Goal: Task Accomplishment & Management: Manage account settings

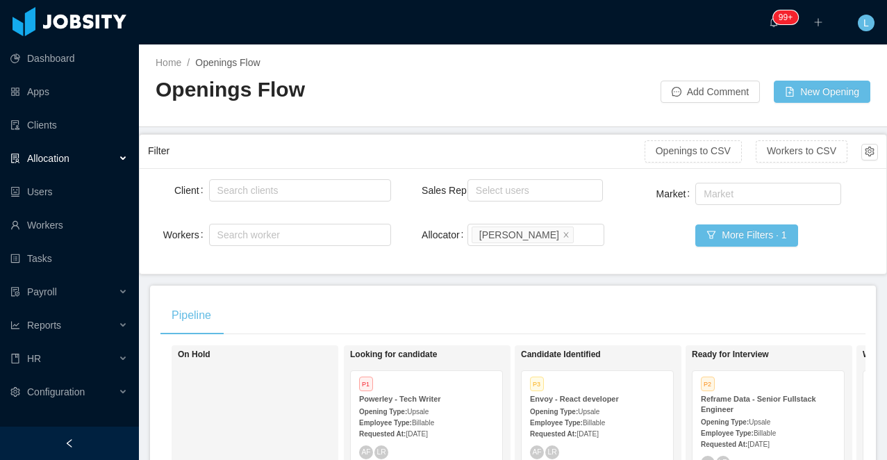
scroll to position [0, 130]
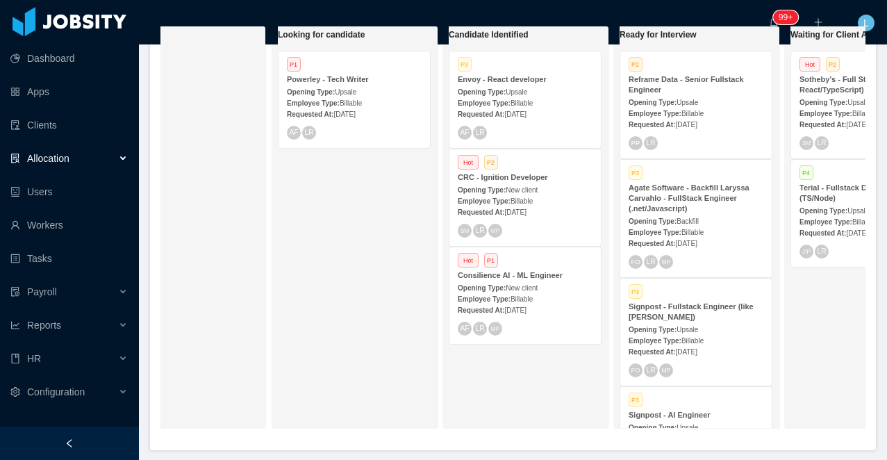
scroll to position [0, 103]
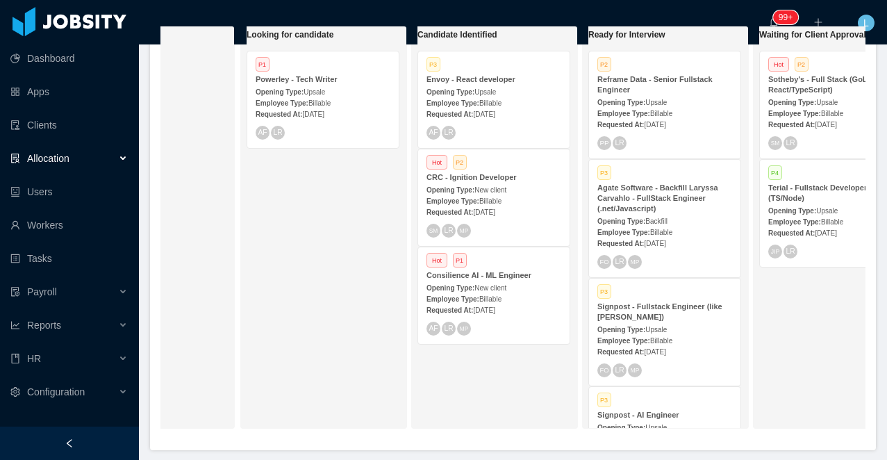
click at [498, 187] on span "New client" at bounding box center [490, 190] width 32 height 8
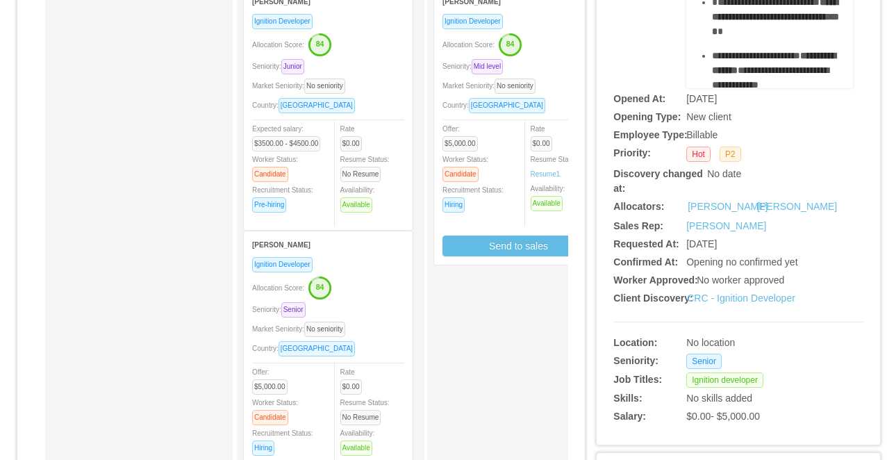
scroll to position [210, 0]
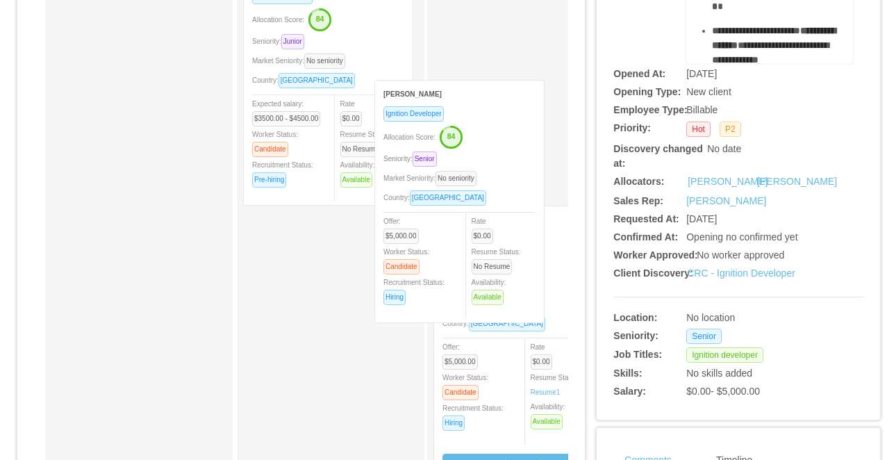
drag, startPoint x: 365, startPoint y: 265, endPoint x: 541, endPoint y: 83, distance: 253.4
click at [541, 83] on div "Applied Candidate Identified Santiago Hernandez Ignition Developer Allocation S…" at bounding box center [301, 290] width 534 height 705
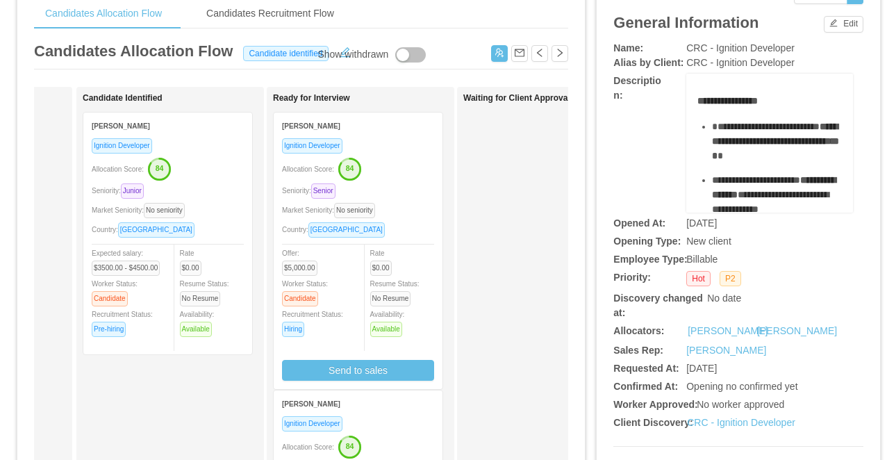
scroll to position [40, 0]
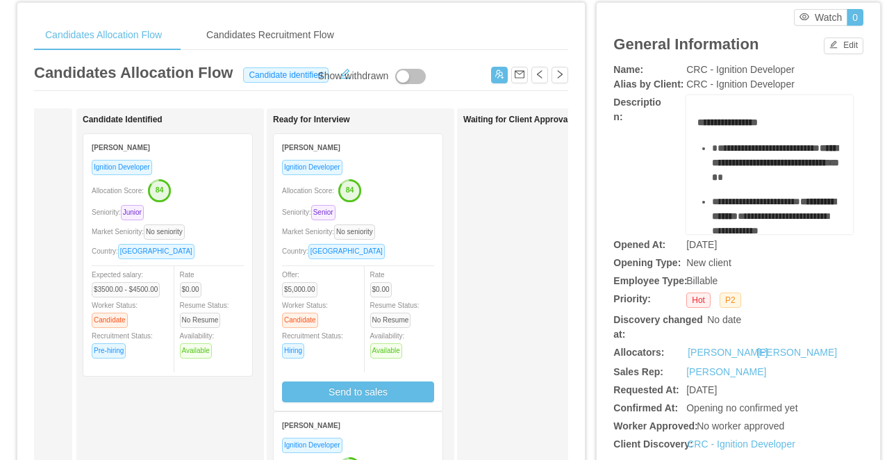
click at [407, 196] on div "Allocation Score: 84" at bounding box center [358, 189] width 152 height 22
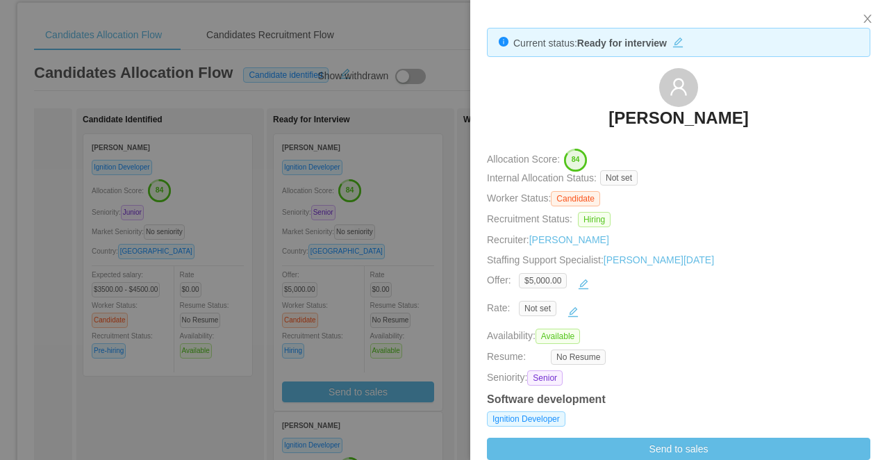
click at [237, 242] on div at bounding box center [443, 230] width 887 height 460
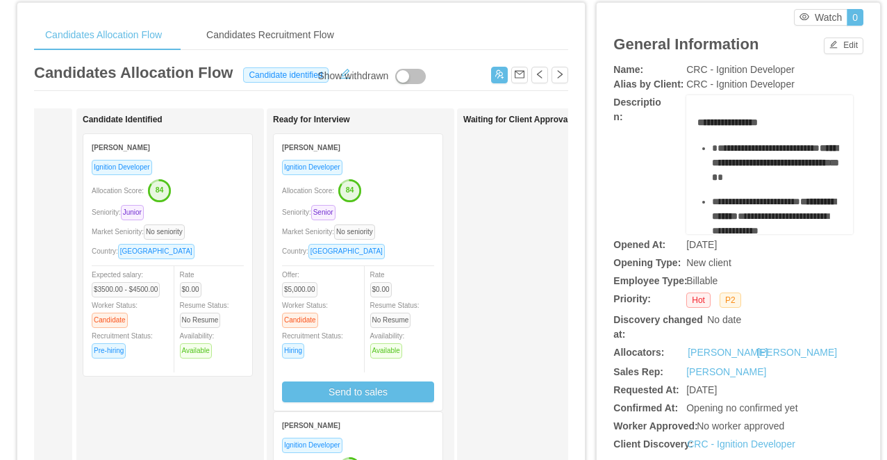
click at [206, 156] on div "Santiago Hernandez" at bounding box center [168, 147] width 152 height 26
click at [212, 185] on div "Allocation Score: 84" at bounding box center [168, 189] width 152 height 22
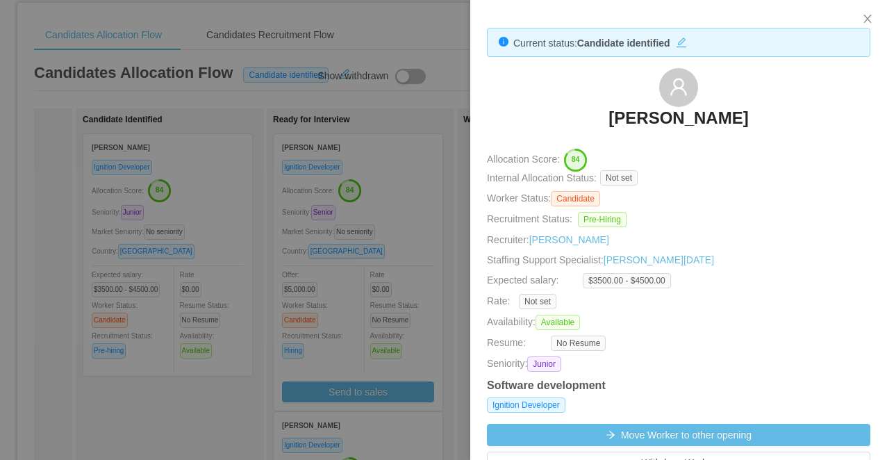
click at [346, 235] on div at bounding box center [443, 230] width 887 height 460
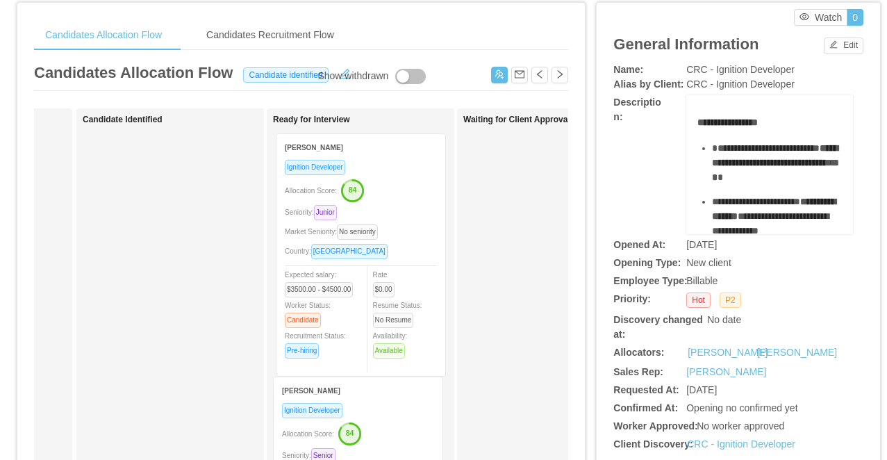
drag, startPoint x: 224, startPoint y: 185, endPoint x: 417, endPoint y: 185, distance: 193.0
click at [417, 185] on div "Applied Candidate Identified Santiago Hernandez Ignition Developer Allocation S…" at bounding box center [301, 460] width 534 height 705
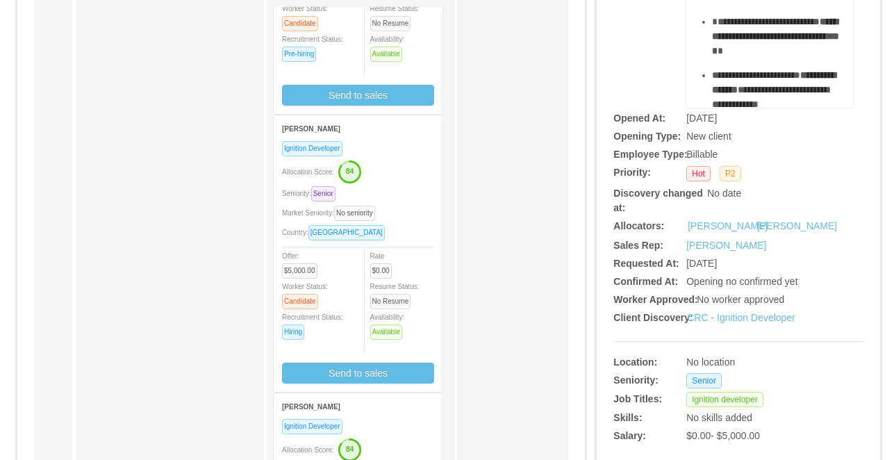
scroll to position [242, 0]
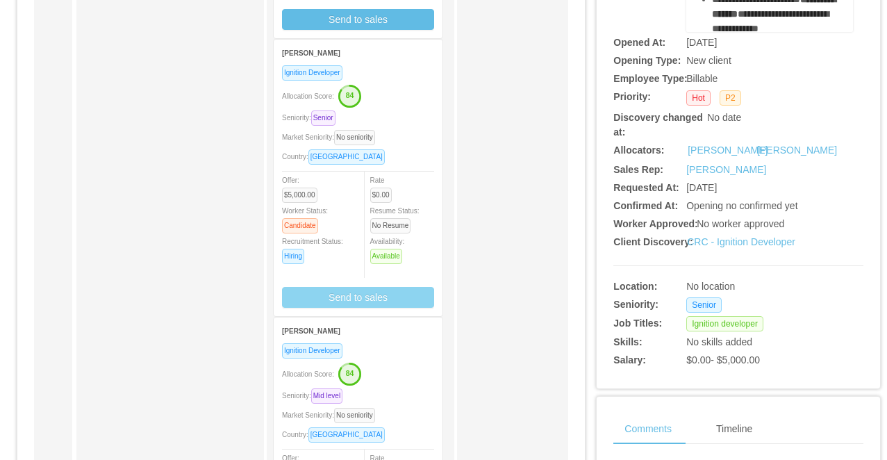
click at [378, 300] on button "Send to sales" at bounding box center [358, 297] width 152 height 21
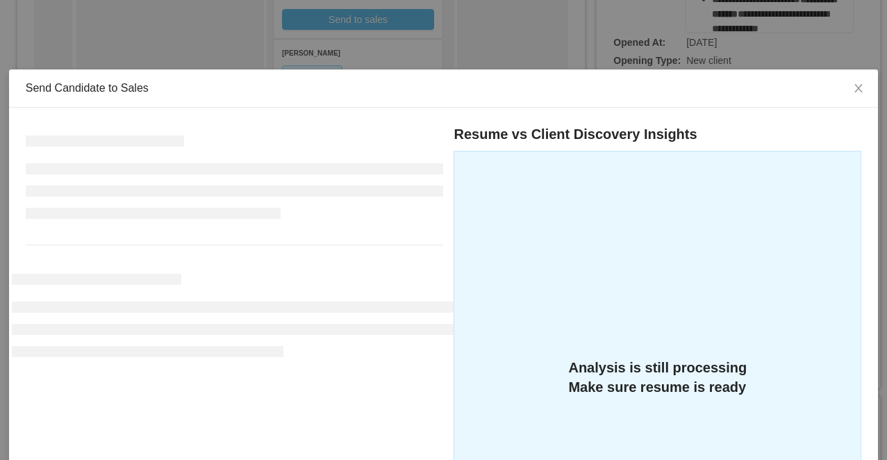
click at [297, 40] on div "Send Candidate to Sales Resume vs Client Discovery Insights Analysis is still p…" at bounding box center [443, 230] width 887 height 460
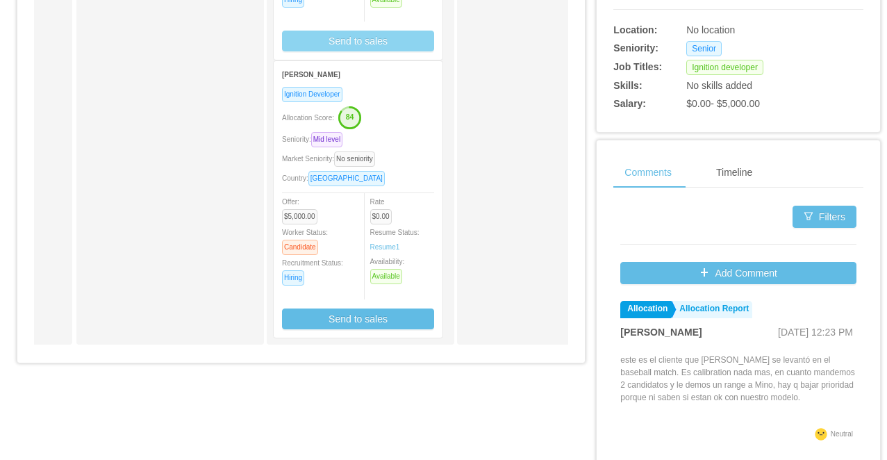
scroll to position [518, 0]
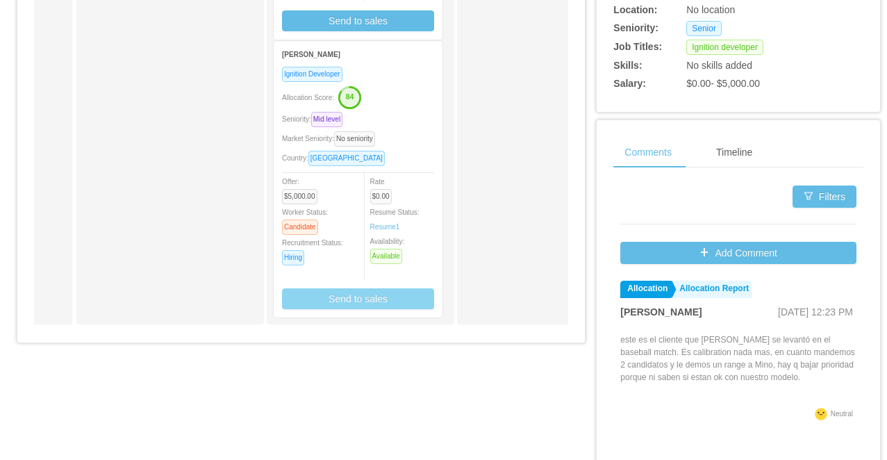
click at [311, 300] on button "Send to sales" at bounding box center [358, 298] width 152 height 21
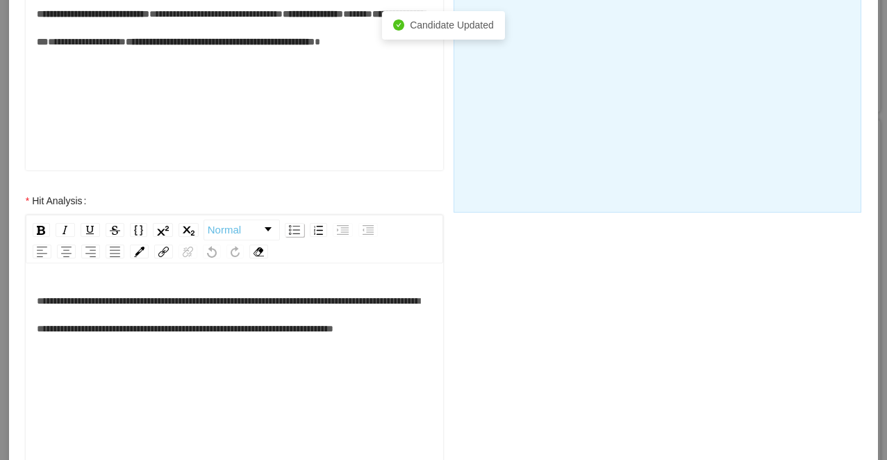
scroll to position [431, 0]
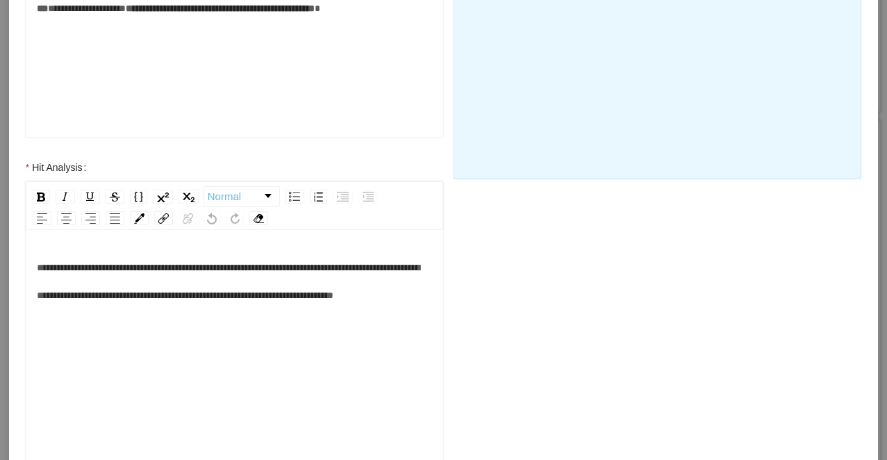
click at [3, 333] on div "**********" at bounding box center [443, 230] width 887 height 460
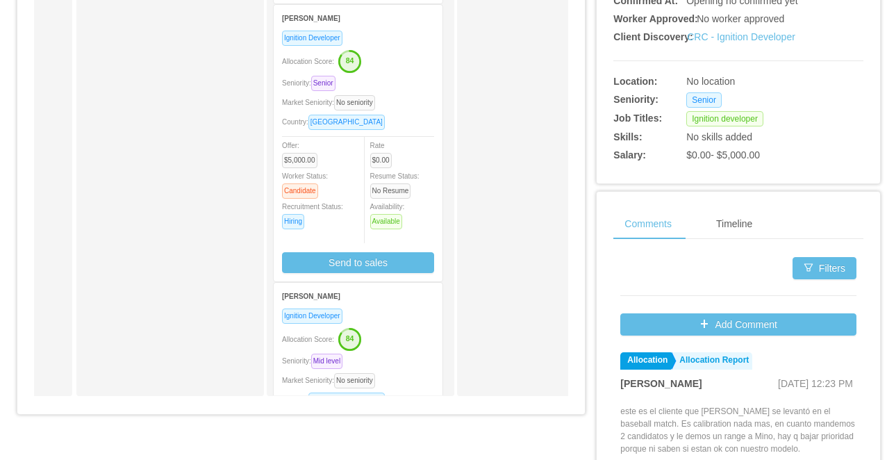
scroll to position [437, 0]
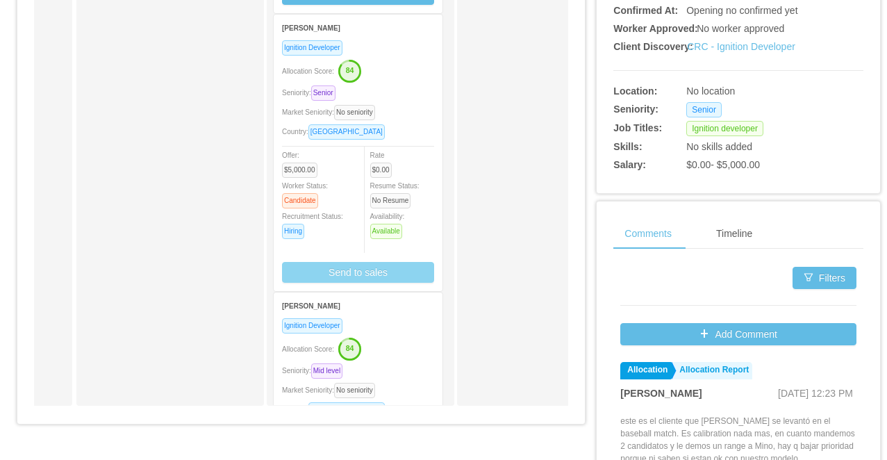
click at [345, 278] on button "Send to sales" at bounding box center [358, 272] width 152 height 21
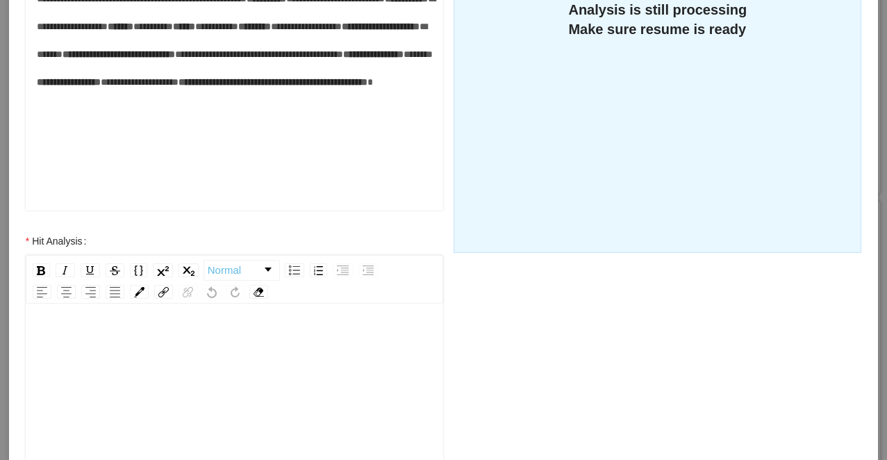
scroll to position [442, 0]
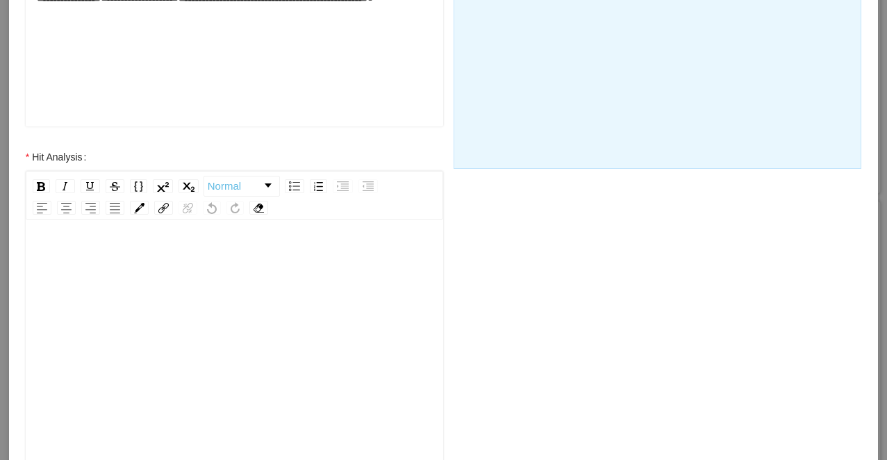
click at [190, 308] on div "rdw-editor" at bounding box center [235, 364] width 396 height 243
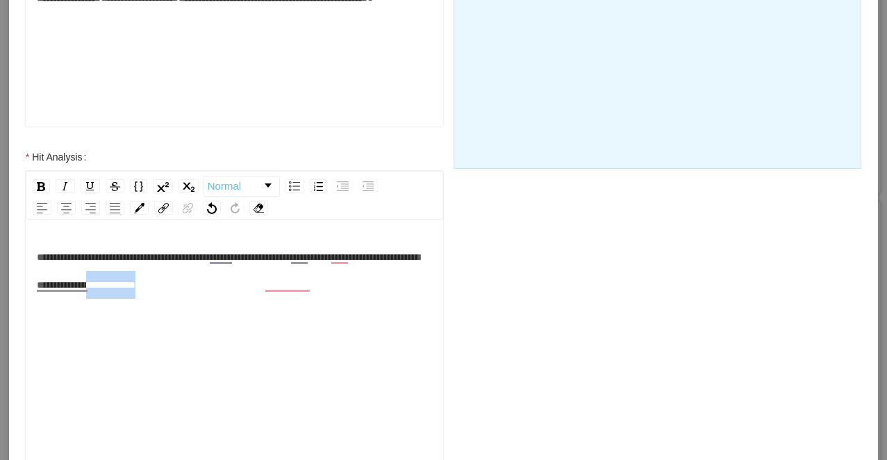
drag, startPoint x: 328, startPoint y: 290, endPoint x: 248, endPoint y: 293, distance: 79.9
click at [248, 293] on div "**********" at bounding box center [235, 271] width 396 height 56
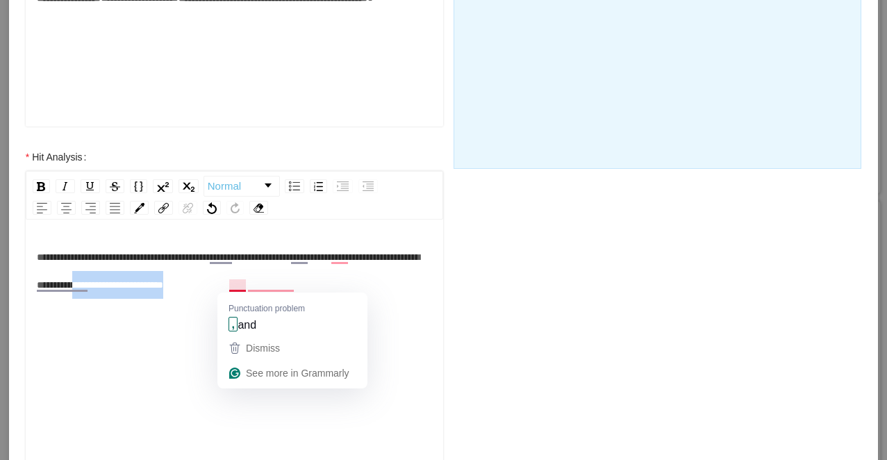
drag, startPoint x: 363, startPoint y: 287, endPoint x: 231, endPoint y: 287, distance: 132.6
click at [231, 287] on div "**********" at bounding box center [235, 271] width 396 height 56
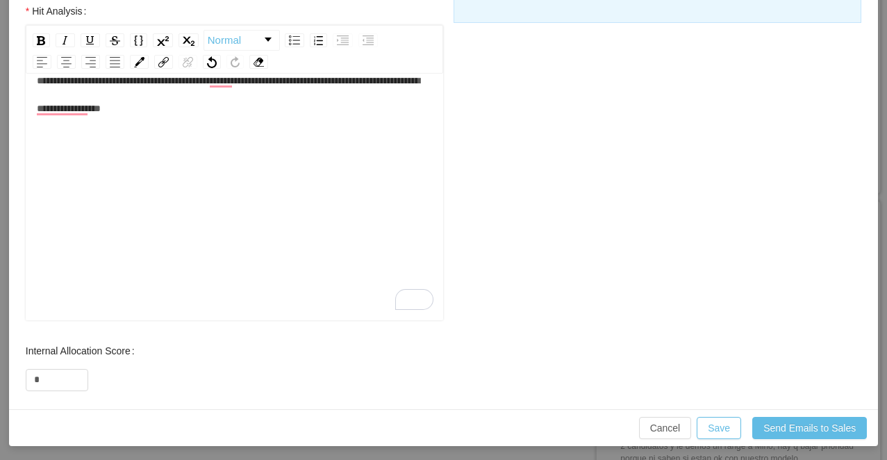
scroll to position [590, 0]
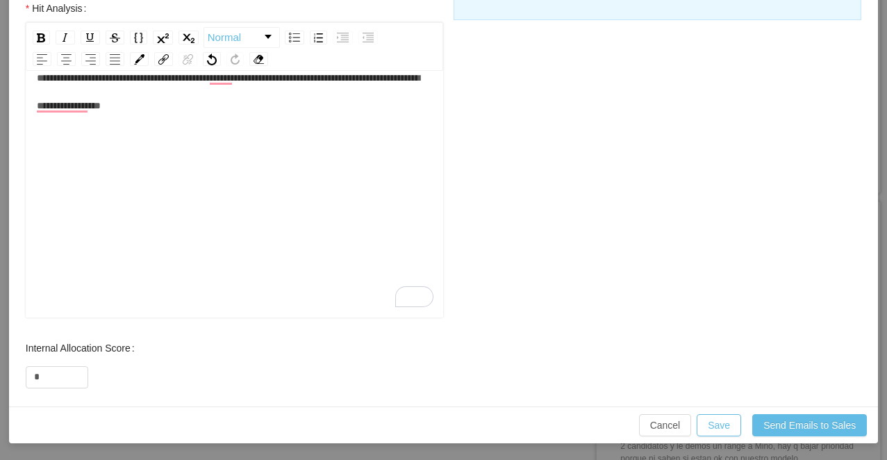
drag, startPoint x: 46, startPoint y: 374, endPoint x: 0, endPoint y: 374, distance: 45.8
click at [3, 374] on div "**********" at bounding box center [443, 230] width 887 height 460
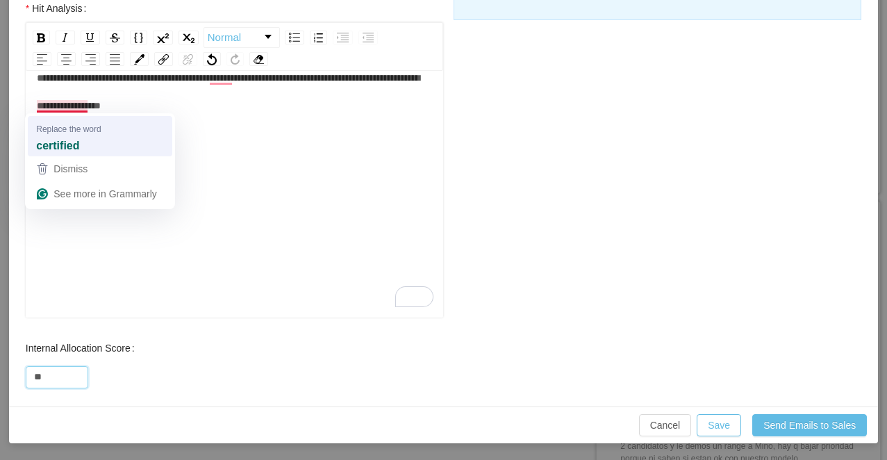
type input "**"
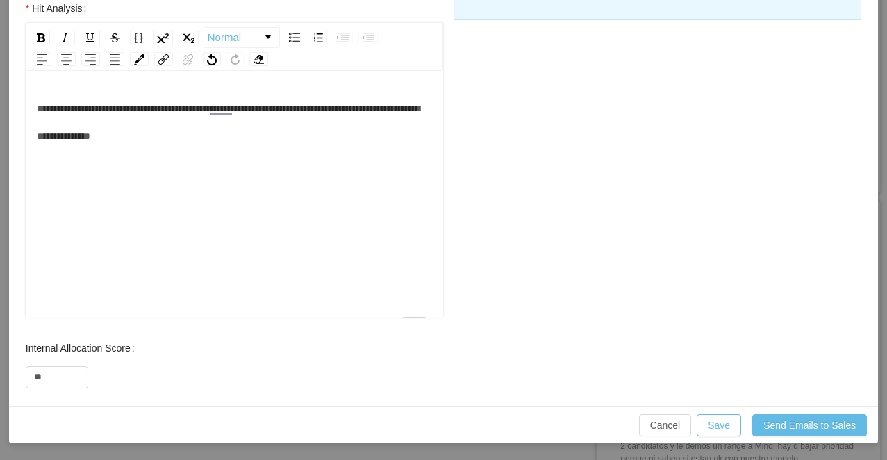
scroll to position [31, 0]
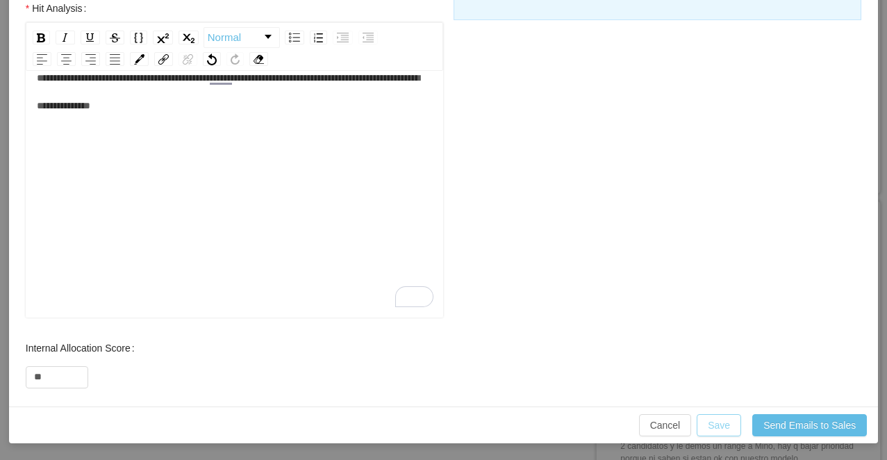
click at [714, 421] on button "Save" at bounding box center [718, 425] width 44 height 22
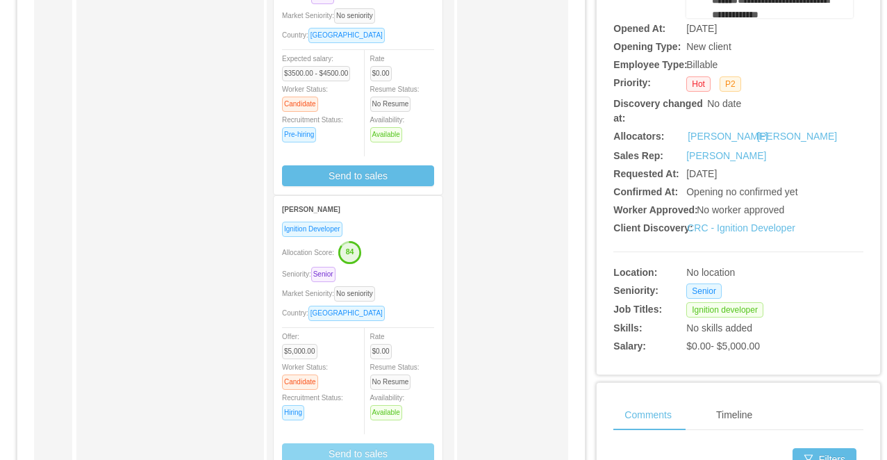
scroll to position [166, 0]
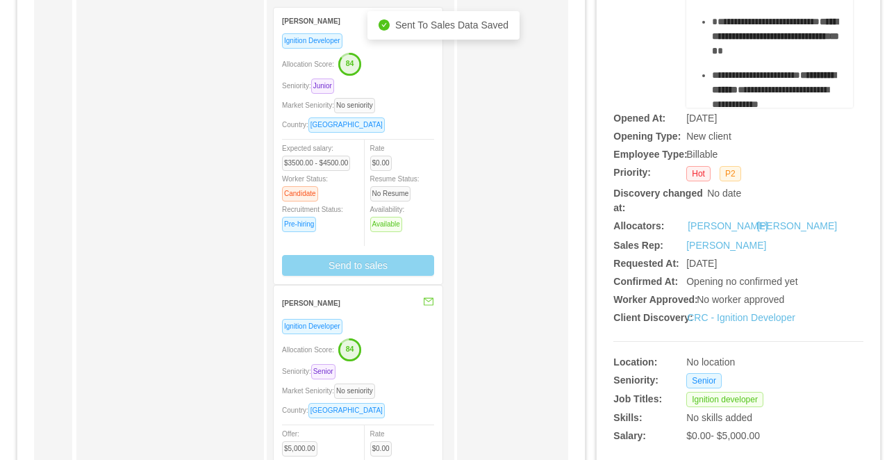
click at [319, 272] on button "Send to sales" at bounding box center [358, 265] width 152 height 21
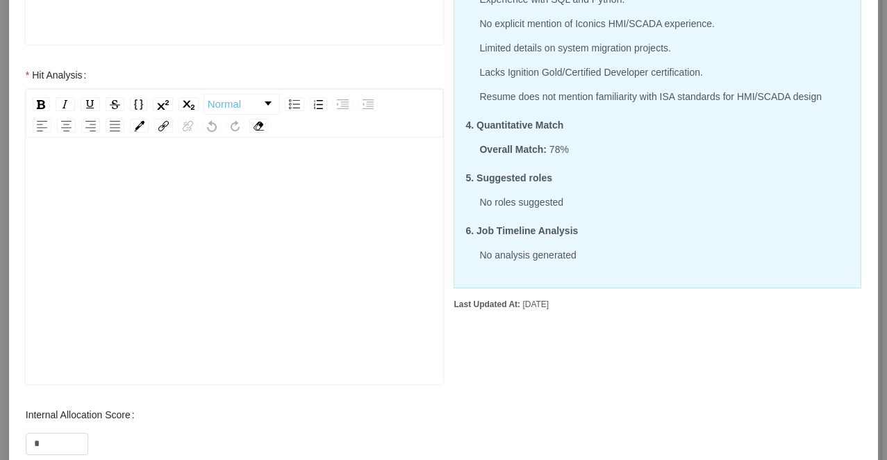
scroll to position [514, 0]
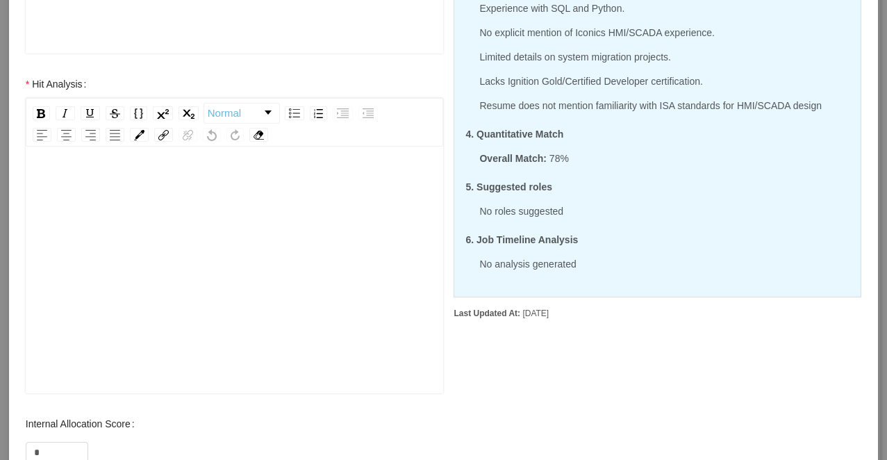
click at [312, 252] on div "rdw-editor" at bounding box center [235, 291] width 396 height 243
click at [33, 183] on div "********" at bounding box center [235, 271] width 418 height 243
click at [38, 185] on span "********" at bounding box center [51, 184] width 29 height 10
click at [135, 187] on div "**********" at bounding box center [235, 184] width 396 height 28
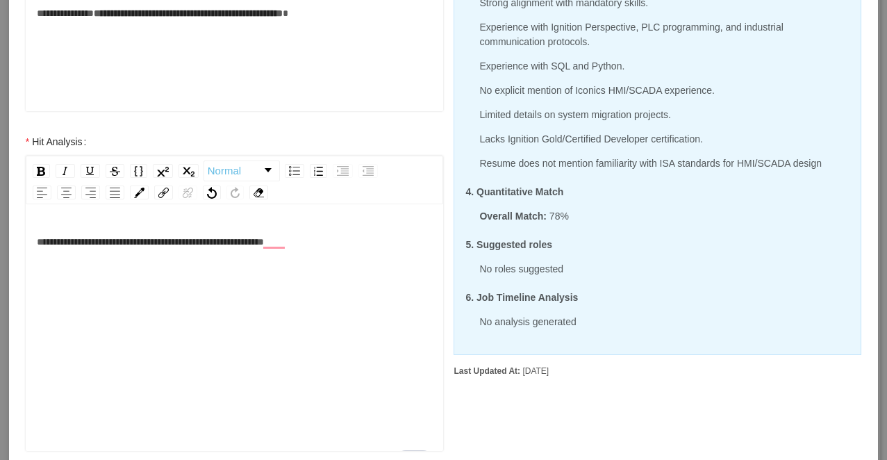
scroll to position [455, 0]
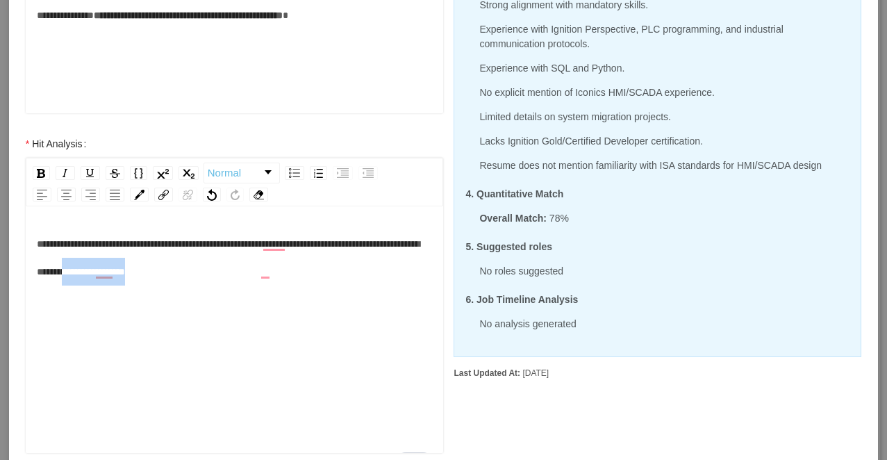
drag, startPoint x: 299, startPoint y: 276, endPoint x: 181, endPoint y: 278, distance: 118.1
click at [181, 278] on div "**********" at bounding box center [235, 258] width 396 height 56
drag, startPoint x: 288, startPoint y: 268, endPoint x: 255, endPoint y: 274, distance: 33.8
click at [255, 274] on div "**********" at bounding box center [235, 258] width 396 height 56
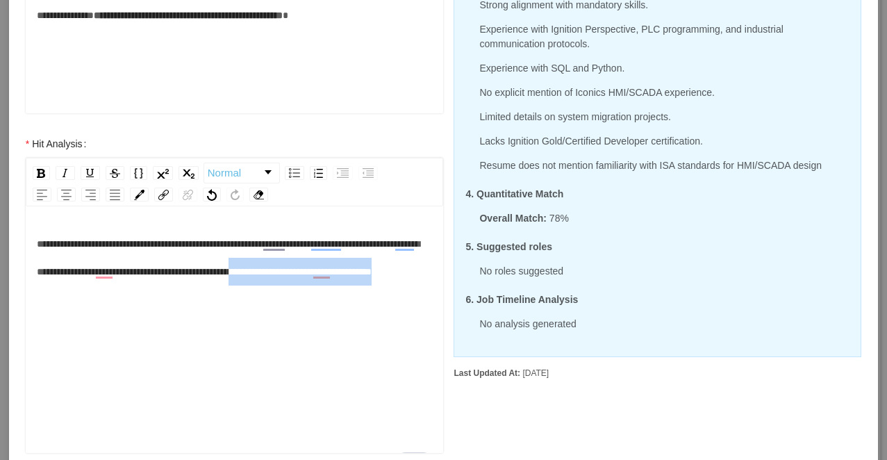
drag, startPoint x: 217, startPoint y: 301, endPoint x: 396, endPoint y: 266, distance: 182.5
click at [396, 266] on div "**********" at bounding box center [235, 258] width 396 height 56
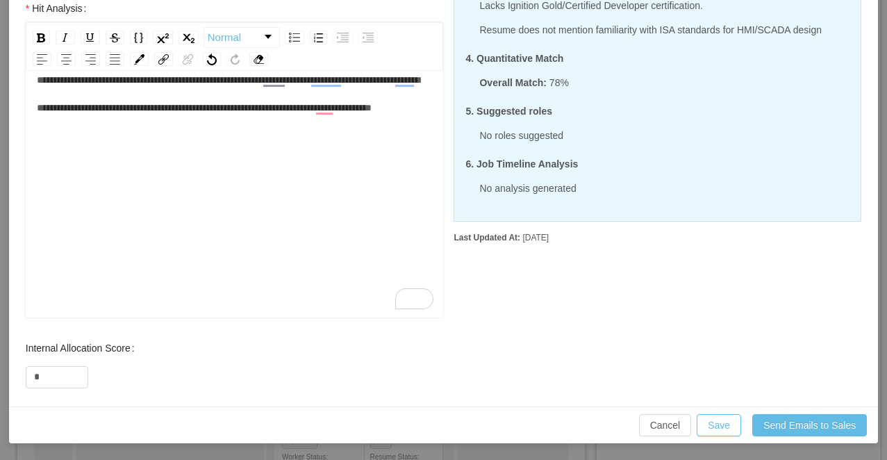
scroll to position [28, 0]
drag, startPoint x: 51, startPoint y: 379, endPoint x: 26, endPoint y: 378, distance: 25.0
click at [26, 379] on input "*" at bounding box center [56, 377] width 61 height 21
type input "**"
click at [710, 428] on button "Save" at bounding box center [718, 425] width 44 height 22
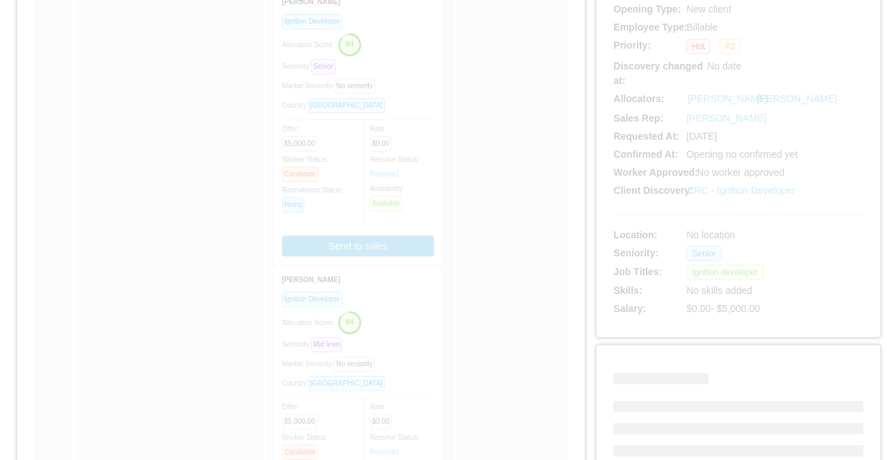
scroll to position [170, 0]
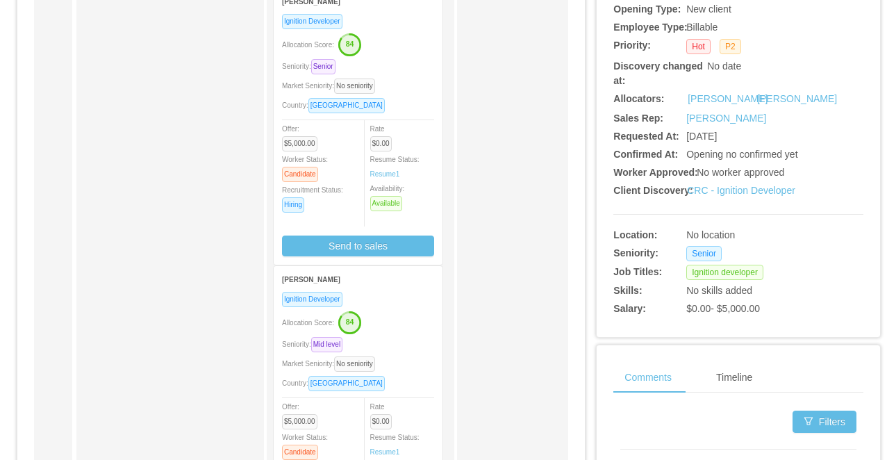
click at [397, 331] on div "Allocation Score: 84" at bounding box center [358, 321] width 152 height 22
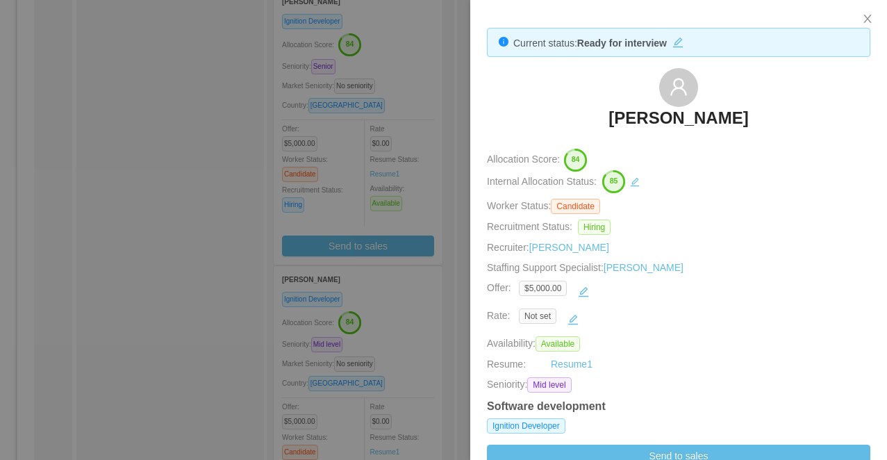
drag, startPoint x: 758, startPoint y: 117, endPoint x: 571, endPoint y: 91, distance: 188.5
click at [571, 91] on div "Erick Chaparro" at bounding box center [678, 102] width 383 height 69
copy h3 "Erick Chaparro"
click at [415, 194] on div at bounding box center [443, 230] width 887 height 460
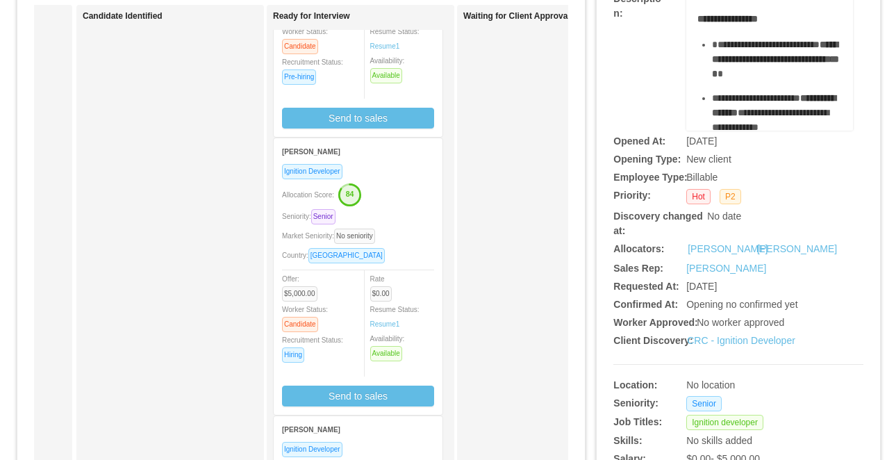
scroll to position [0, 0]
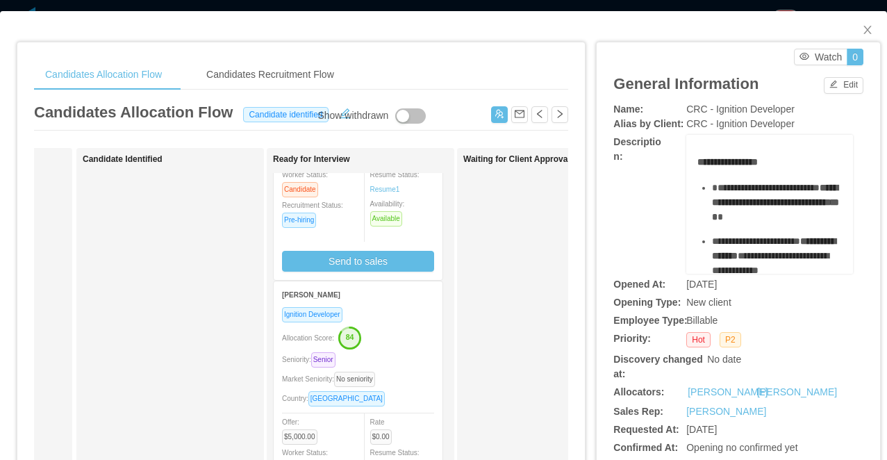
click at [698, 103] on div "CRC - Ignition Developer" at bounding box center [769, 109] width 167 height 15
click at [698, 103] on span "CRC - Ignition Developer" at bounding box center [740, 108] width 108 height 11
copy span "CRC - Ignition Developer"
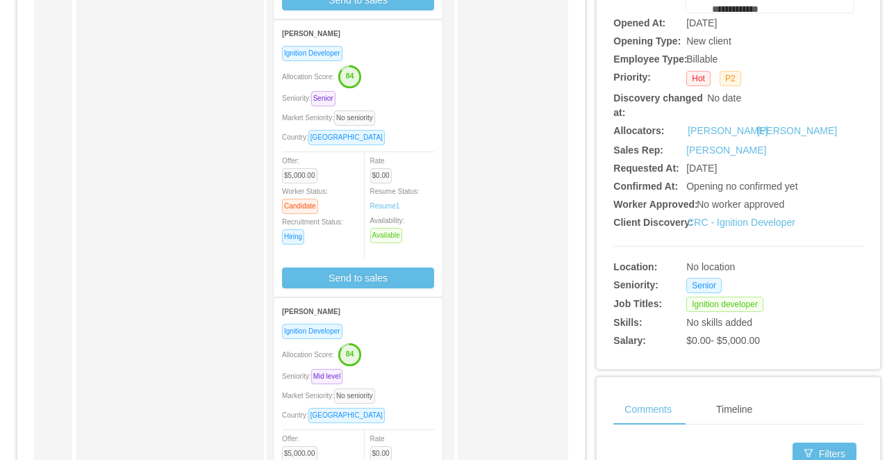
scroll to position [428, 0]
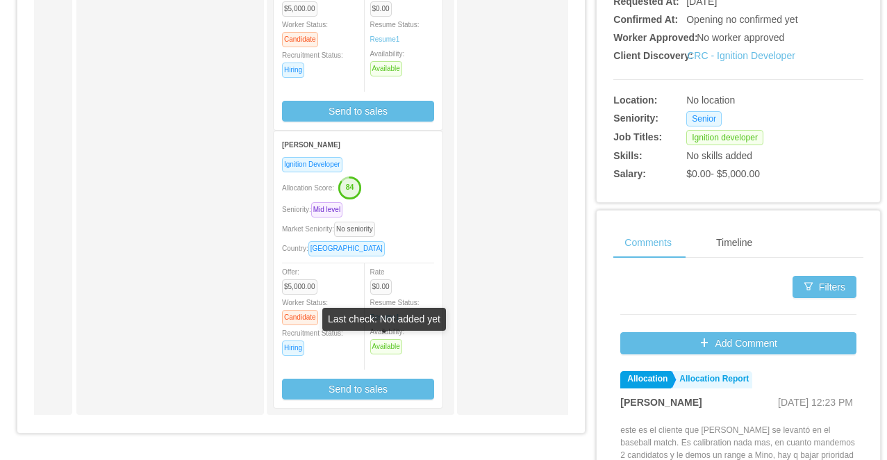
click at [399, 189] on div "Allocation Score: 84" at bounding box center [358, 187] width 152 height 22
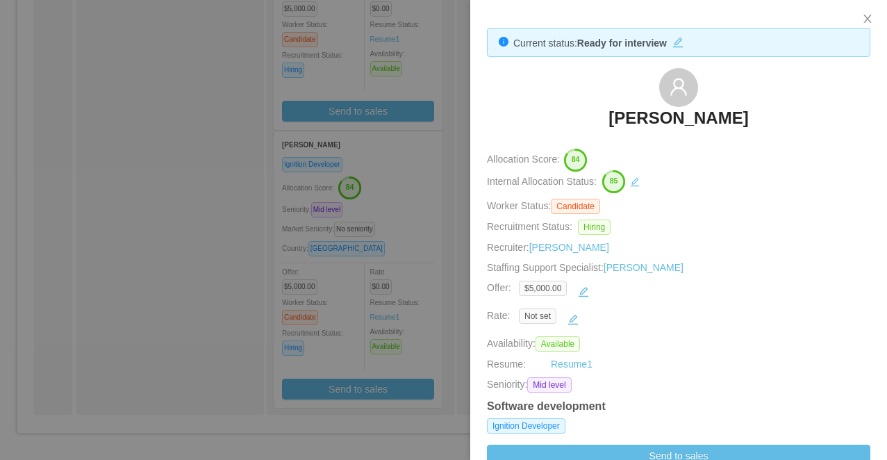
drag, startPoint x: 787, startPoint y: 122, endPoint x: 592, endPoint y: 112, distance: 194.7
click at [592, 112] on div "Erick Chaparro" at bounding box center [678, 102] width 383 height 69
copy h3 "Erick Chaparro"
click at [385, 225] on div at bounding box center [443, 230] width 887 height 460
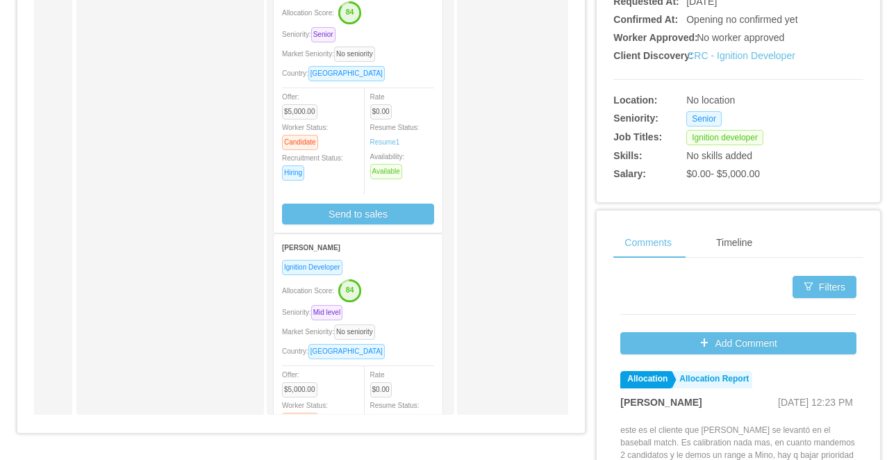
scroll to position [0, 0]
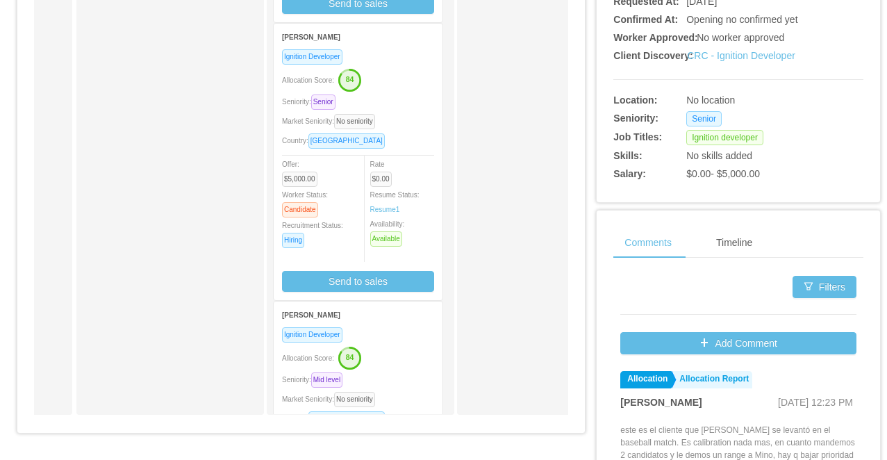
click at [405, 144] on div "Country: Mexico" at bounding box center [358, 141] width 152 height 16
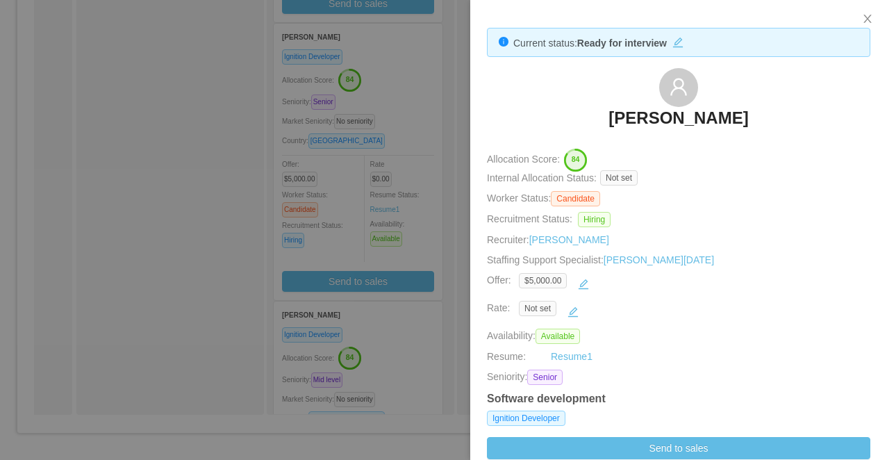
drag, startPoint x: 776, startPoint y: 110, endPoint x: 512, endPoint y: 95, distance: 264.2
click at [512, 95] on div "Rosalba Costilla Martínez" at bounding box center [678, 102] width 383 height 69
copy h3 "Rosalba Costilla Martínez"
click at [428, 101] on div at bounding box center [443, 230] width 887 height 460
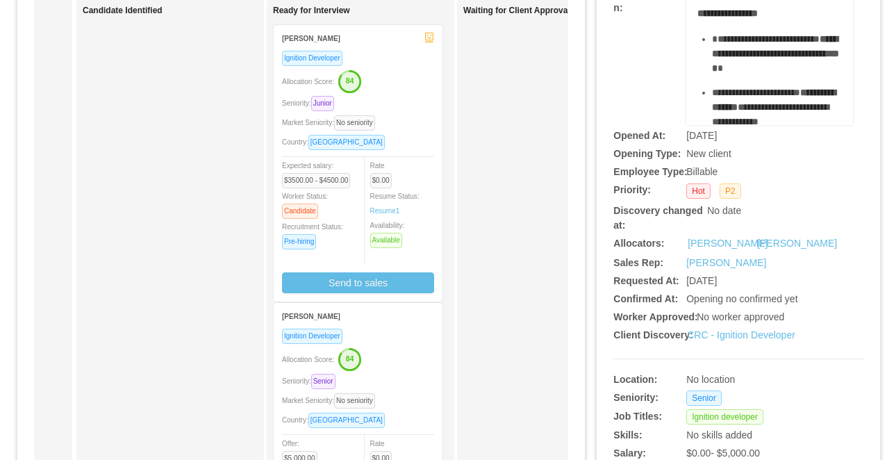
scroll to position [14, 0]
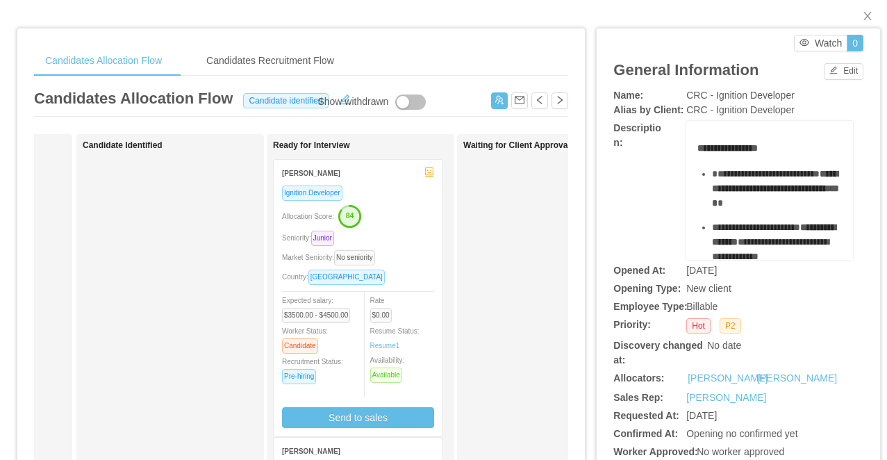
click at [411, 227] on div "Ignition Developer Allocation Score: 84 Seniority: Junior Market Seniority: No …" at bounding box center [358, 306] width 152 height 243
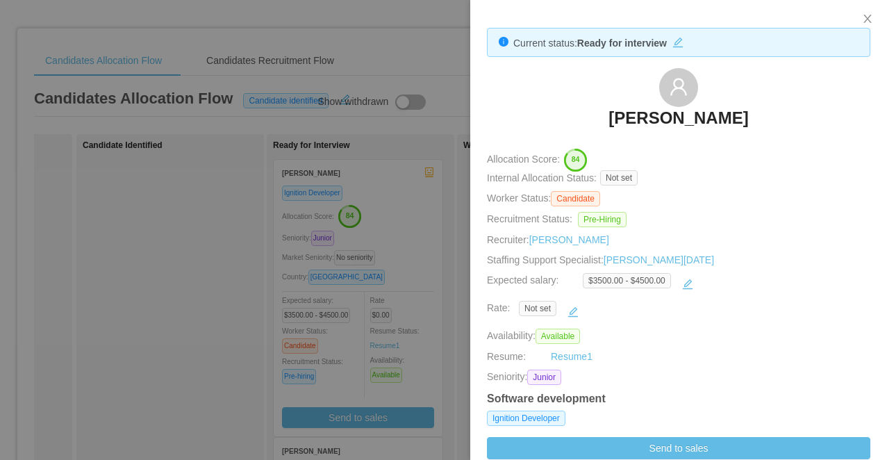
drag, startPoint x: 815, startPoint y: 128, endPoint x: 556, endPoint y: 124, distance: 259.0
click at [556, 124] on div "Santiago Hernandez" at bounding box center [678, 102] width 383 height 69
copy h3 "Santiago Hernandez"
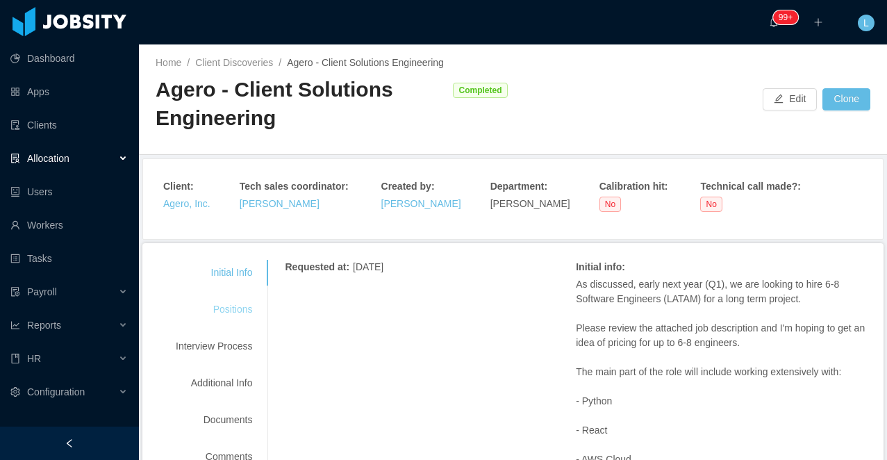
click at [234, 310] on div "Positions" at bounding box center [214, 309] width 110 height 26
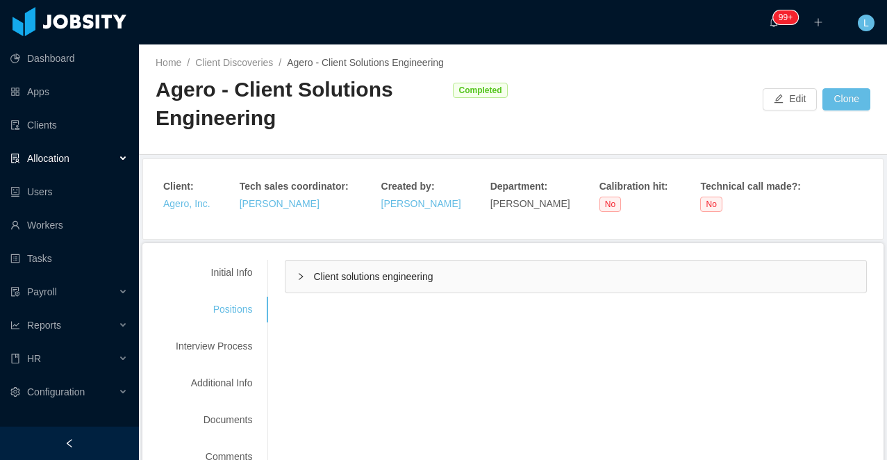
click at [403, 273] on span "Client solutions engineering" at bounding box center [372, 276] width 119 height 11
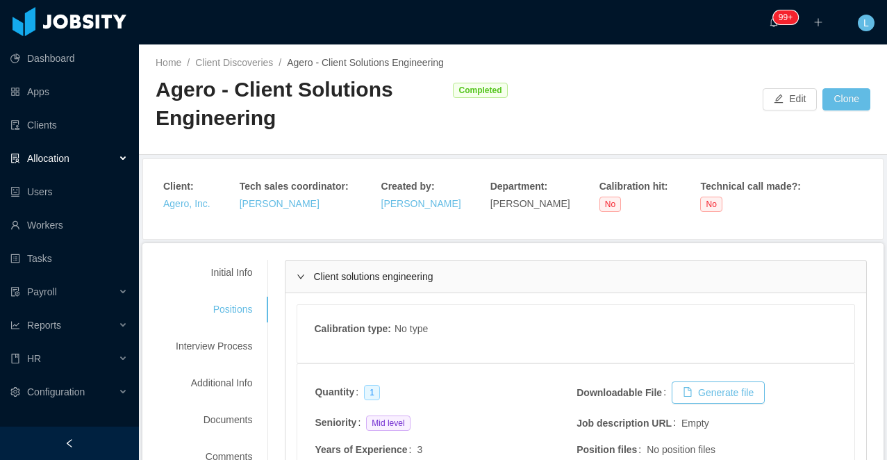
click at [300, 91] on div "Agero - Client Solutions Engineering" at bounding box center [301, 104] width 290 height 56
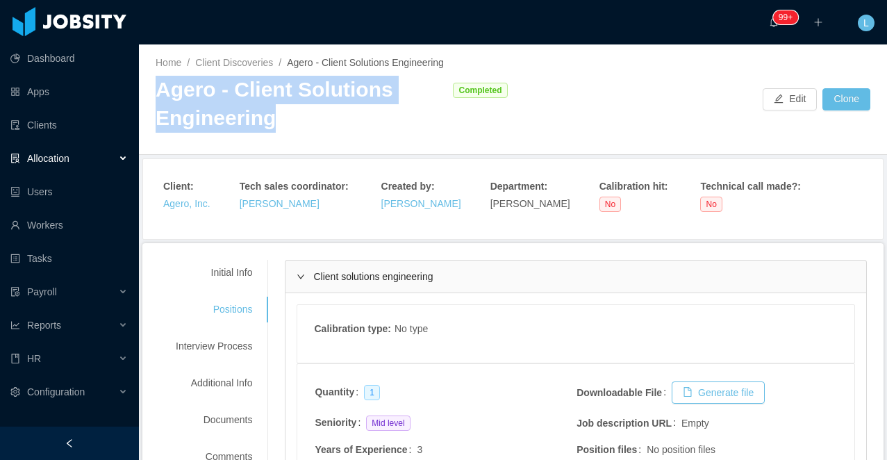
click at [300, 91] on div "Agero - Client Solutions Engineering" at bounding box center [301, 104] width 290 height 56
copy div "Agero - Client Solutions Engineering"
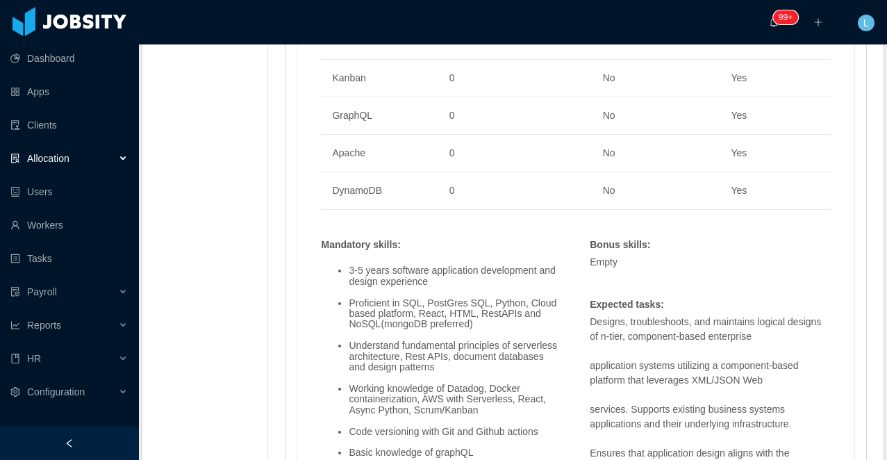
scroll to position [1283, 0]
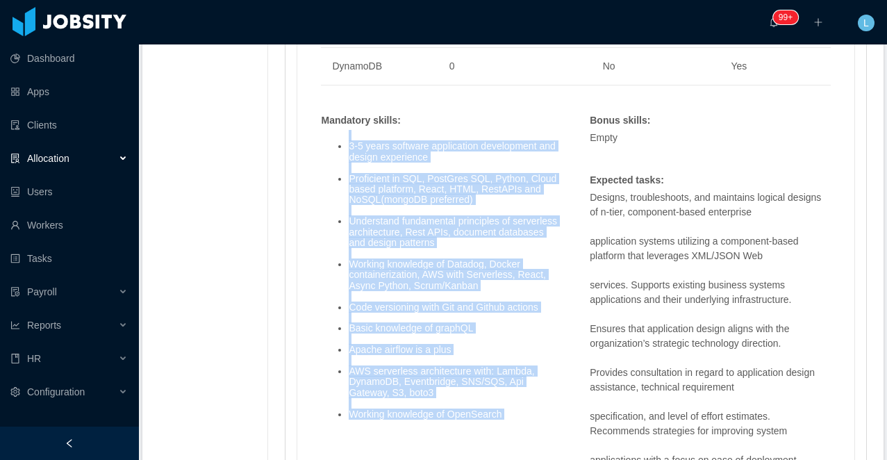
drag, startPoint x: 518, startPoint y: 420, endPoint x: 340, endPoint y: 134, distance: 336.8
click at [340, 134] on ul "3-5 years software application development and design experience Proficient in …" at bounding box center [441, 280] width 241 height 299
copy ul "3-5 years software application development and design experience Proficient in …"
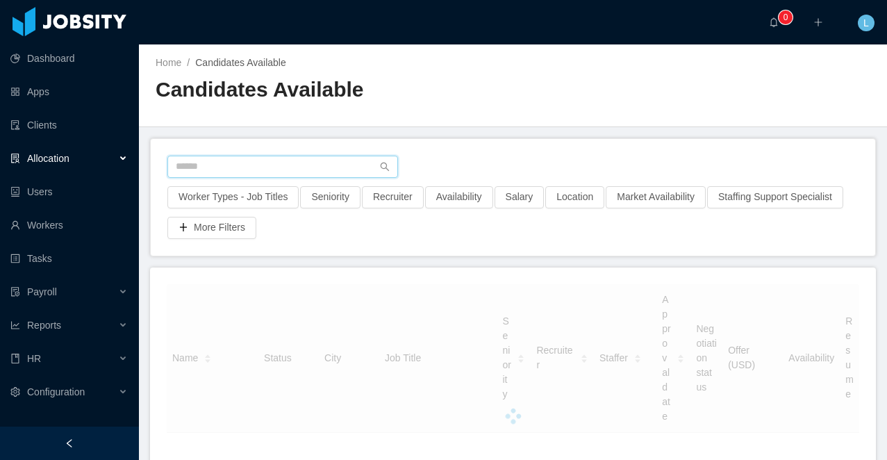
click at [321, 165] on input "text" at bounding box center [282, 167] width 231 height 22
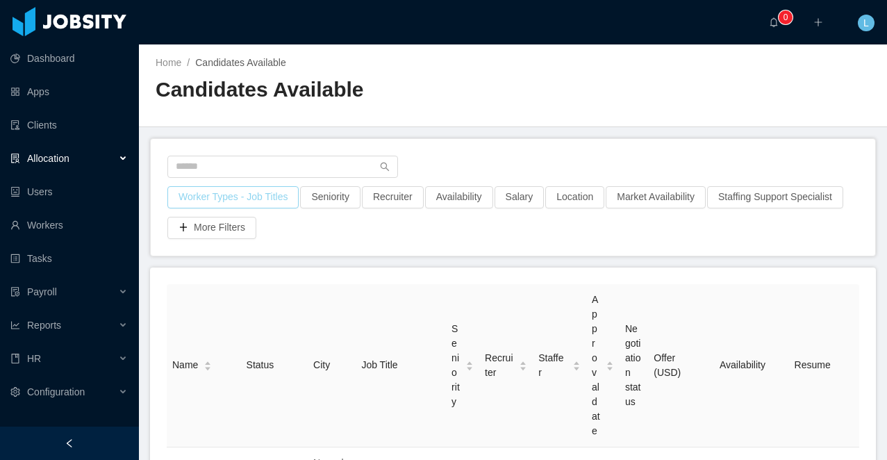
click at [271, 191] on button "Worker Types - Job Titles" at bounding box center [232, 197] width 131 height 22
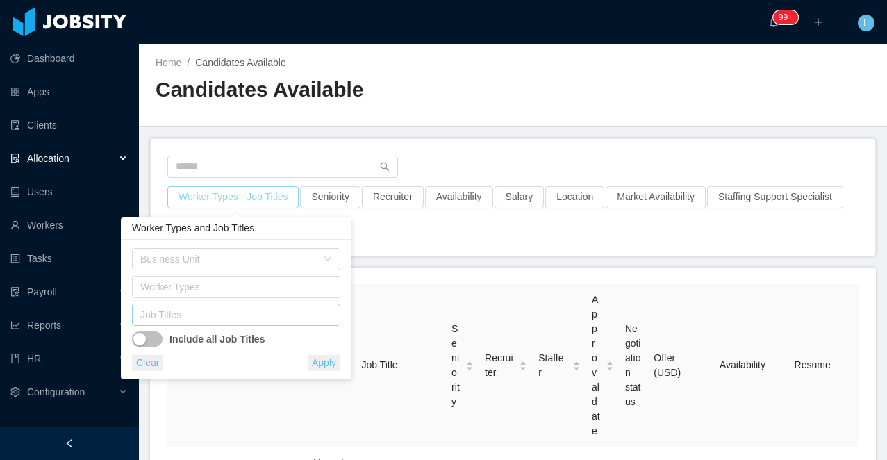
click at [221, 310] on div "Job Titles" at bounding box center [232, 315] width 185 height 14
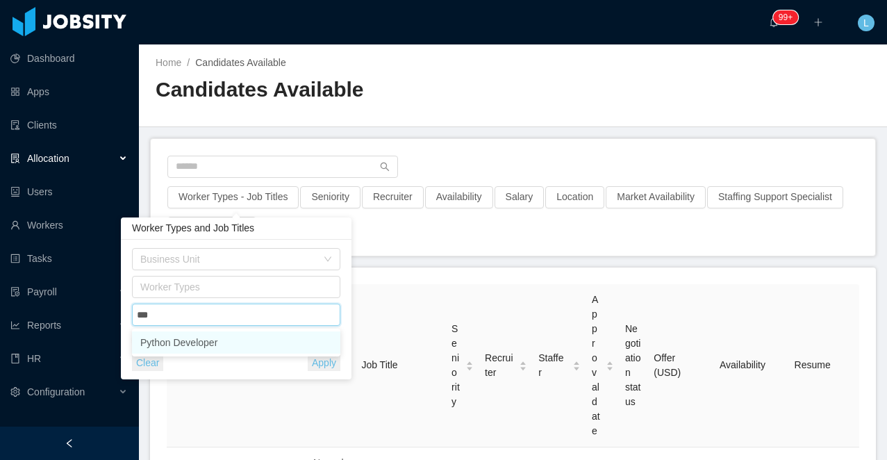
type input "****"
click at [210, 344] on li "Python Developer" at bounding box center [236, 342] width 208 height 22
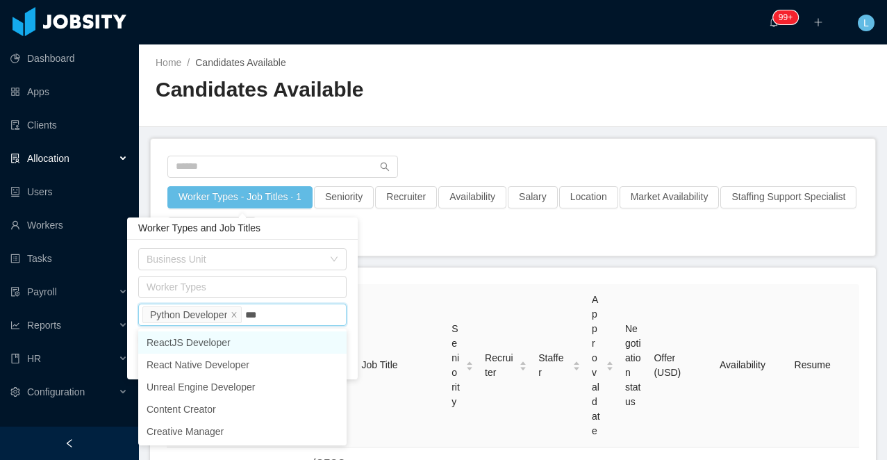
type input "****"
click at [253, 342] on li "ReactJS Developer" at bounding box center [242, 342] width 208 height 22
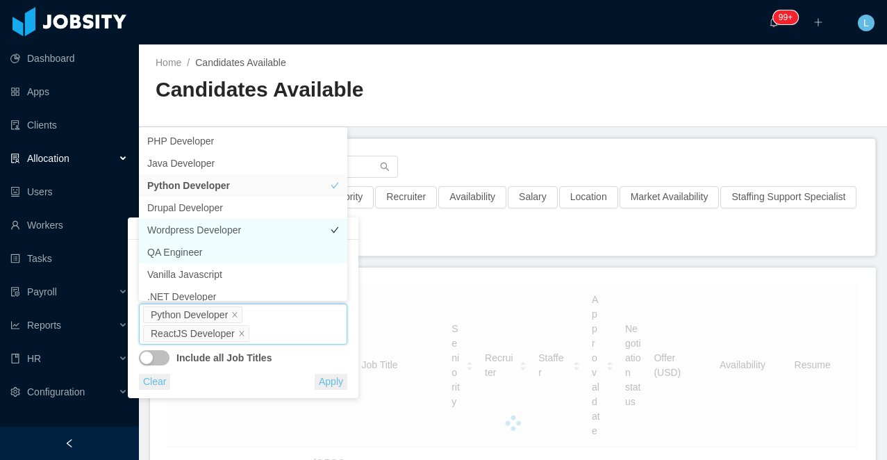
scroll to position [7, 0]
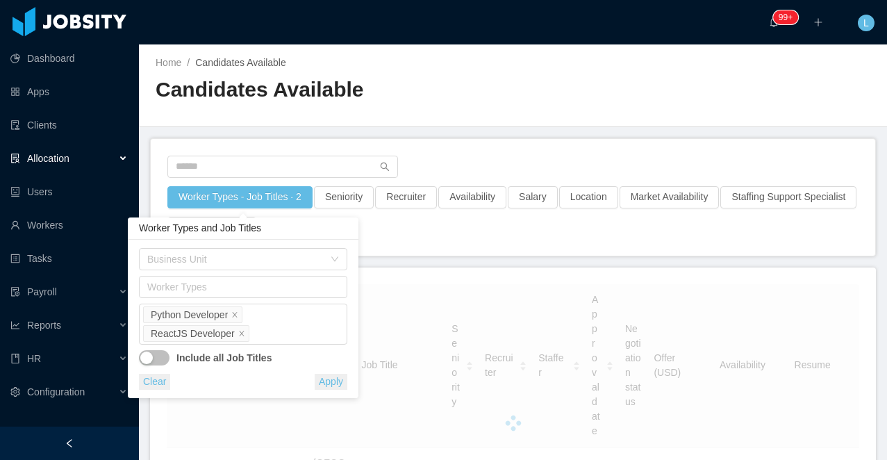
click at [353, 285] on div "Business Unit Worker Types Job Titles Python Developer ReactJS Developer Includ…" at bounding box center [243, 319] width 231 height 158
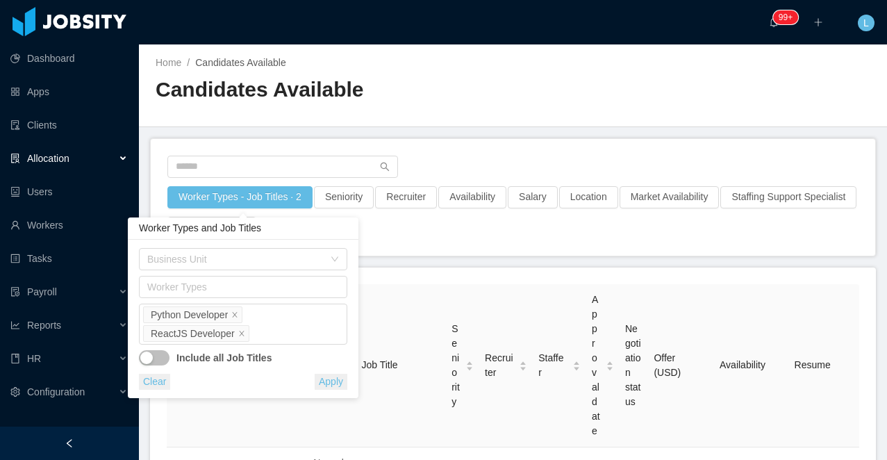
click at [151, 356] on button "button" at bounding box center [154, 357] width 31 height 15
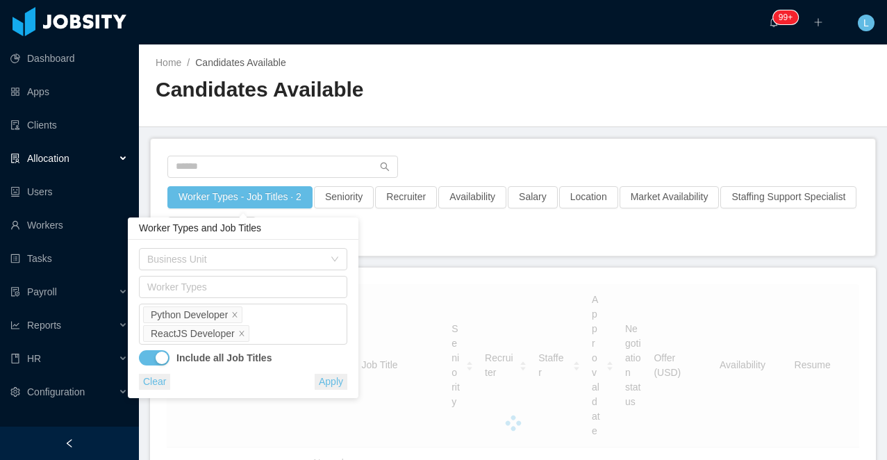
click at [336, 385] on button "Apply" at bounding box center [331, 382] width 33 height 16
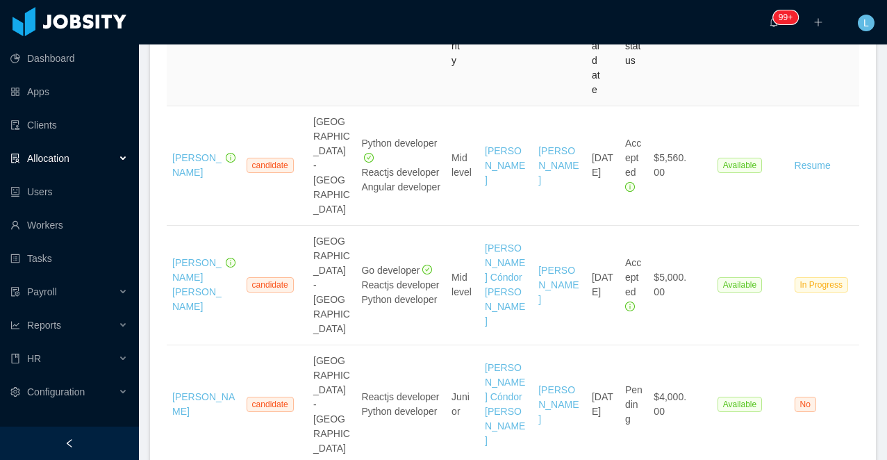
scroll to position [346, 0]
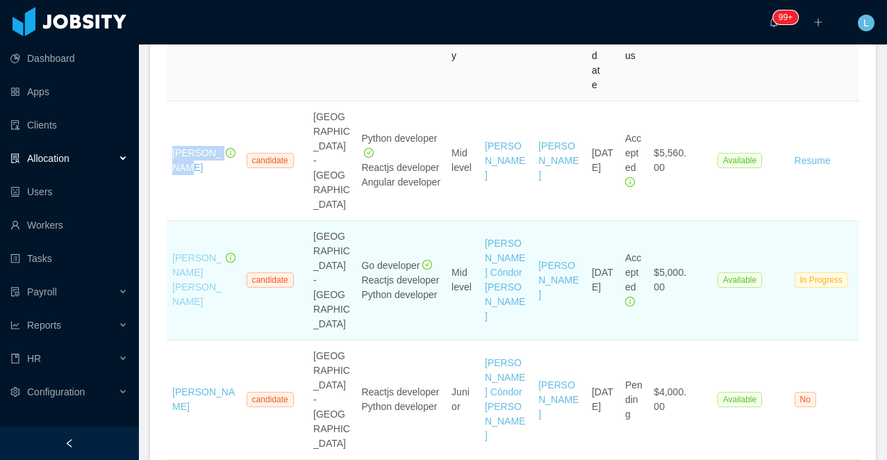
click at [193, 274] on link "Renato Saraiva Angeline" at bounding box center [196, 279] width 49 height 55
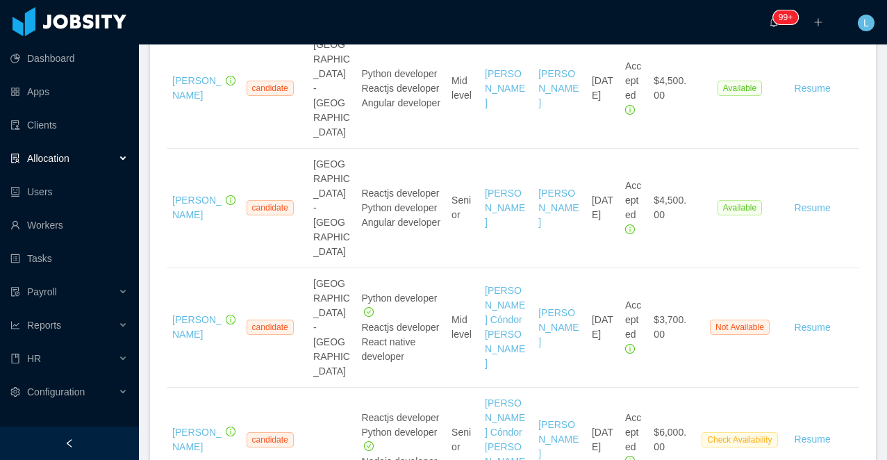
scroll to position [4096, 0]
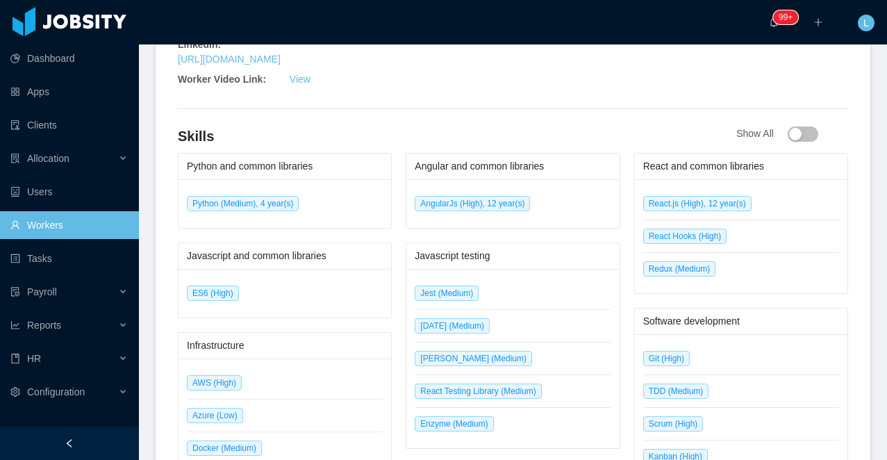
scroll to position [762, 0]
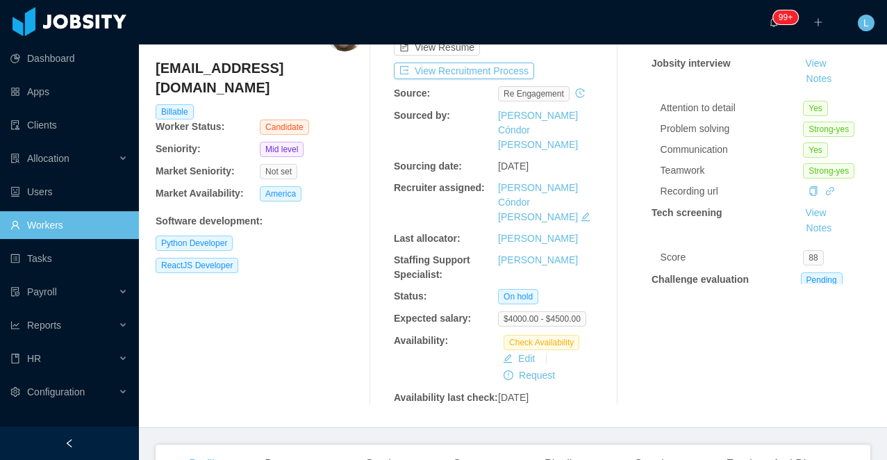
scroll to position [10, 0]
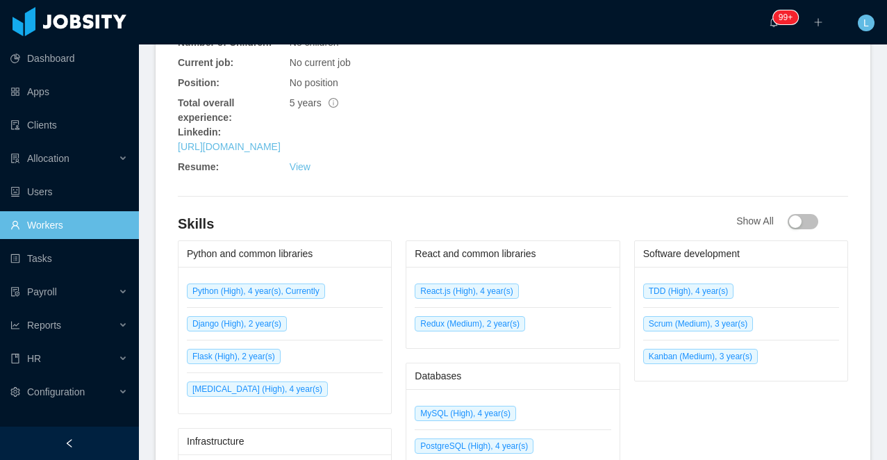
scroll to position [703, 0]
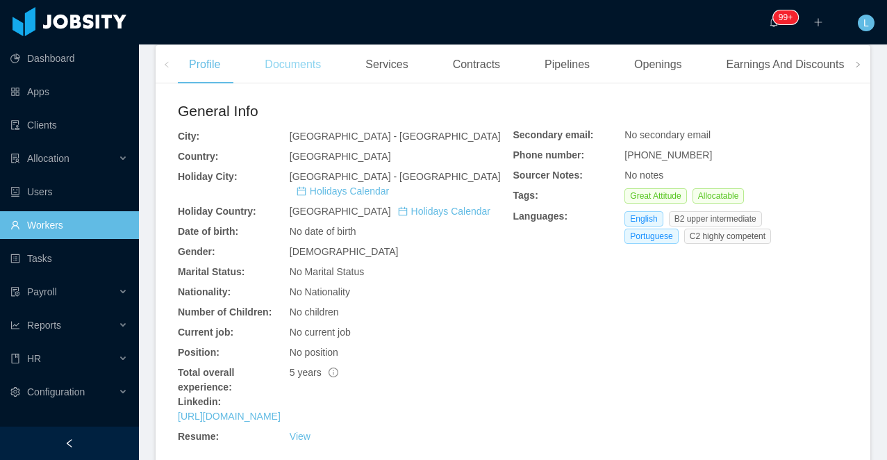
click at [285, 74] on div "Documents" at bounding box center [292, 64] width 78 height 39
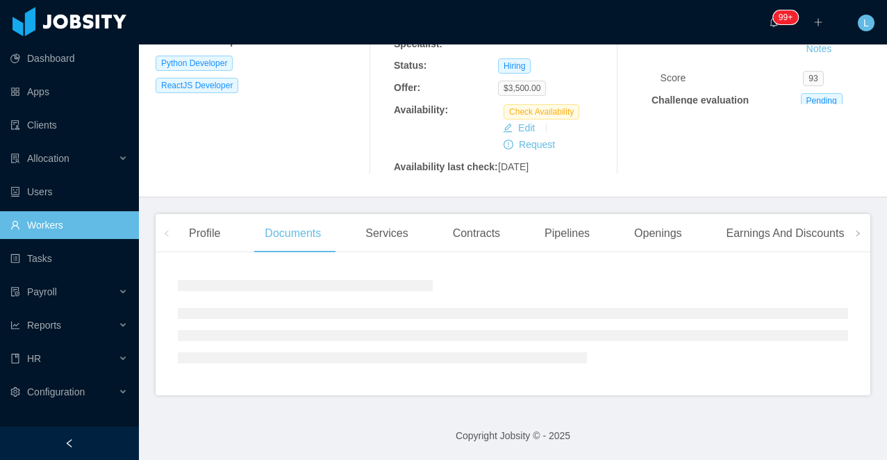
scroll to position [336, 0]
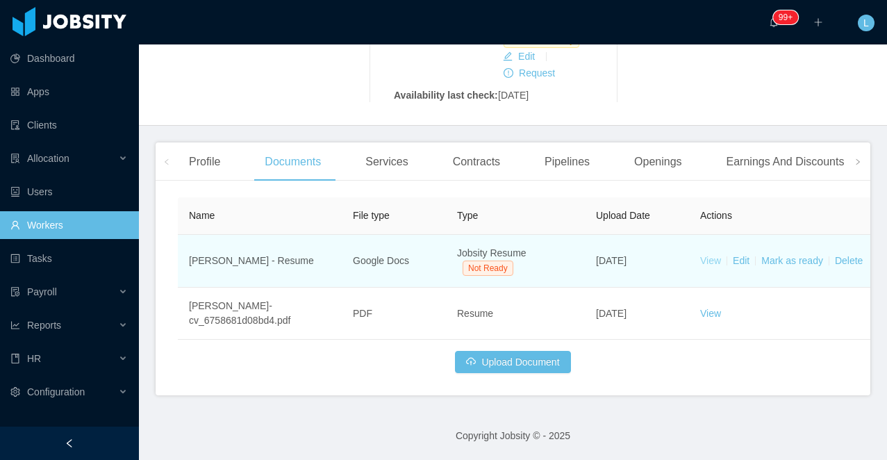
click at [710, 261] on link "View" at bounding box center [710, 260] width 21 height 11
click at [782, 268] on td "View Edit [PERSON_NAME] as ready Delete" at bounding box center [793, 261] width 208 height 53
click at [783, 260] on link "Mark as ready" at bounding box center [792, 260] width 62 height 11
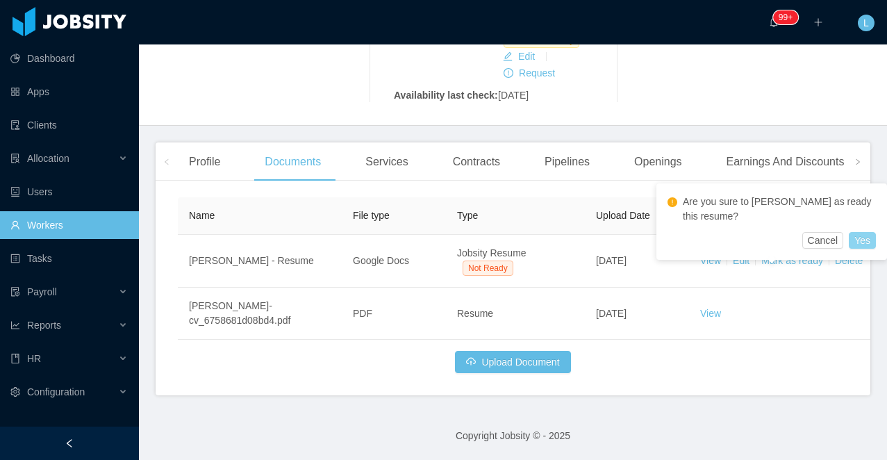
click at [865, 238] on button "Yes" at bounding box center [861, 240] width 27 height 17
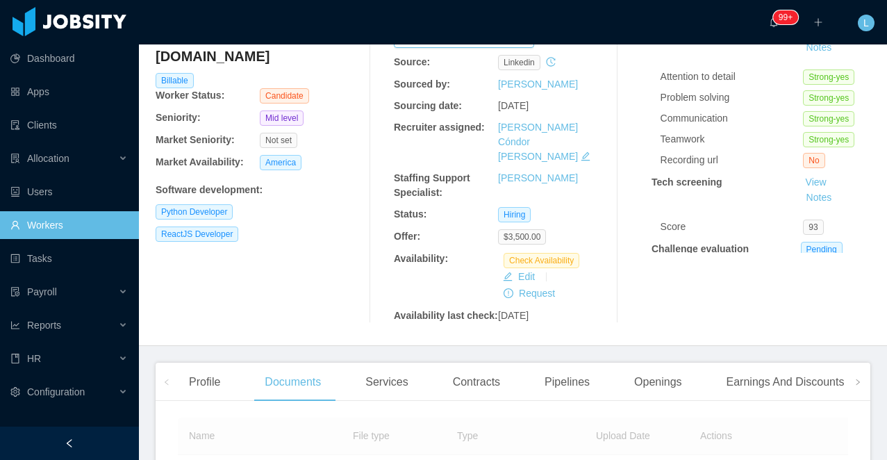
scroll to position [0, 0]
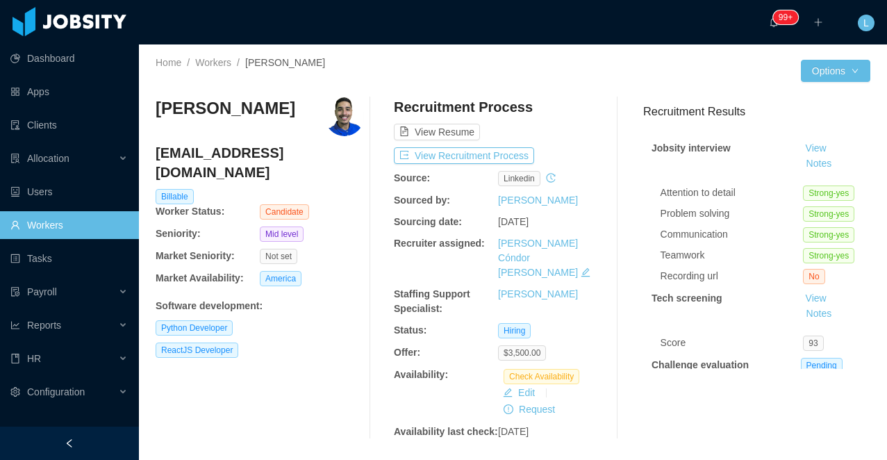
click at [223, 110] on h3 "[PERSON_NAME]" at bounding box center [226, 108] width 140 height 22
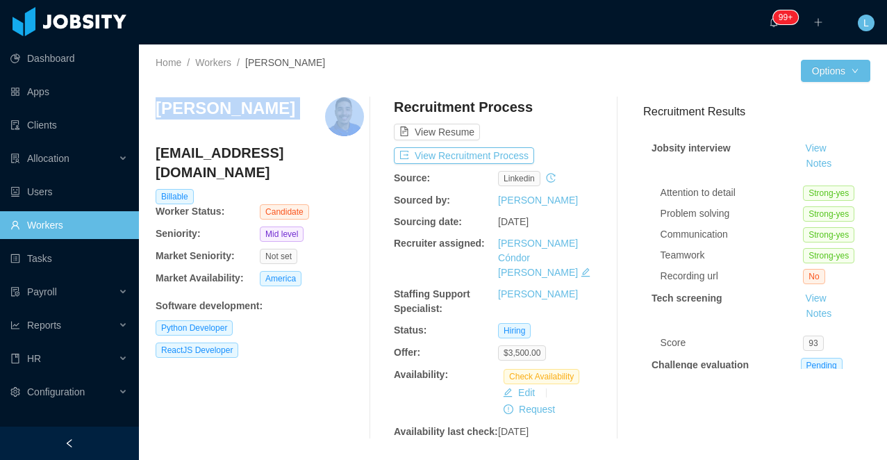
click at [223, 110] on h3 "[PERSON_NAME]" at bounding box center [226, 108] width 140 height 22
copy h3 "[PERSON_NAME]"
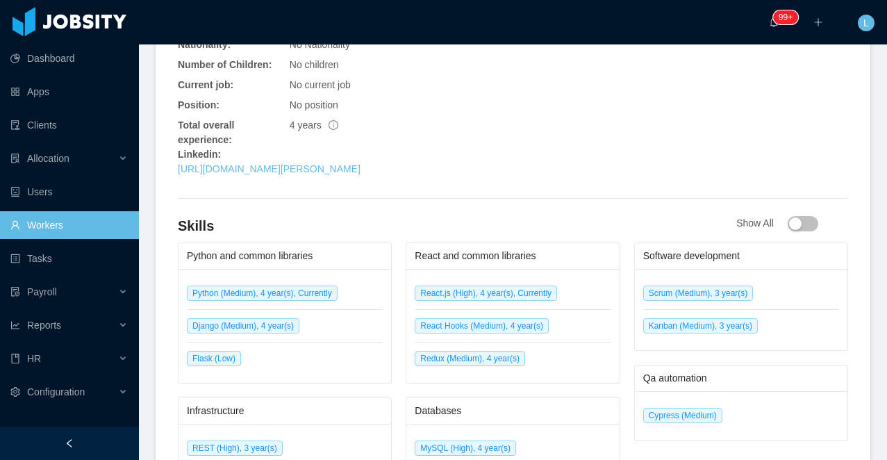
scroll to position [792, 0]
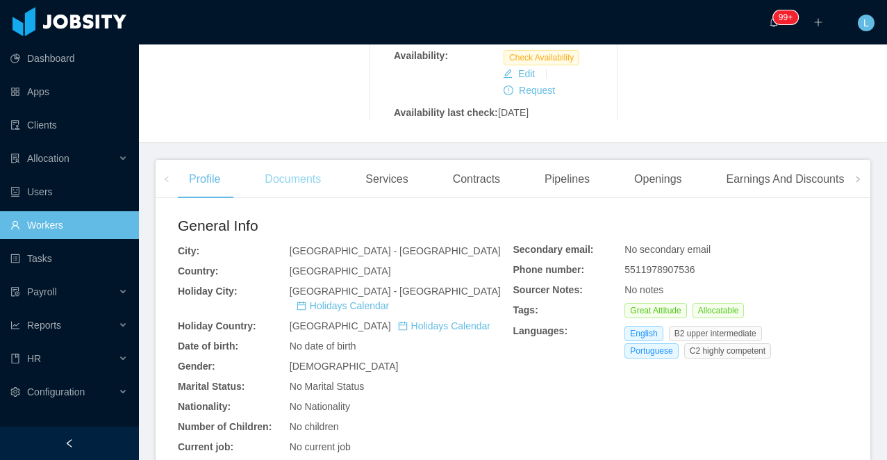
click at [299, 160] on div "Documents" at bounding box center [292, 179] width 78 height 39
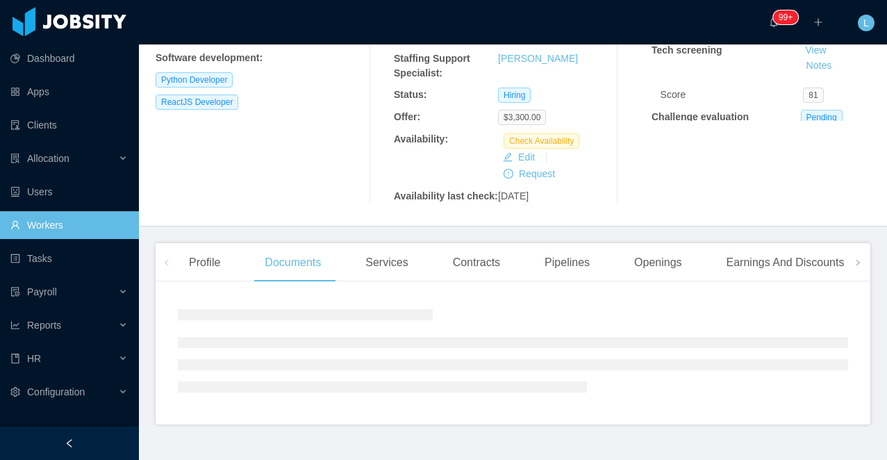
scroll to position [267, 0]
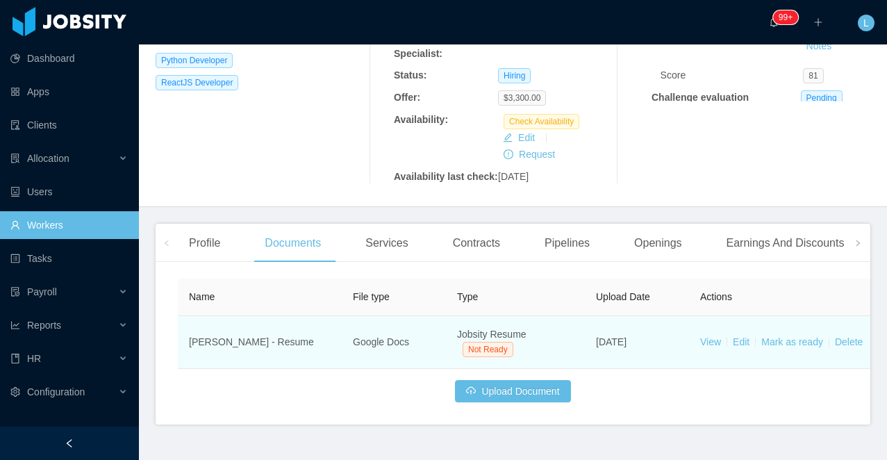
click at [714, 318] on td "View Edit Mark as ready Delete" at bounding box center [793, 342] width 208 height 53
click at [708, 336] on link "View" at bounding box center [710, 341] width 21 height 11
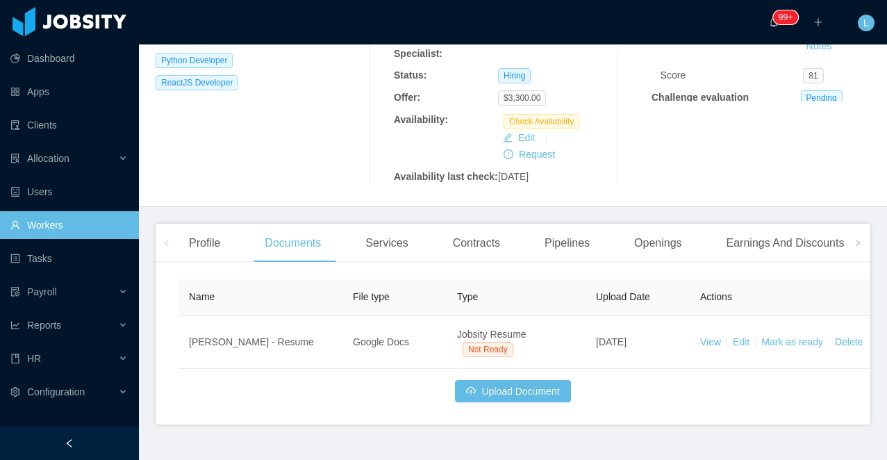
scroll to position [0, 0]
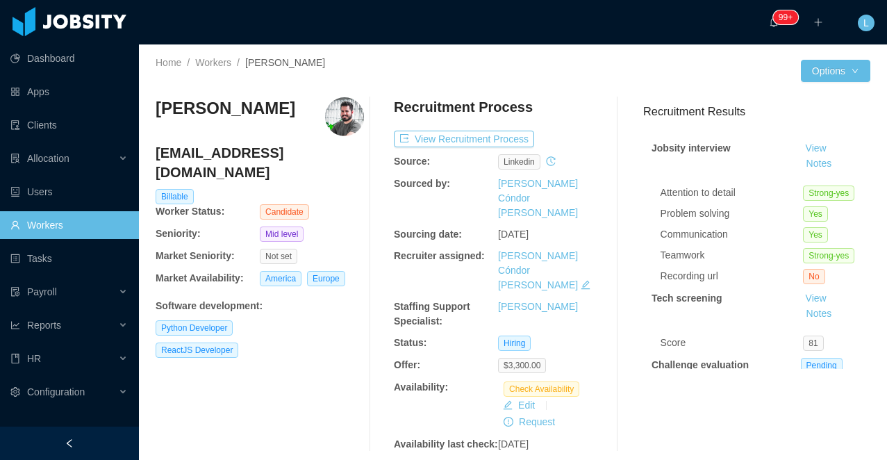
click at [233, 108] on h3 "Eduardo Startari" at bounding box center [226, 108] width 140 height 22
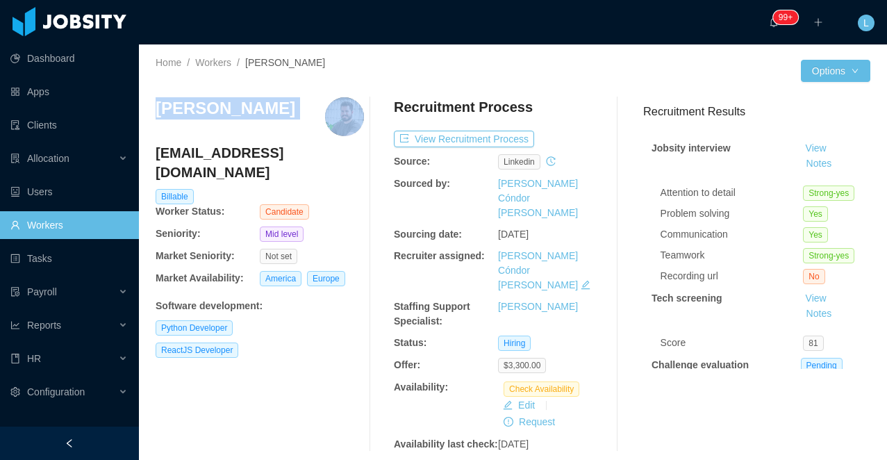
click at [233, 108] on h3 "Eduardo Startari" at bounding box center [226, 108] width 140 height 22
copy h3 "Eduardo Startari"
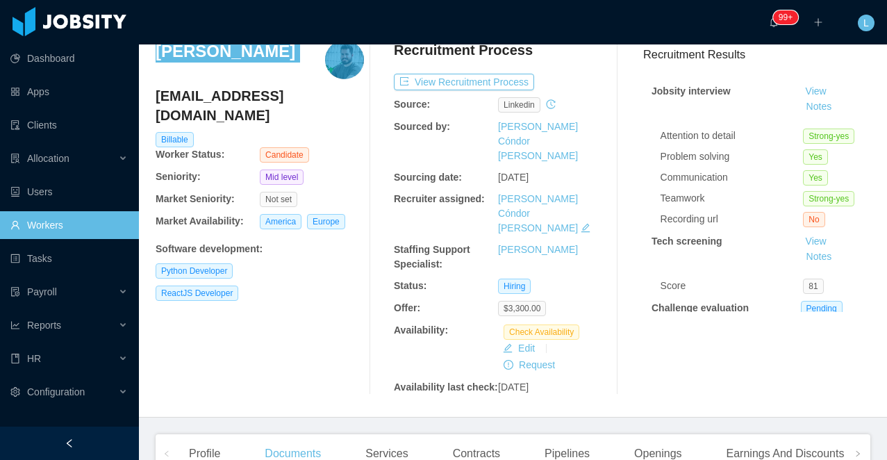
scroll to position [215, 0]
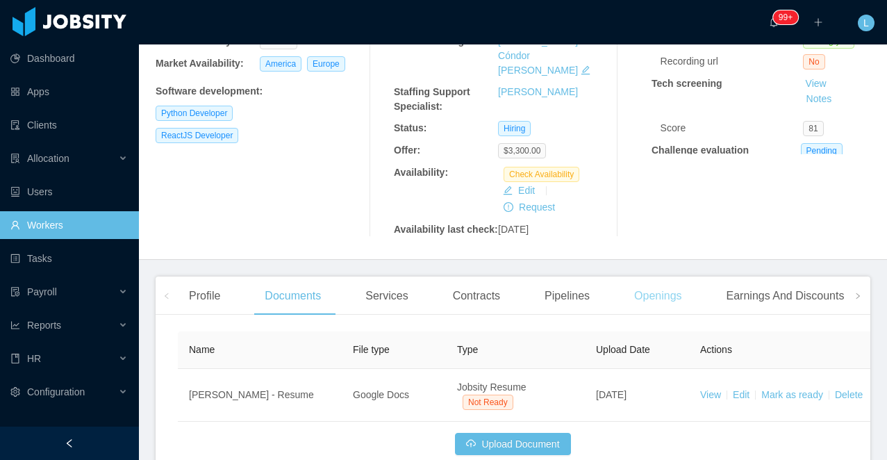
click at [664, 276] on div "Openings" at bounding box center [658, 295] width 70 height 39
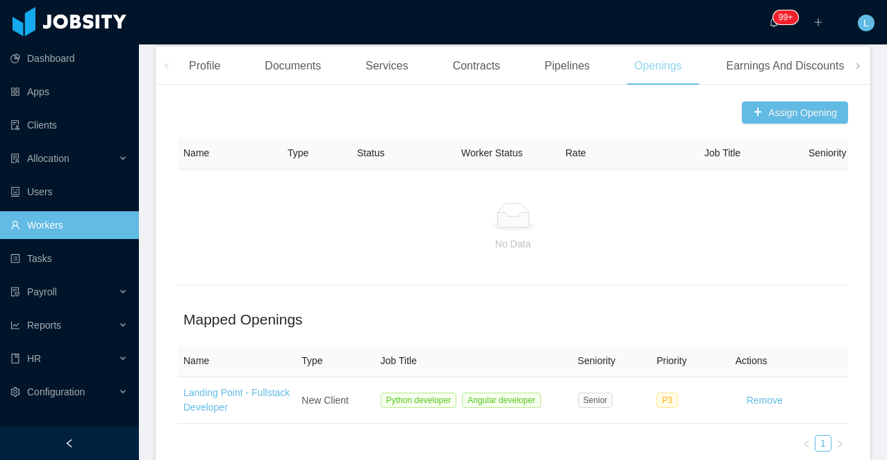
scroll to position [505, 0]
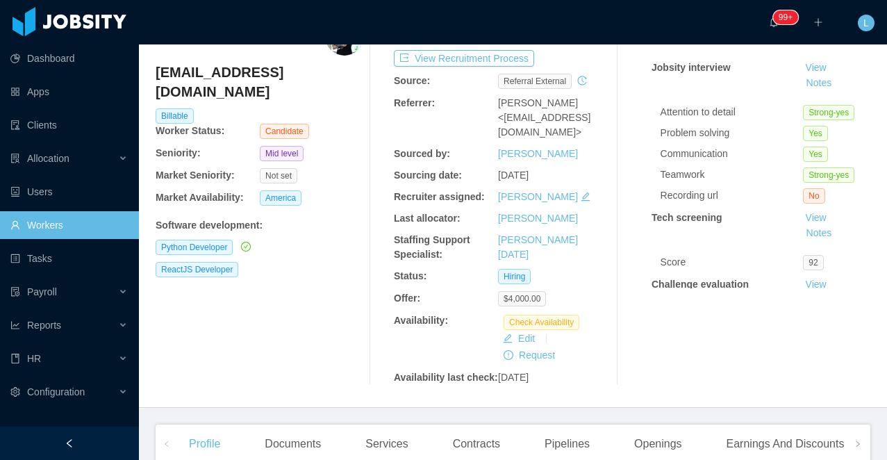
scroll to position [24, 0]
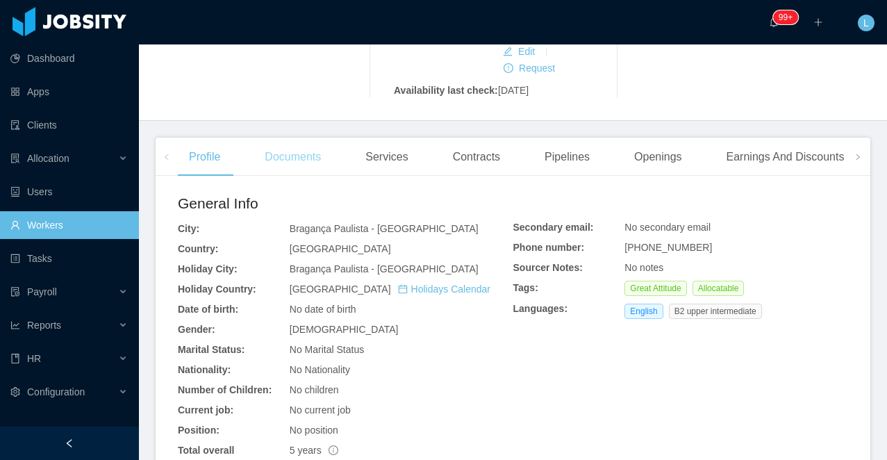
click at [279, 147] on div "Documents" at bounding box center [292, 156] width 78 height 39
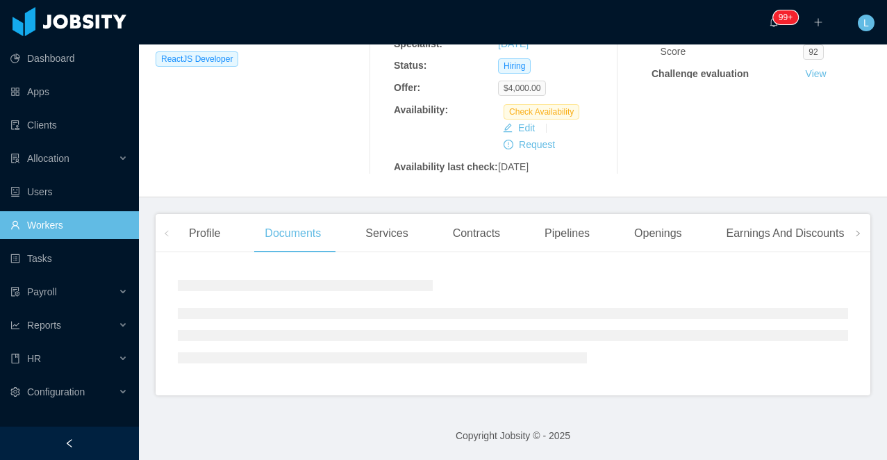
scroll to position [310, 0]
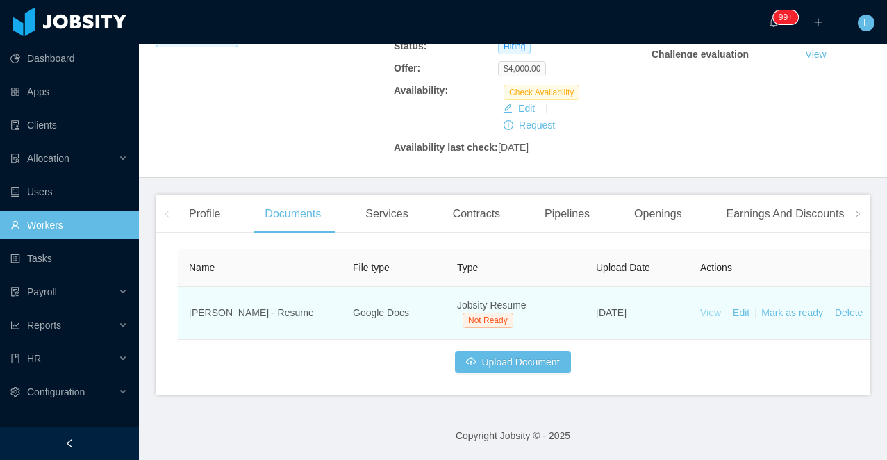
click at [708, 312] on link "View" at bounding box center [710, 312] width 21 height 11
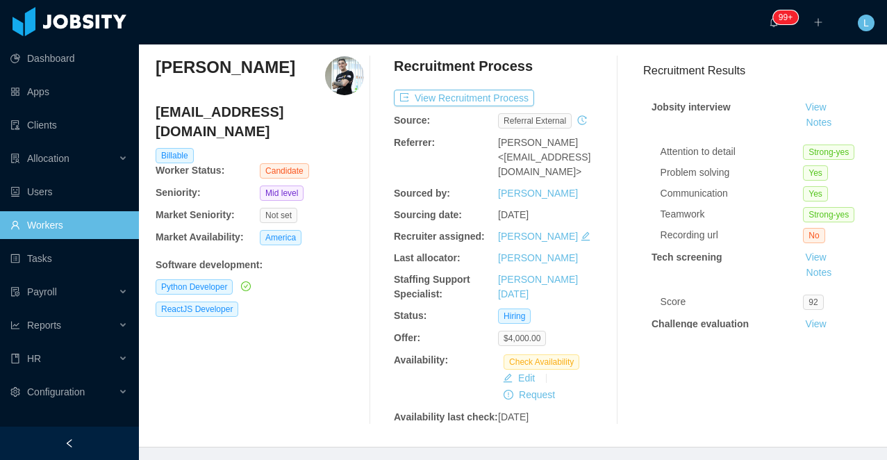
scroll to position [35, 0]
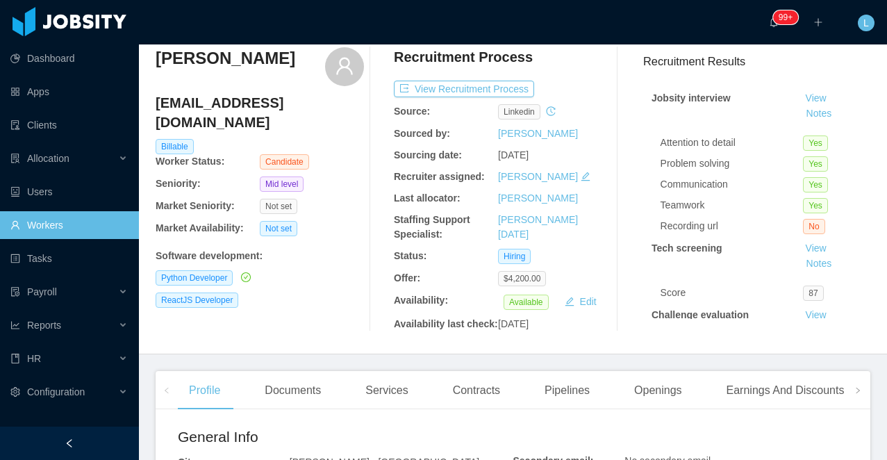
scroll to position [51, 0]
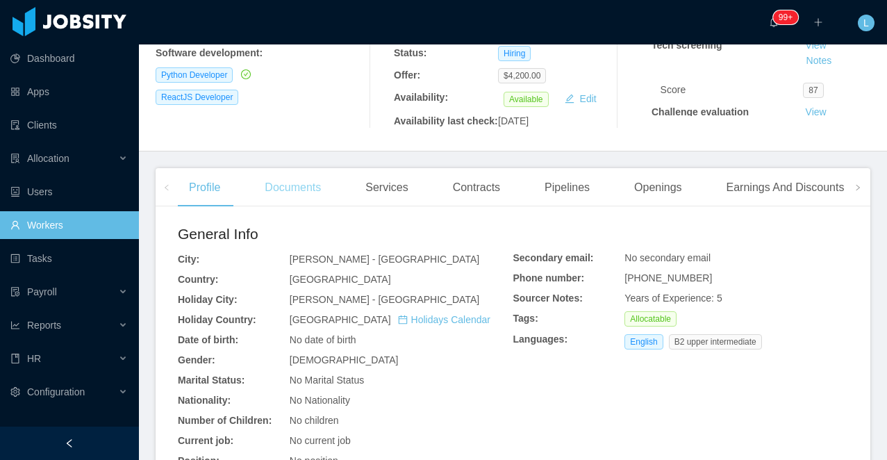
click at [283, 207] on div "Documents" at bounding box center [292, 187] width 78 height 39
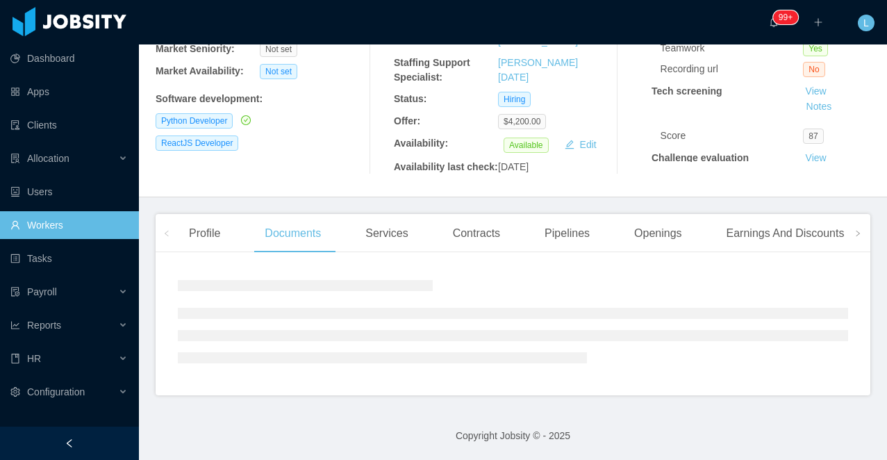
scroll to position [253, 0]
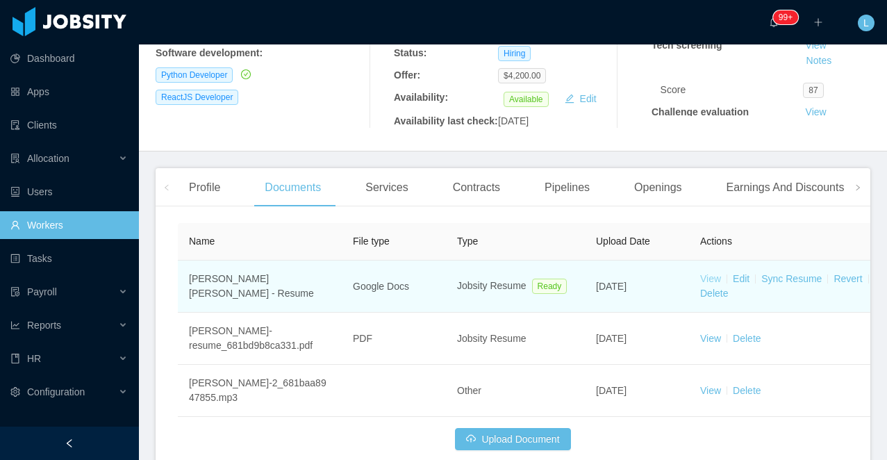
click at [705, 284] on link "View" at bounding box center [710, 278] width 21 height 11
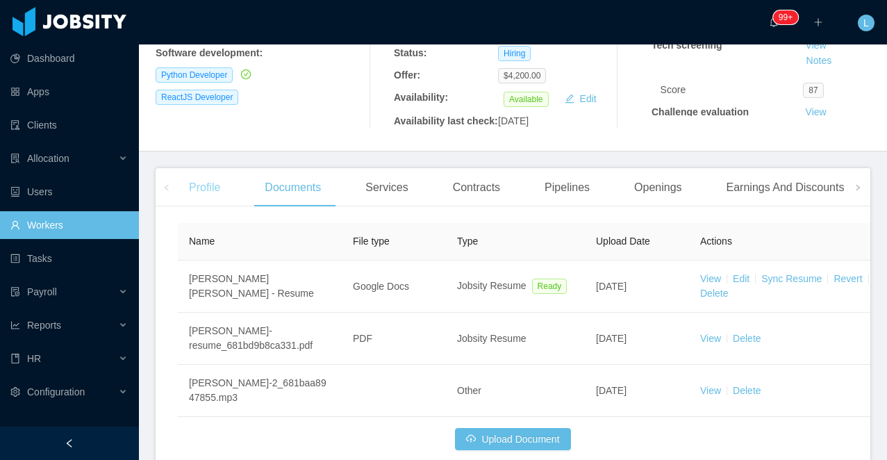
click at [211, 207] on div "Profile" at bounding box center [204, 187] width 53 height 39
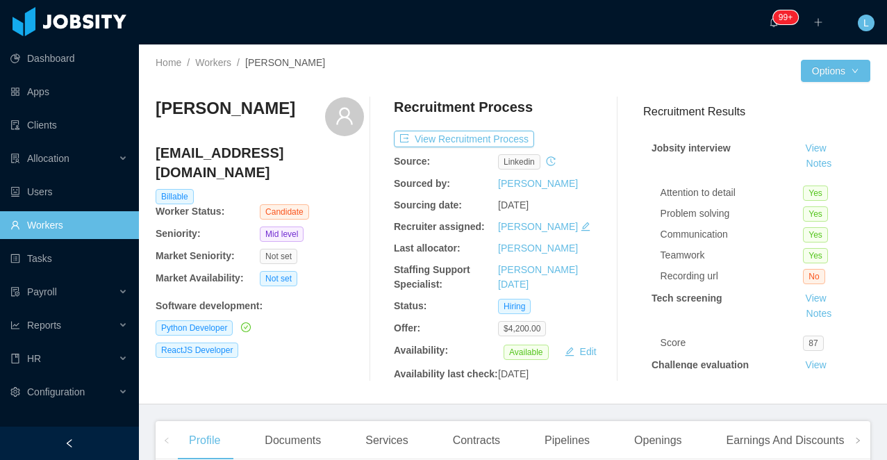
click at [195, 114] on h3 "Julio Felix" at bounding box center [226, 108] width 140 height 22
copy div "Julio Felix"
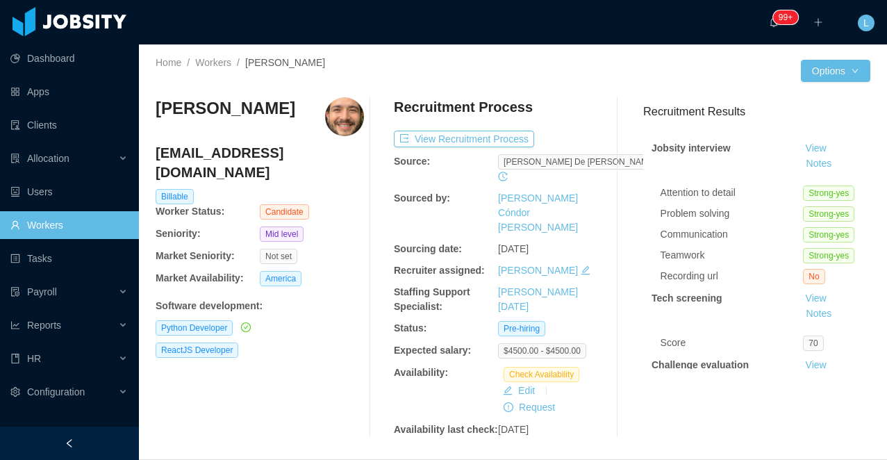
scroll to position [39, 0]
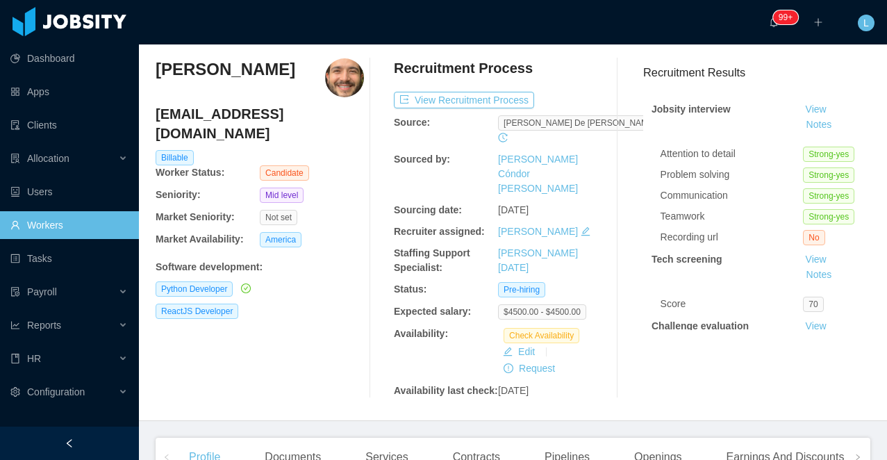
click at [246, 69] on h3 "[PERSON_NAME]" at bounding box center [226, 69] width 140 height 22
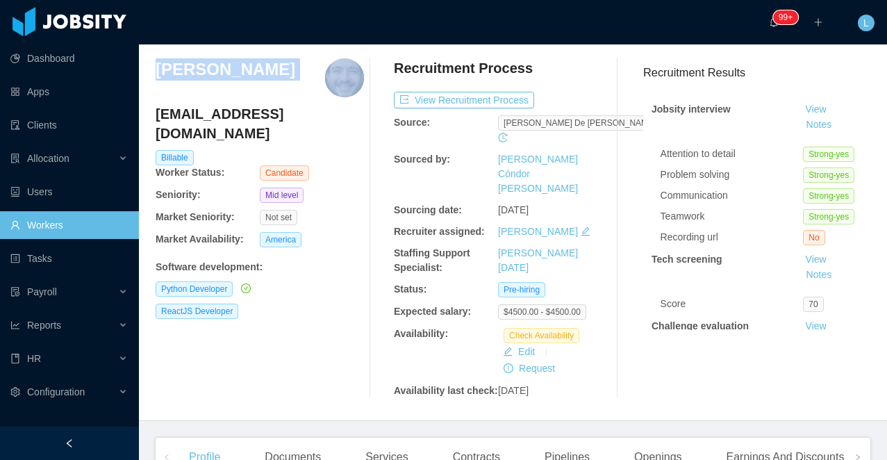
click at [246, 69] on h3 "[PERSON_NAME]" at bounding box center [226, 69] width 140 height 22
copy h3 "[PERSON_NAME]"
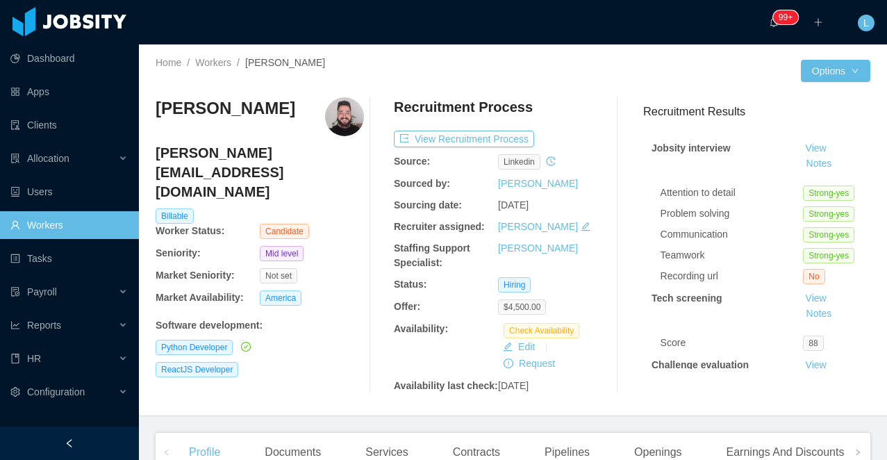
click at [221, 108] on h3 "Daniel Fernandes" at bounding box center [226, 108] width 140 height 22
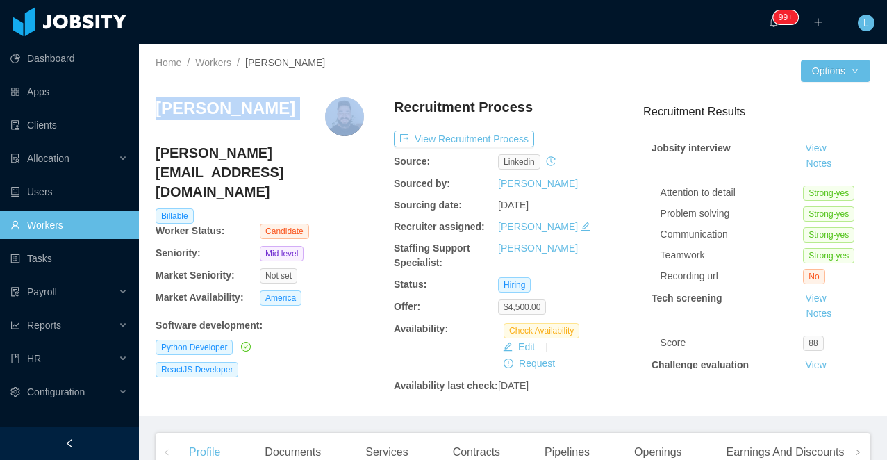
click at [221, 108] on h3 "Daniel Fernandes" at bounding box center [226, 108] width 140 height 22
copy h3 "Daniel Fernandes"
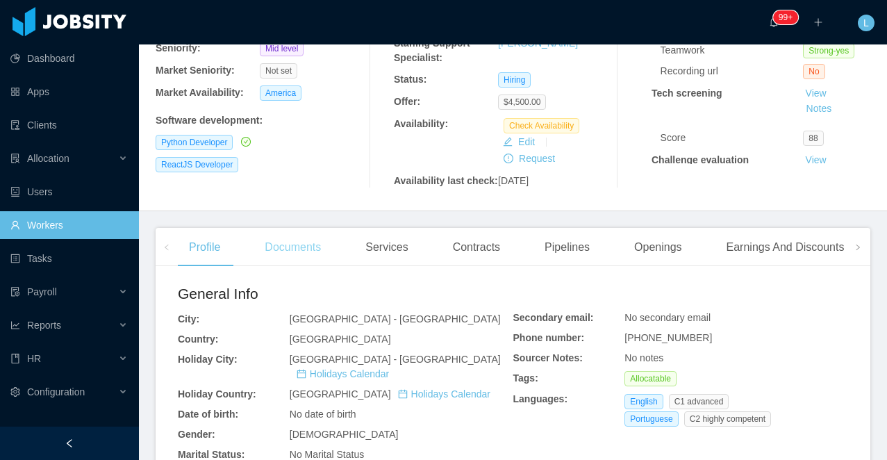
click at [282, 264] on div "Documents" at bounding box center [292, 247] width 78 height 39
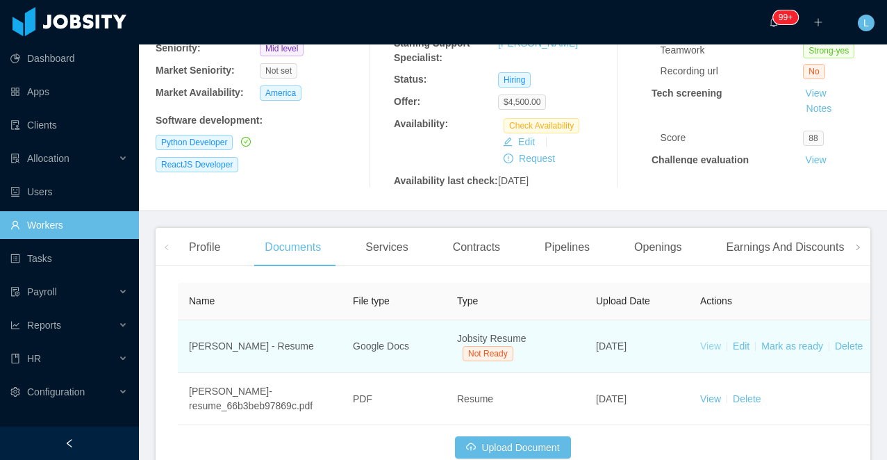
click at [701, 351] on link "View" at bounding box center [710, 345] width 21 height 11
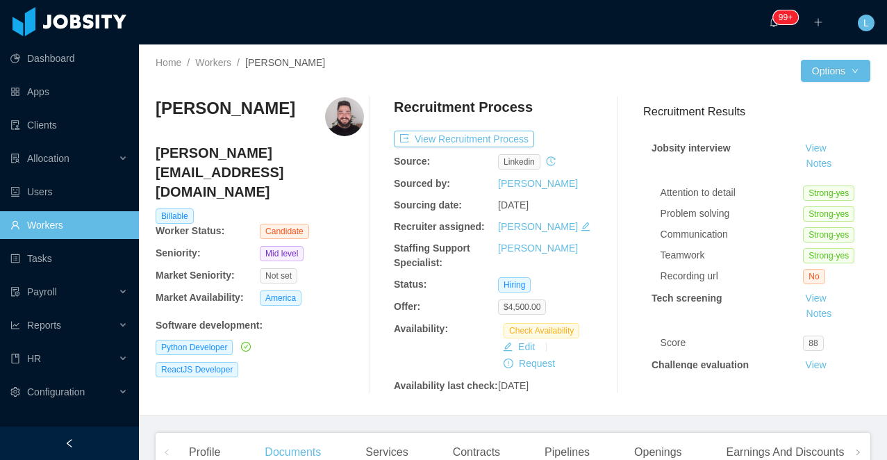
click at [232, 102] on h3 "Daniel Fernandes" at bounding box center [226, 108] width 140 height 22
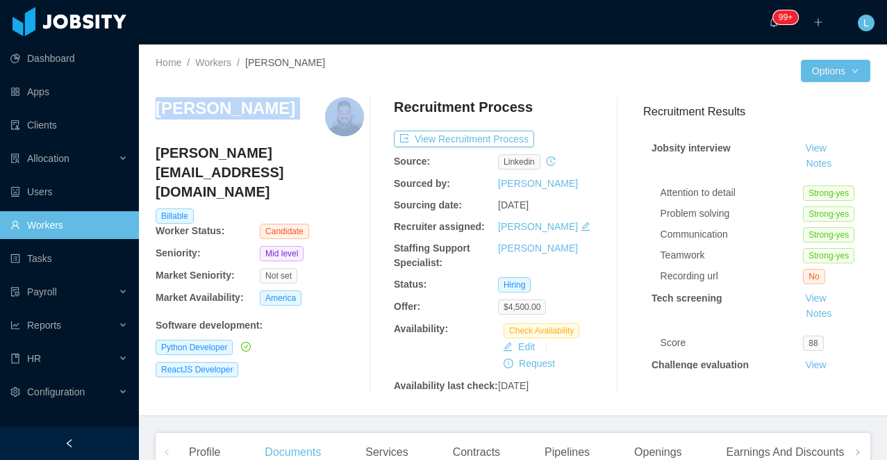
click at [232, 102] on h3 "Daniel Fernandes" at bounding box center [226, 108] width 140 height 22
copy h3 "Daniel Fernandes"
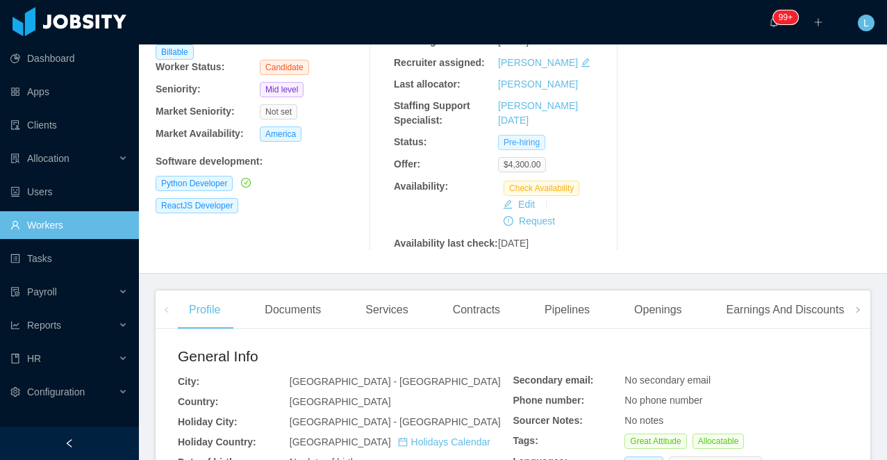
scroll to position [240, 0]
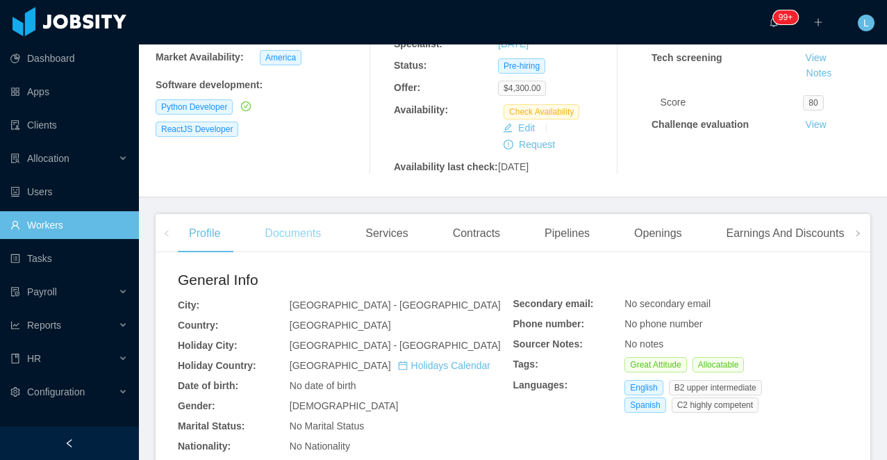
click at [295, 253] on div "Documents" at bounding box center [292, 233] width 78 height 39
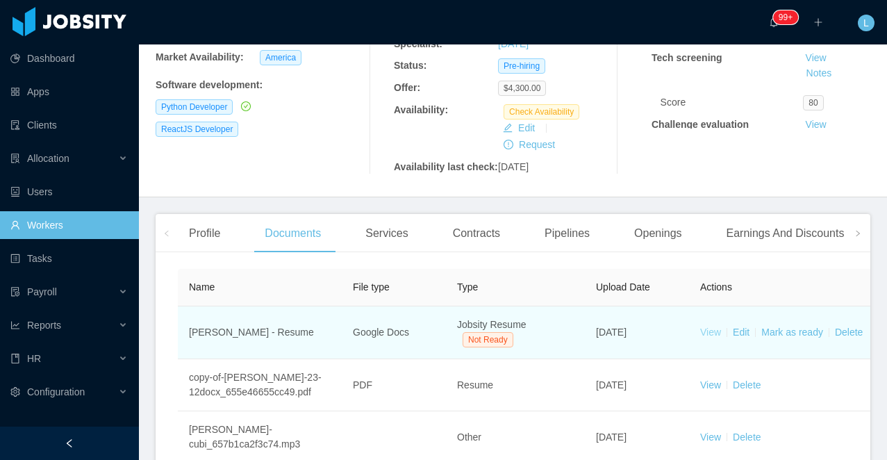
click at [711, 337] on link "View" at bounding box center [710, 331] width 21 height 11
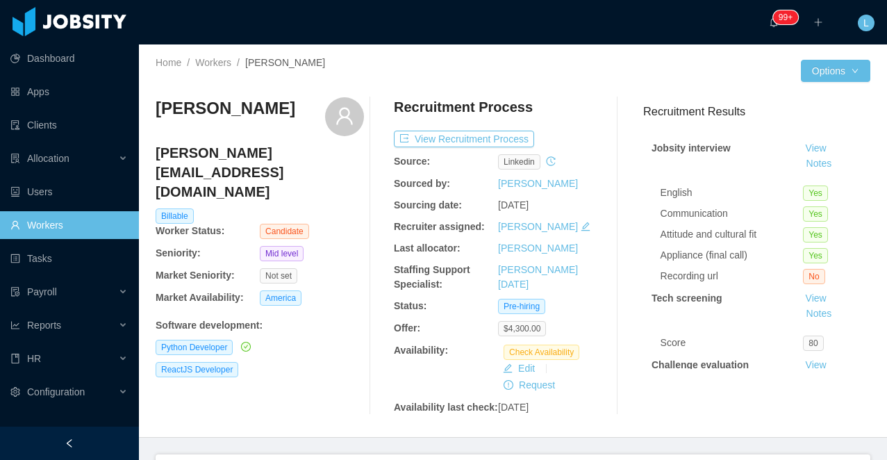
click at [196, 112] on h3 "[PERSON_NAME]" at bounding box center [226, 108] width 140 height 22
copy div "[PERSON_NAME]"
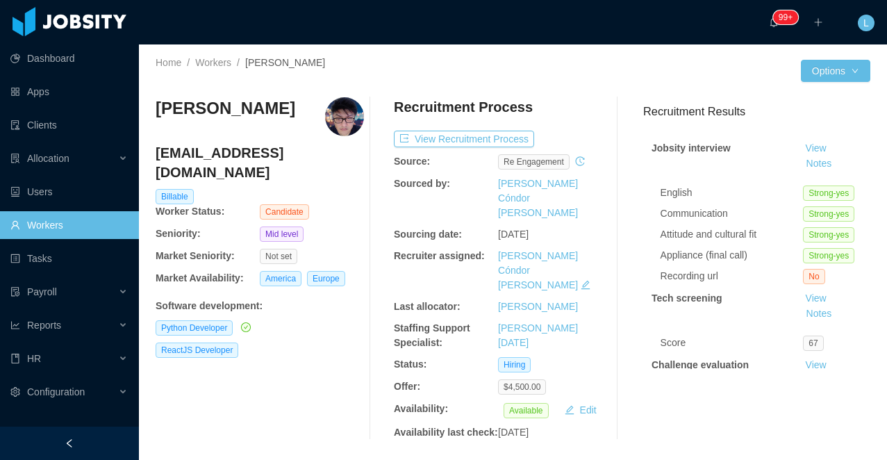
click at [231, 112] on h3 "[PERSON_NAME]" at bounding box center [226, 108] width 140 height 22
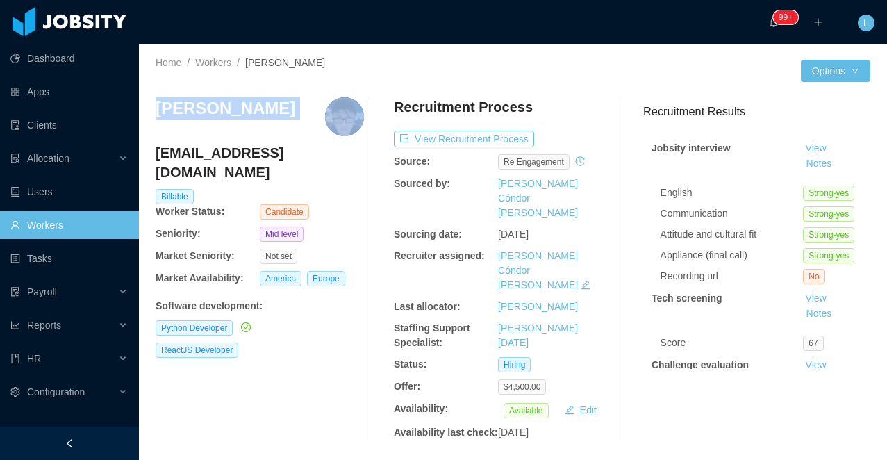
click at [231, 112] on h3 "[PERSON_NAME]" at bounding box center [226, 108] width 140 height 22
copy h3 "[PERSON_NAME]"
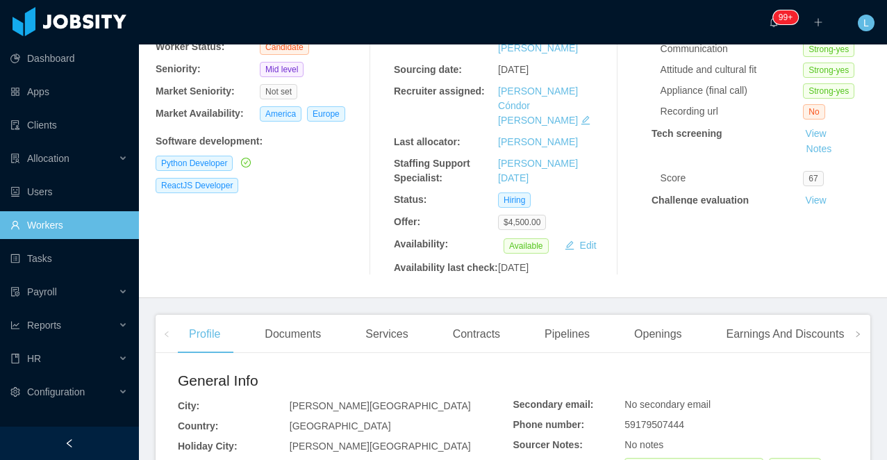
scroll to position [196, 0]
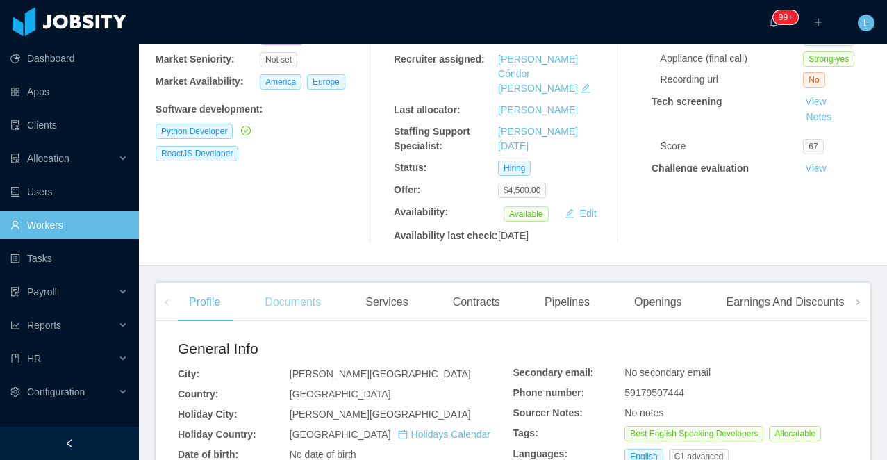
click at [308, 291] on div "Documents" at bounding box center [292, 302] width 78 height 39
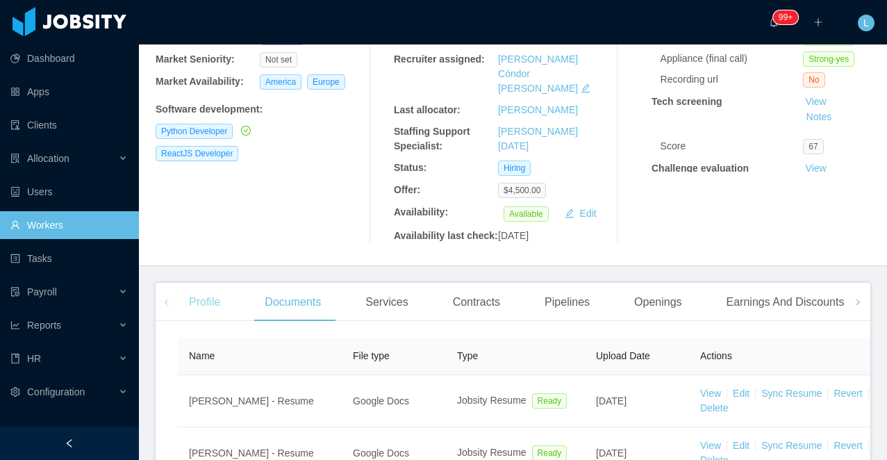
click at [208, 299] on div "Profile" at bounding box center [204, 302] width 53 height 39
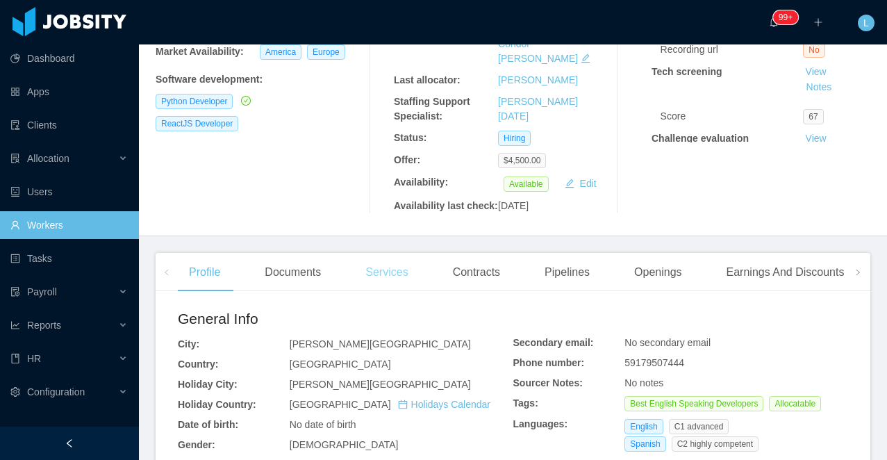
scroll to position [235, 0]
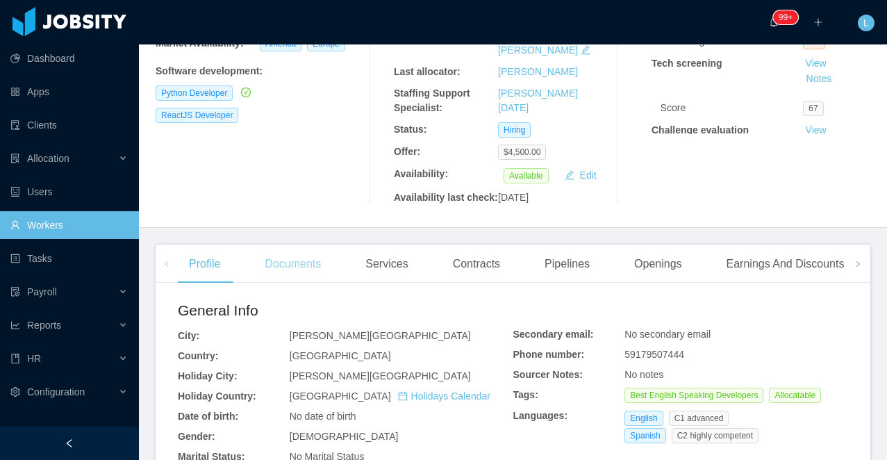
click at [283, 257] on div "Documents" at bounding box center [292, 263] width 78 height 39
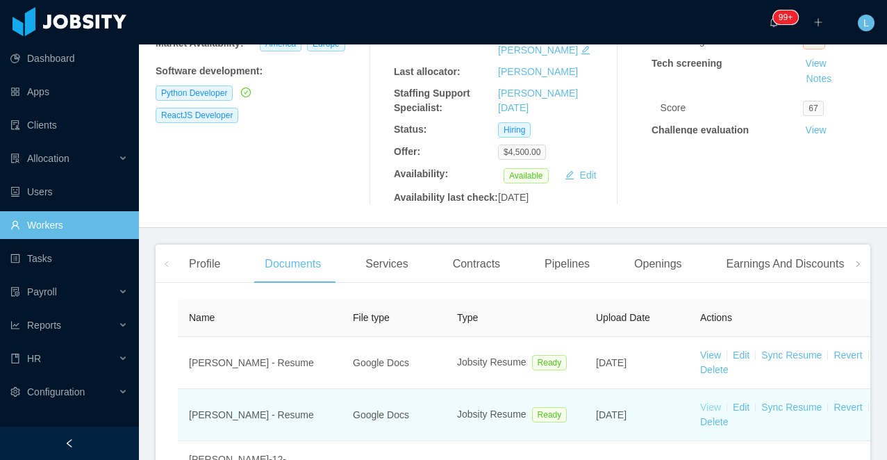
click at [709, 401] on link "View" at bounding box center [710, 406] width 21 height 11
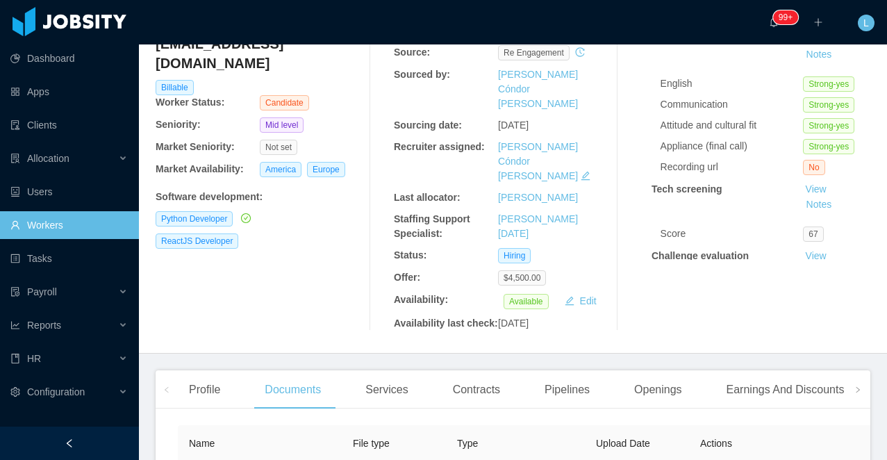
scroll to position [301, 0]
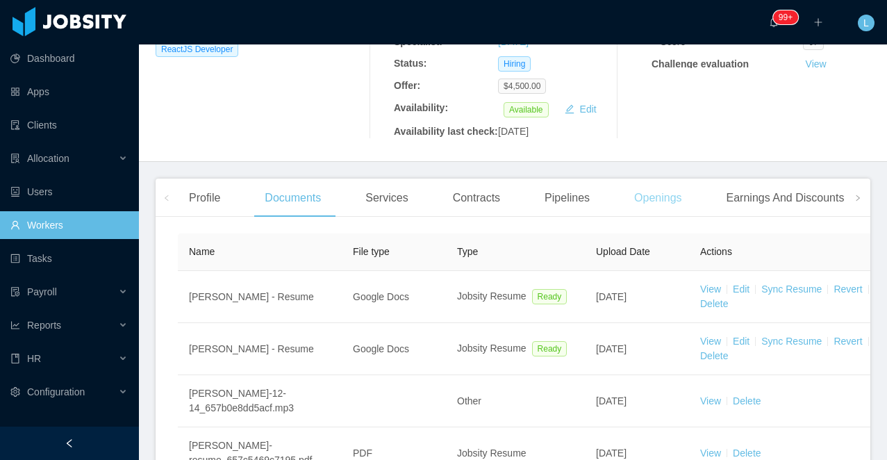
click at [668, 192] on div "Openings" at bounding box center [658, 197] width 70 height 39
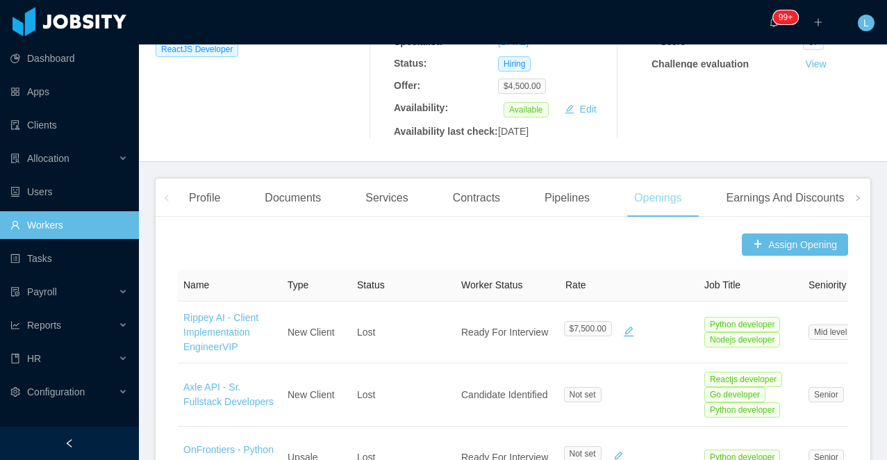
scroll to position [33, 0]
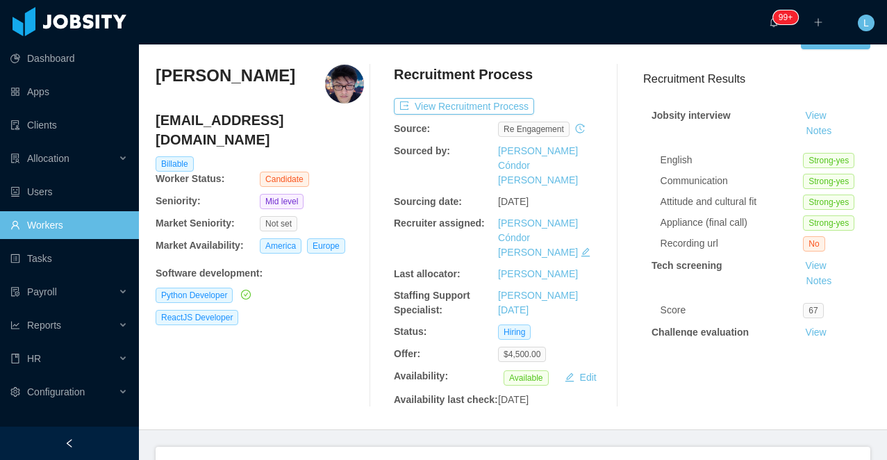
click at [203, 71] on h3 "[PERSON_NAME]" at bounding box center [226, 76] width 140 height 22
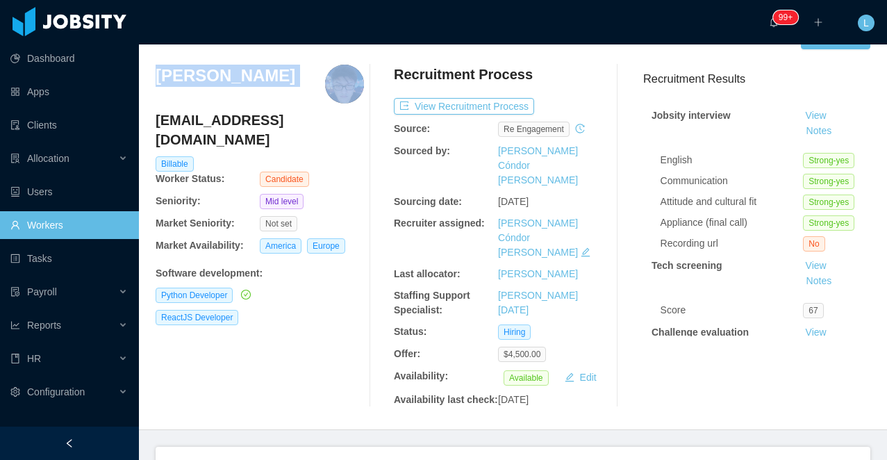
click at [203, 71] on h3 "[PERSON_NAME]" at bounding box center [226, 76] width 140 height 22
copy h3 "[PERSON_NAME]"
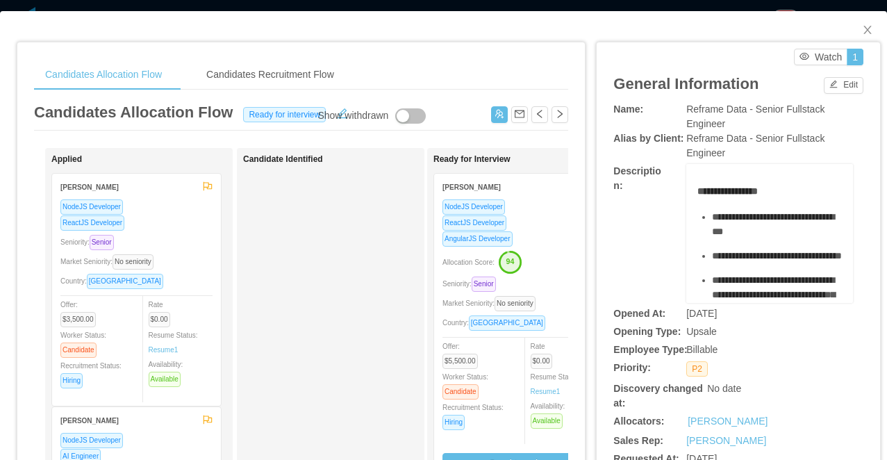
scroll to position [149, 0]
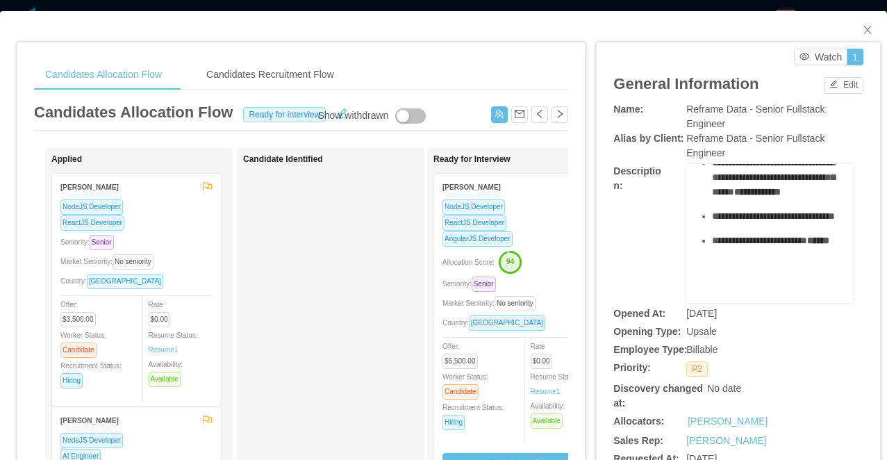
click at [534, 210] on div "NodeJS Developer" at bounding box center [518, 207] width 152 height 16
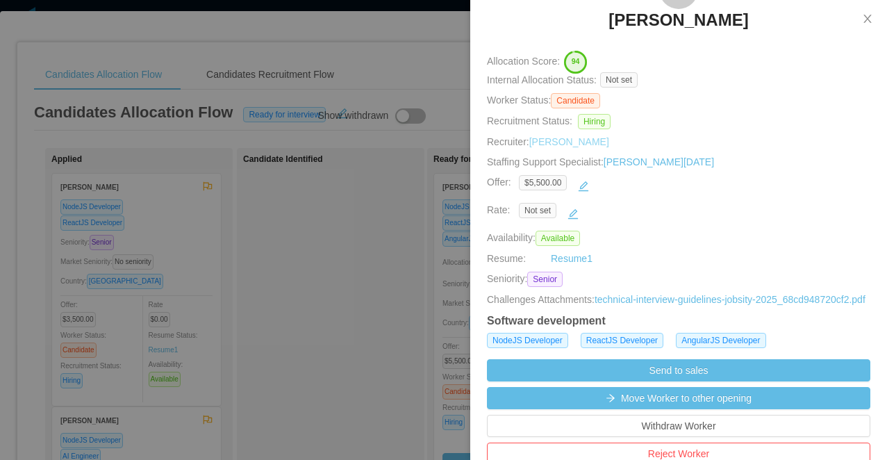
scroll to position [228, 0]
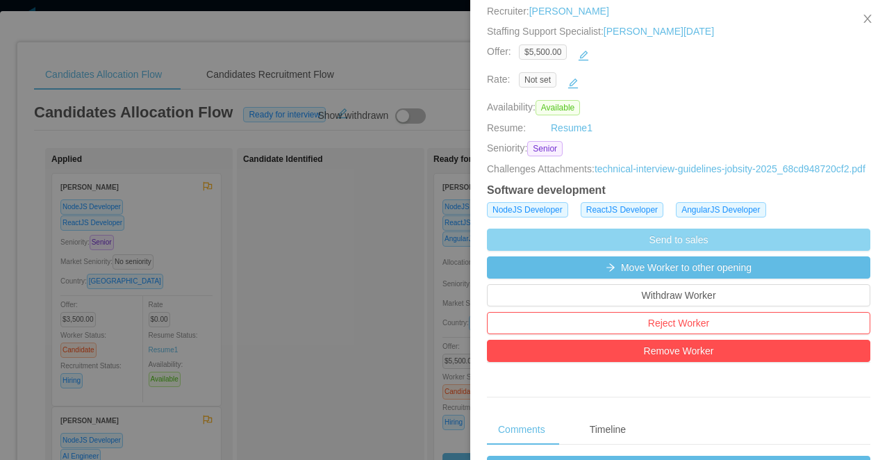
click at [560, 251] on button "Send to sales" at bounding box center [678, 239] width 383 height 22
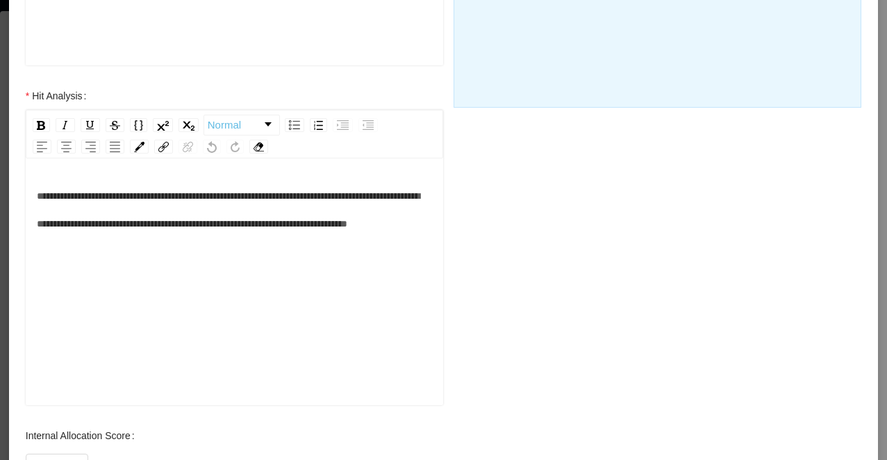
scroll to position [574, 0]
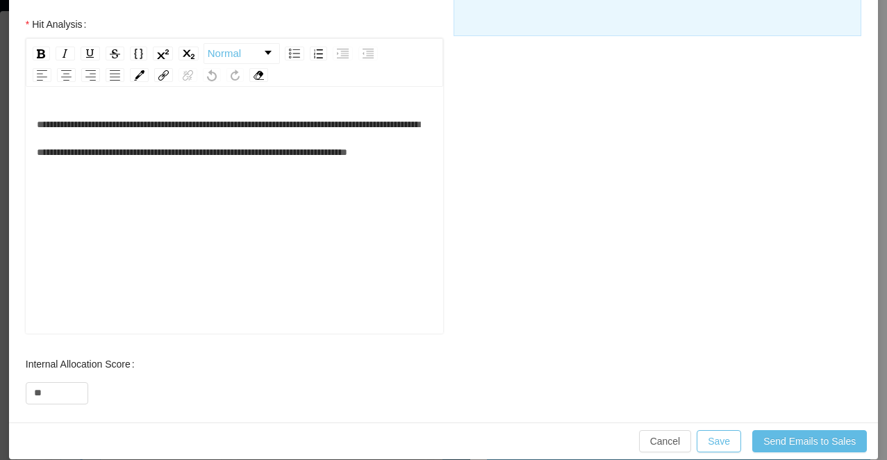
click at [264, 166] on div "**********" at bounding box center [235, 138] width 396 height 56
drag, startPoint x: 419, startPoint y: 152, endPoint x: 376, endPoint y: 155, distance: 43.1
click at [376, 155] on span "**********" at bounding box center [228, 137] width 383 height 37
click at [723, 444] on button "Save" at bounding box center [718, 441] width 44 height 22
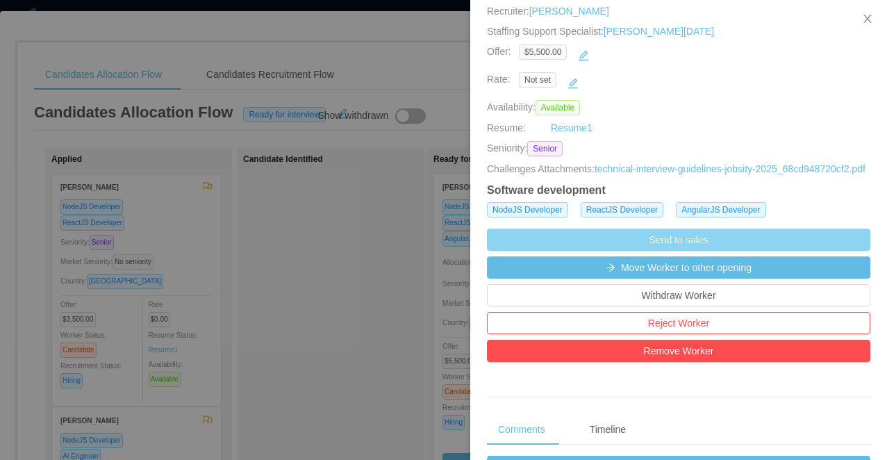
scroll to position [521, 0]
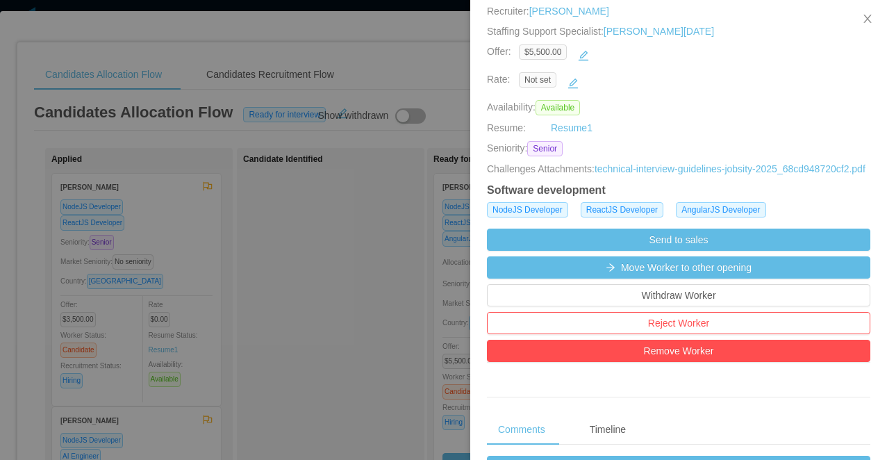
click at [411, 213] on div at bounding box center [443, 230] width 887 height 460
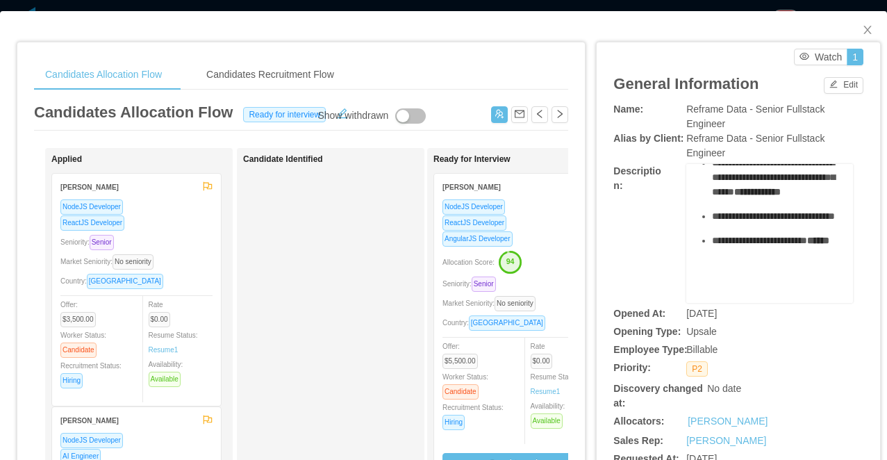
click at [445, 5] on div "Candidates Allocation Flow Candidates Recruitment Flow Candidates Allocation Fl…" at bounding box center [443, 230] width 887 height 460
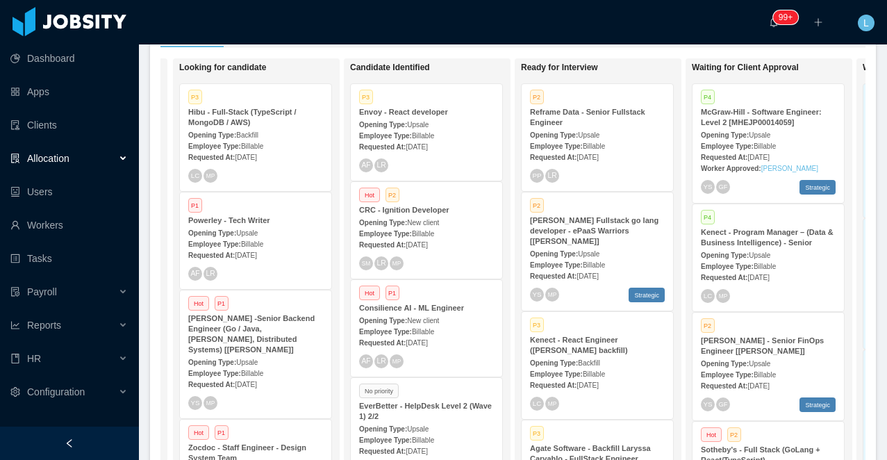
scroll to position [0, 134]
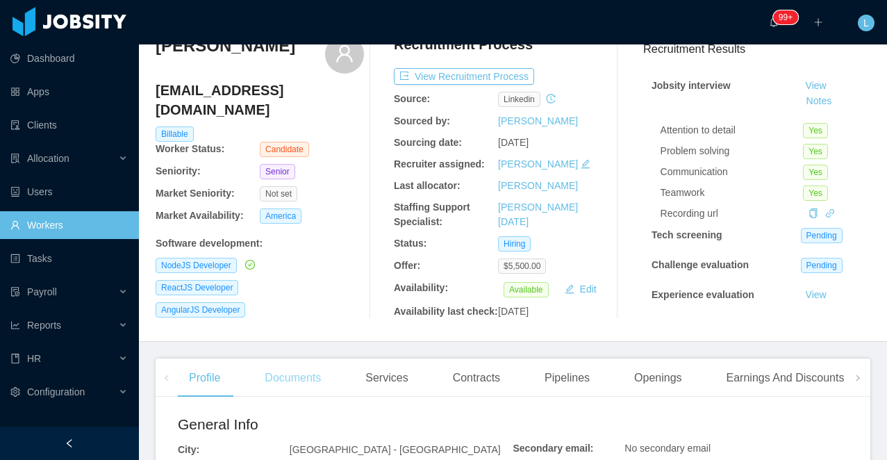
click at [304, 397] on div "Documents" at bounding box center [292, 377] width 78 height 39
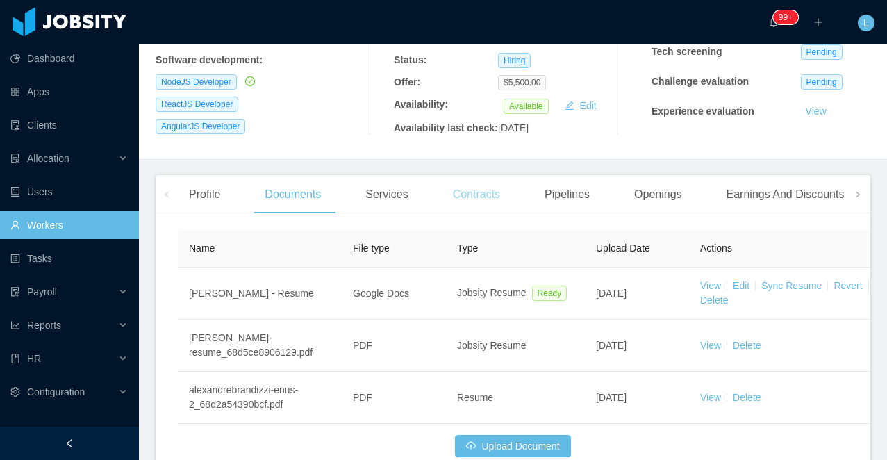
scroll to position [317, 0]
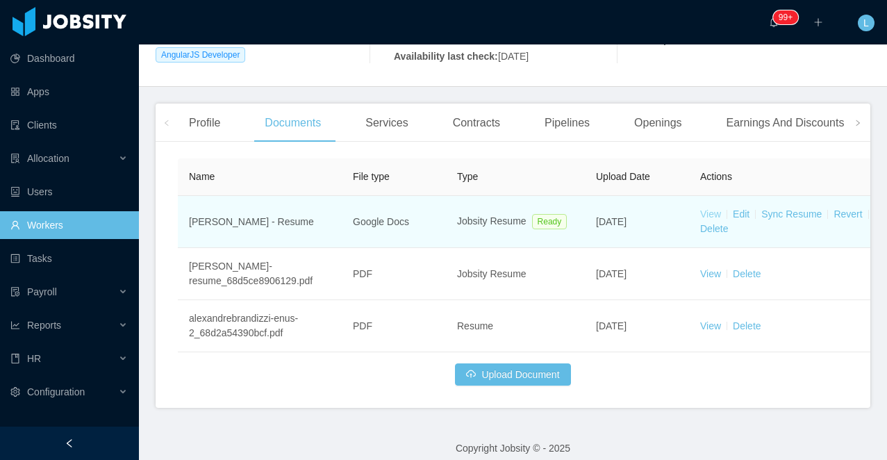
click at [707, 219] on link "View" at bounding box center [710, 213] width 21 height 11
click at [792, 219] on link "Sync Resume" at bounding box center [791, 213] width 60 height 11
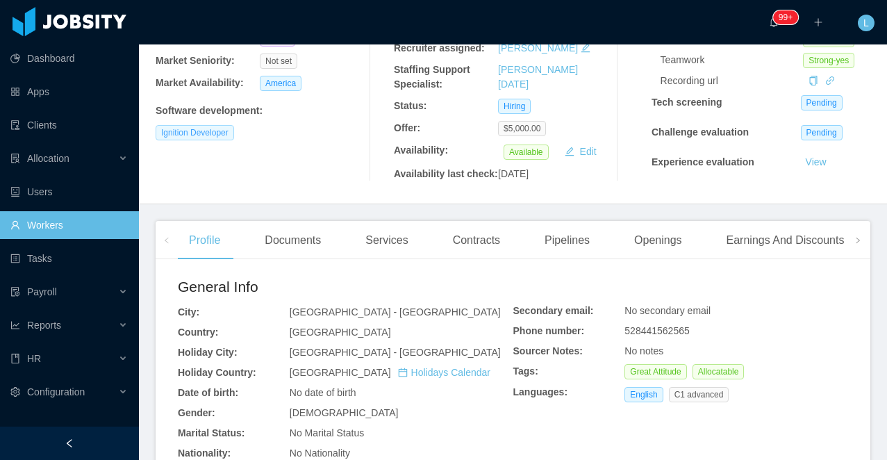
scroll to position [216, 0]
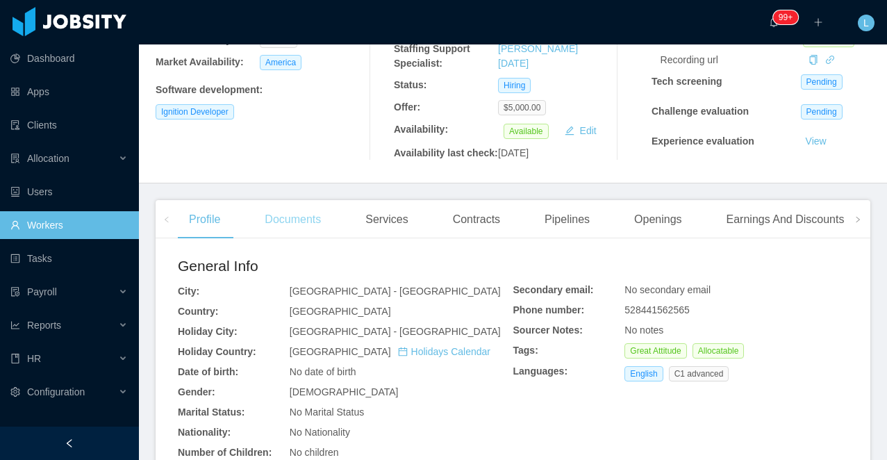
click at [272, 239] on div "Documents" at bounding box center [292, 219] width 78 height 39
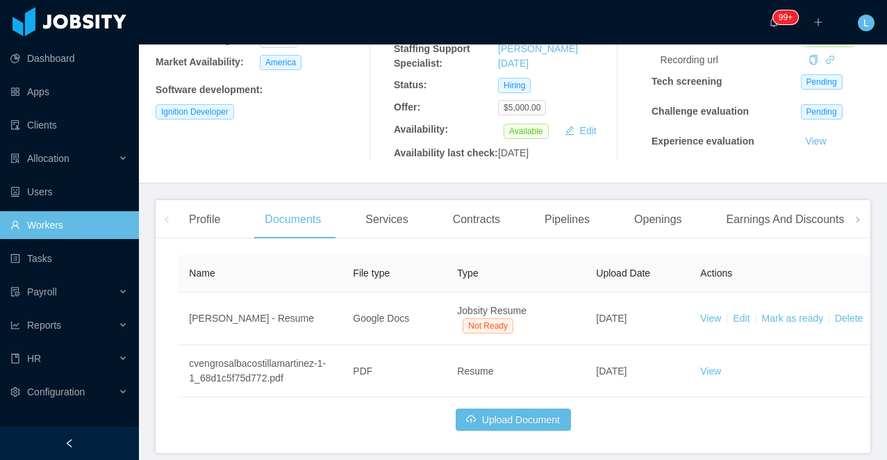
scroll to position [305, 0]
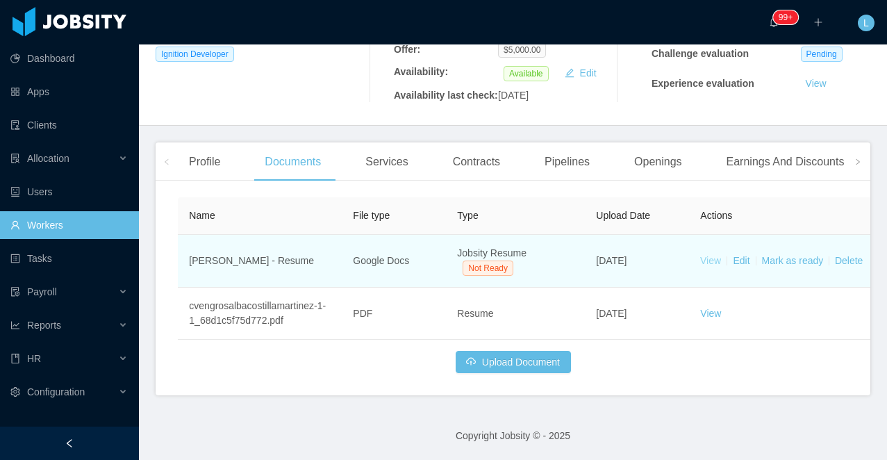
click at [713, 258] on link "View" at bounding box center [710, 260] width 21 height 11
click at [806, 262] on link "Mark as ready" at bounding box center [792, 260] width 62 height 11
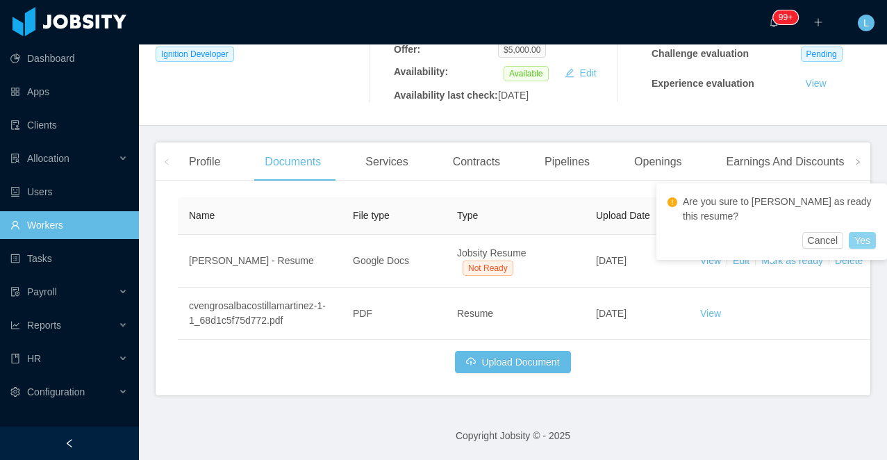
click at [857, 236] on button "Yes" at bounding box center [861, 240] width 27 height 17
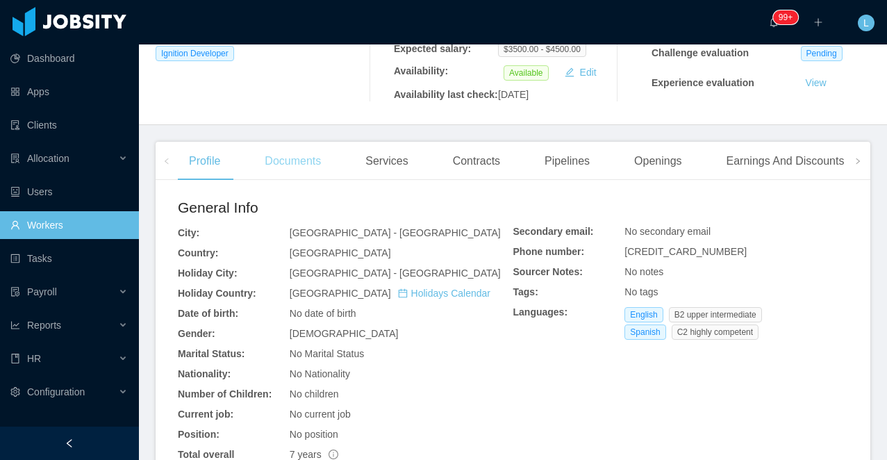
click at [285, 181] on div "Documents" at bounding box center [292, 161] width 78 height 39
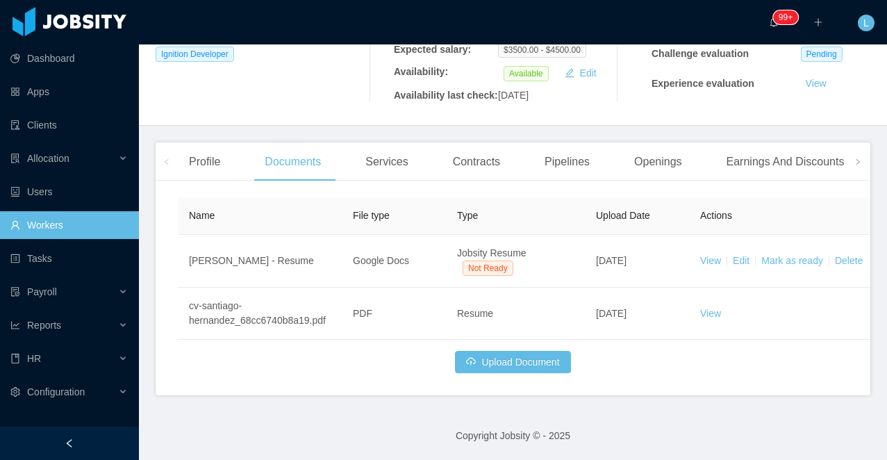
scroll to position [294, 0]
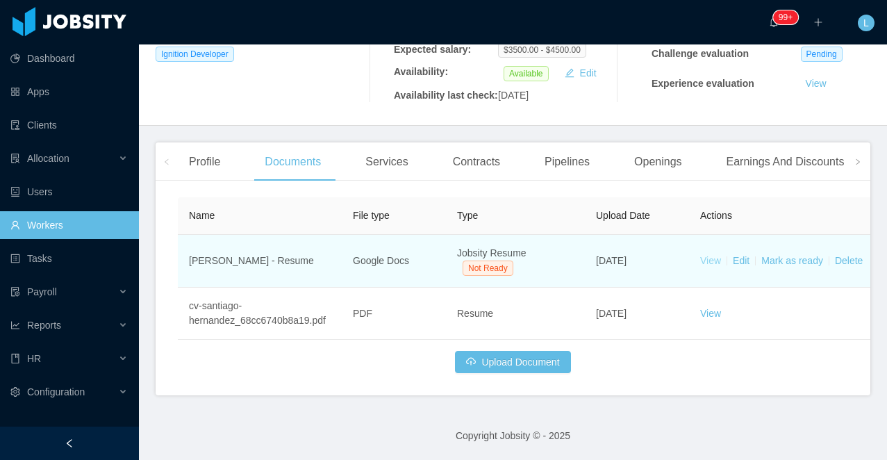
click at [712, 266] on link "View" at bounding box center [710, 260] width 21 height 11
click at [777, 266] on link "Mark as ready" at bounding box center [792, 260] width 62 height 11
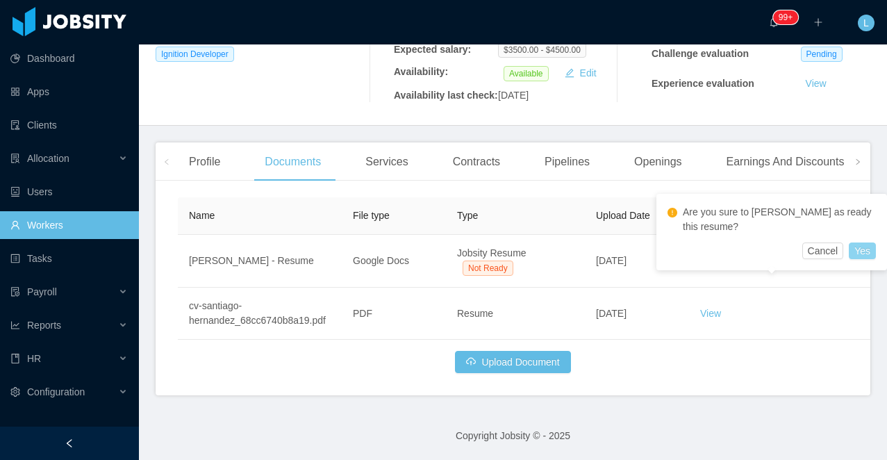
click at [855, 252] on button "Yes" at bounding box center [861, 250] width 27 height 17
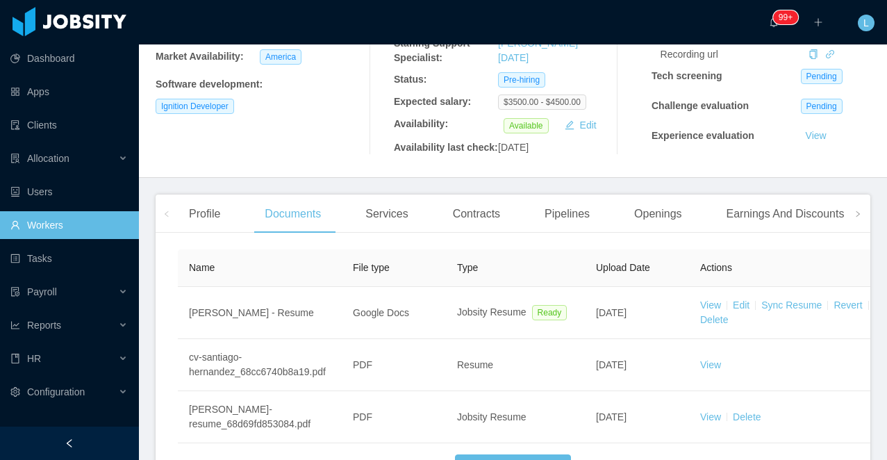
scroll to position [229, 0]
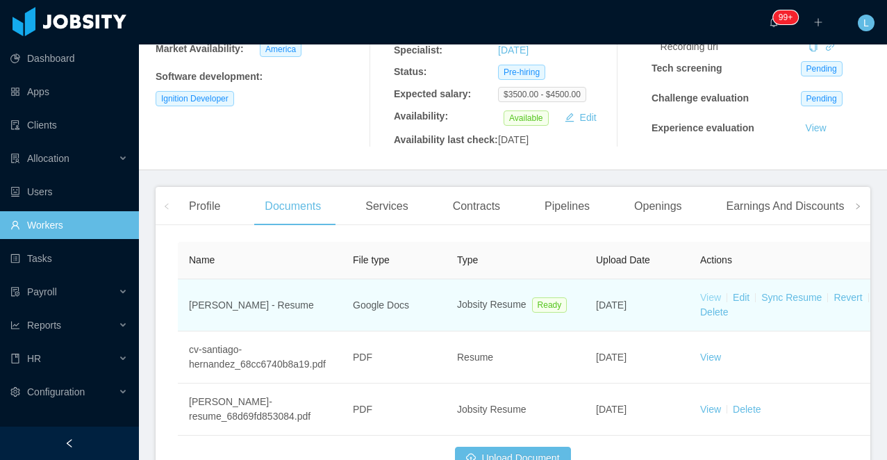
click at [713, 303] on link "View" at bounding box center [710, 297] width 21 height 11
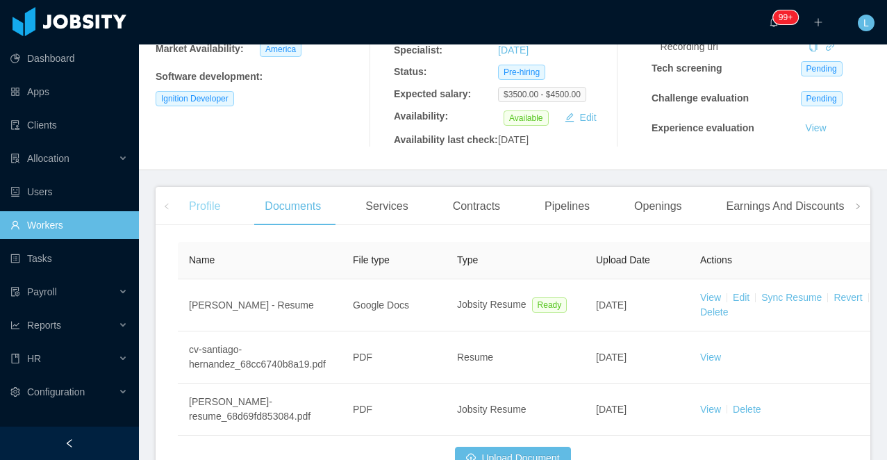
click at [202, 226] on div "Profile" at bounding box center [204, 206] width 53 height 39
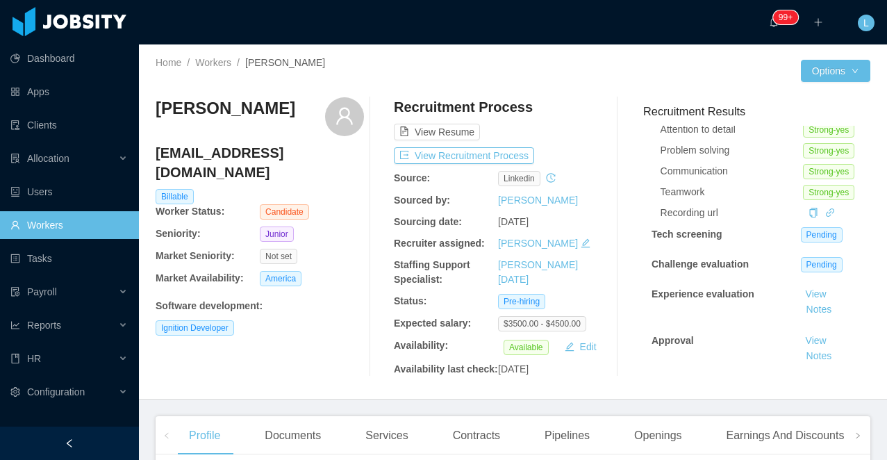
scroll to position [96, 0]
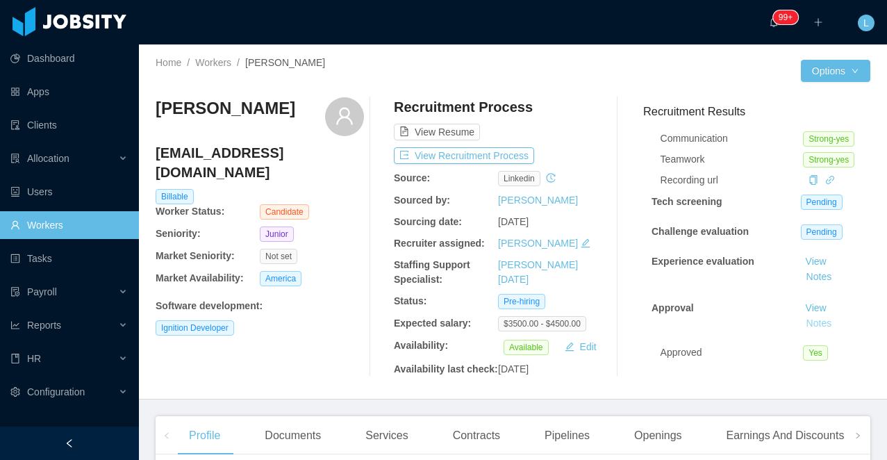
click at [823, 320] on button "Notes" at bounding box center [819, 323] width 37 height 17
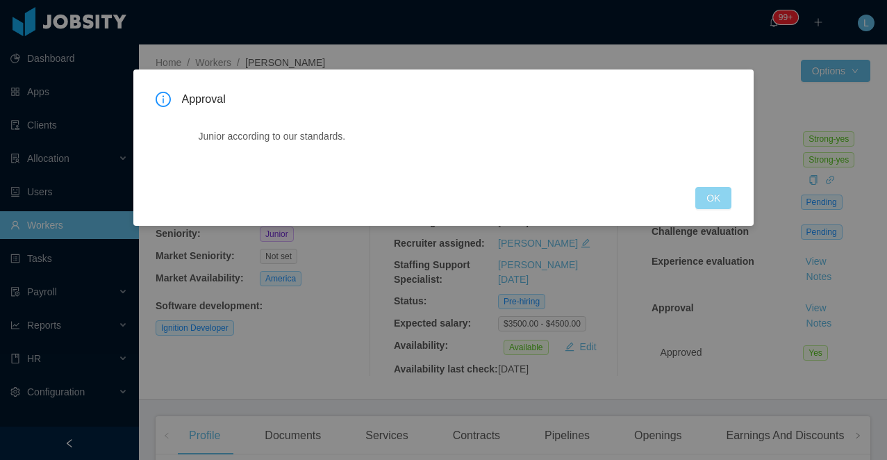
click at [705, 201] on button "OK" at bounding box center [713, 198] width 36 height 22
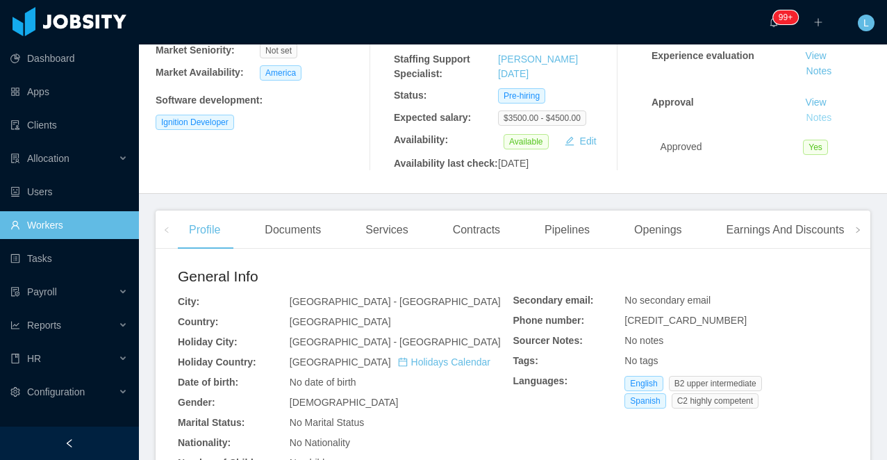
scroll to position [283, 0]
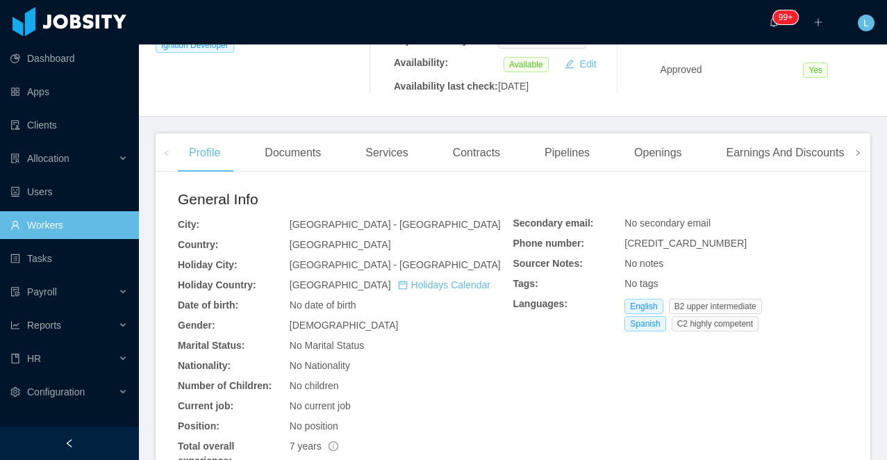
click at [860, 161] on span at bounding box center [857, 152] width 8 height 17
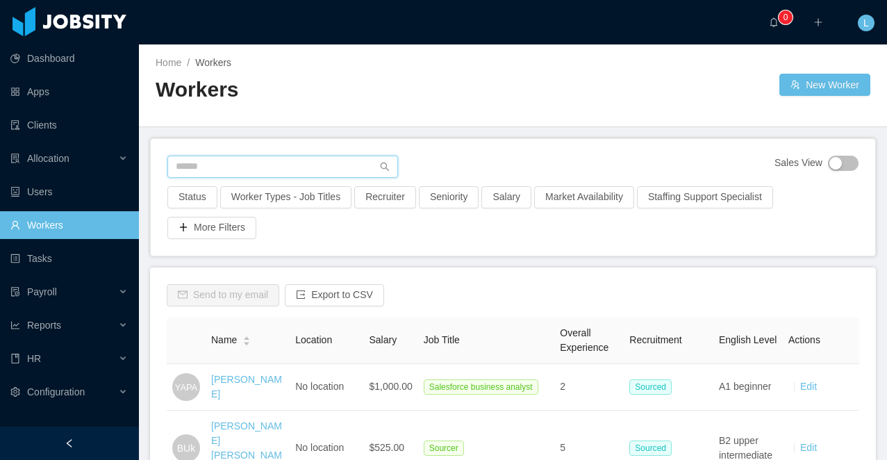
click at [237, 164] on input "text" at bounding box center [282, 167] width 231 height 22
paste input "**********"
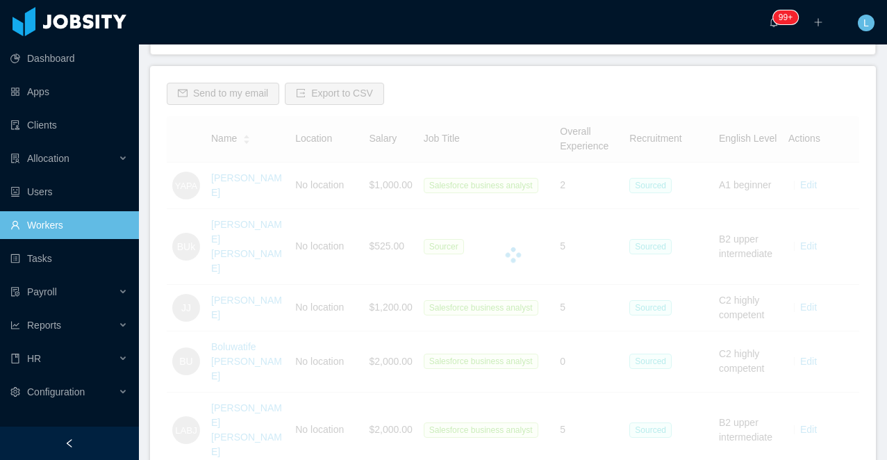
scroll to position [81, 0]
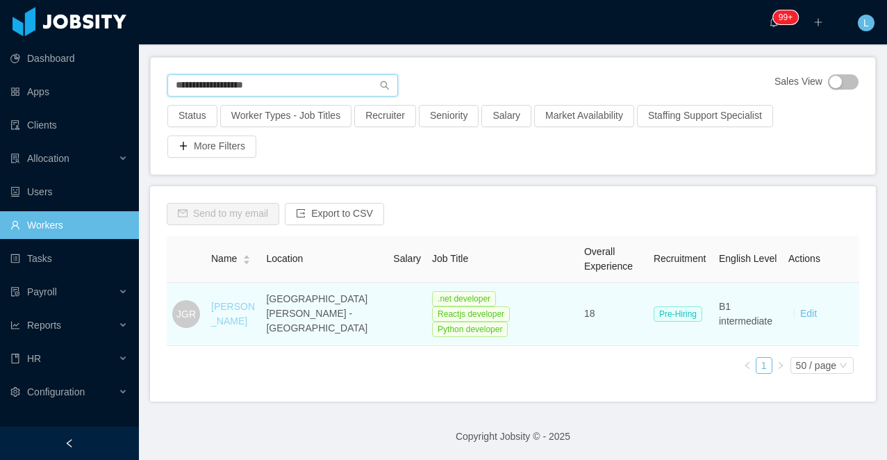
type input "**********"
click at [227, 307] on link "[PERSON_NAME]" at bounding box center [233, 314] width 44 height 26
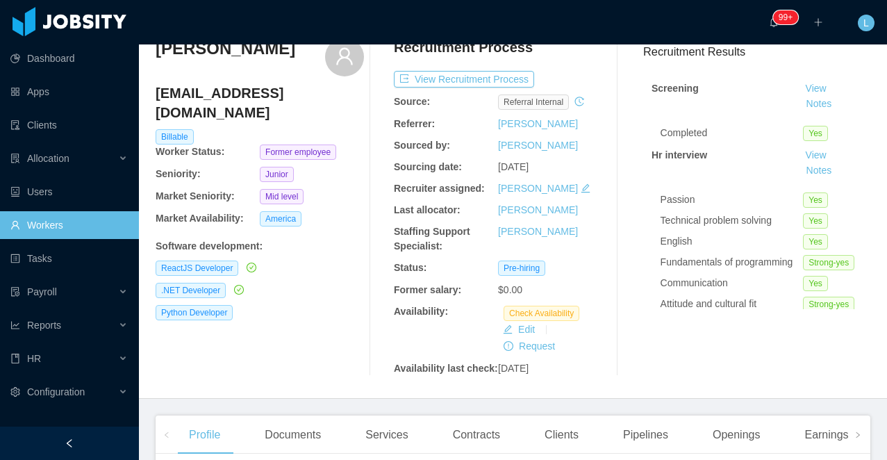
scroll to position [61, 0]
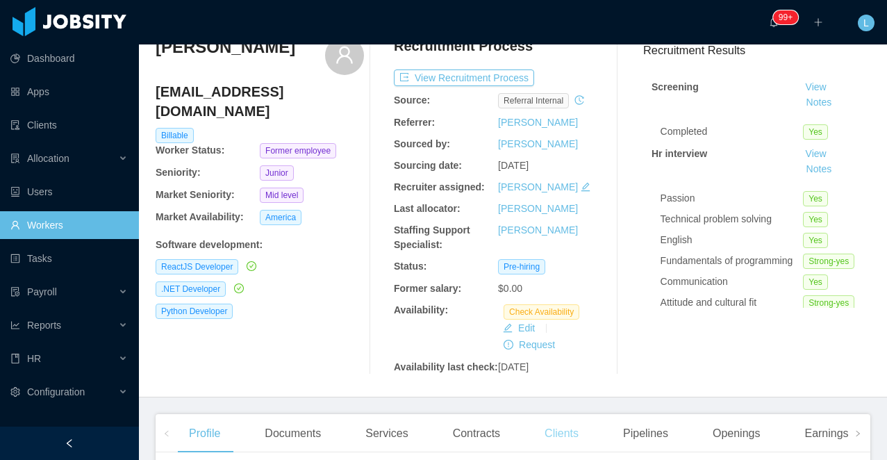
click at [579, 442] on div "Clients" at bounding box center [561, 433] width 56 height 39
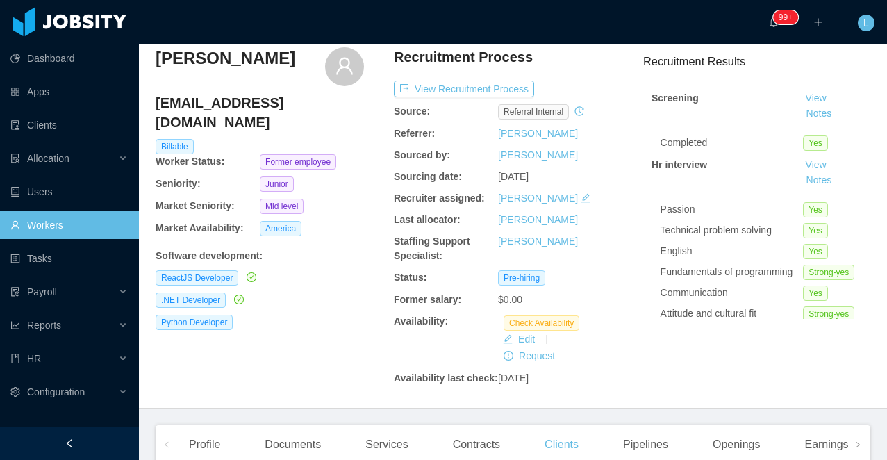
scroll to position [44, 0]
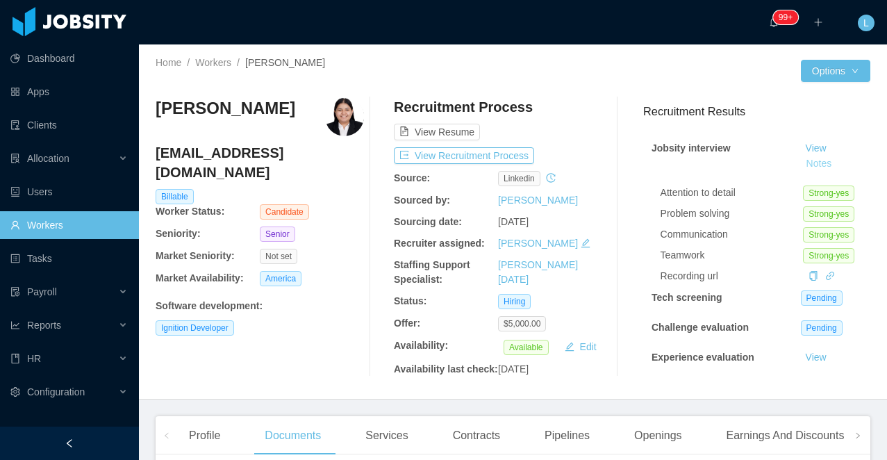
click at [828, 166] on button "Notes" at bounding box center [819, 164] width 37 height 17
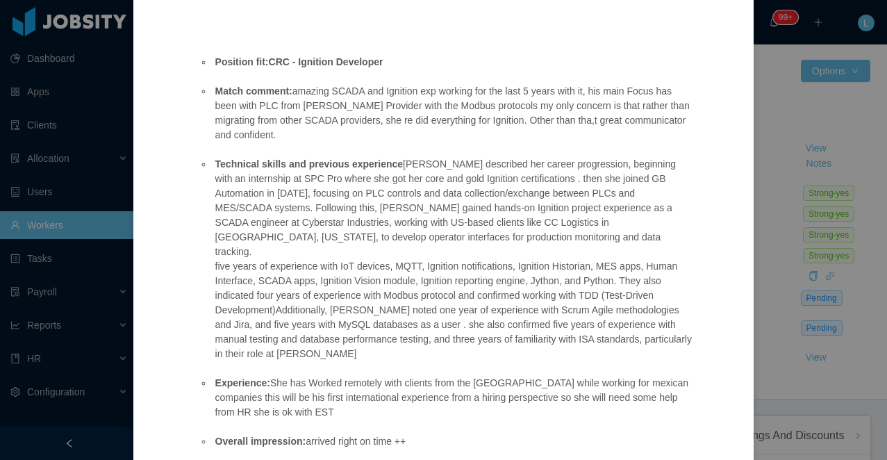
scroll to position [101, 0]
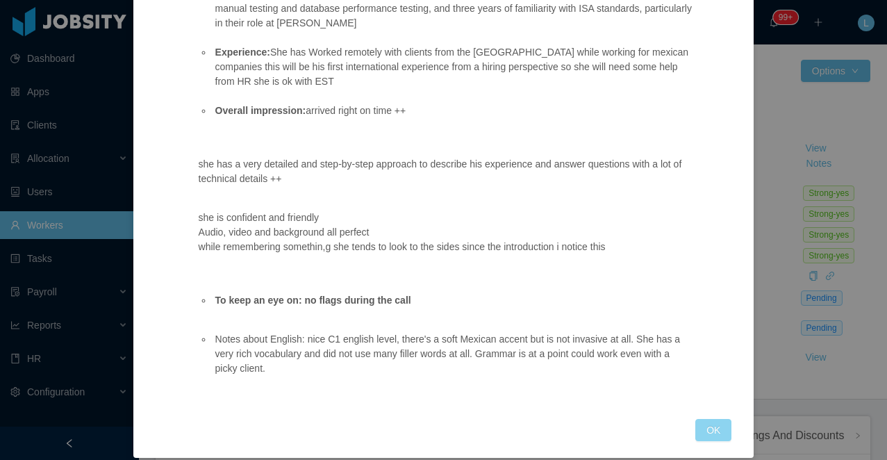
click at [698, 419] on button "OK" at bounding box center [713, 430] width 36 height 22
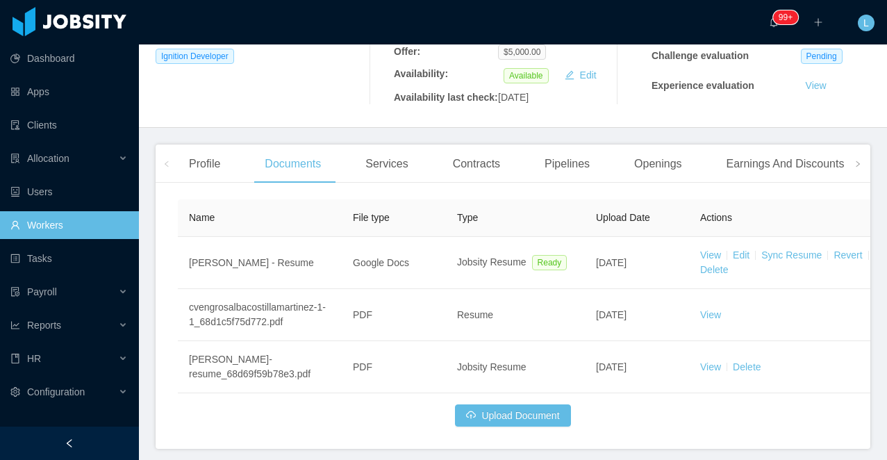
scroll to position [318, 0]
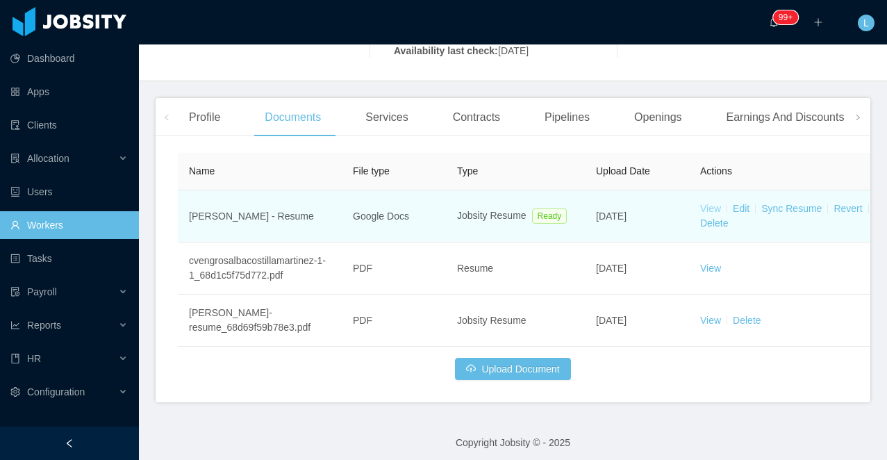
click at [705, 214] on link "View" at bounding box center [710, 208] width 21 height 11
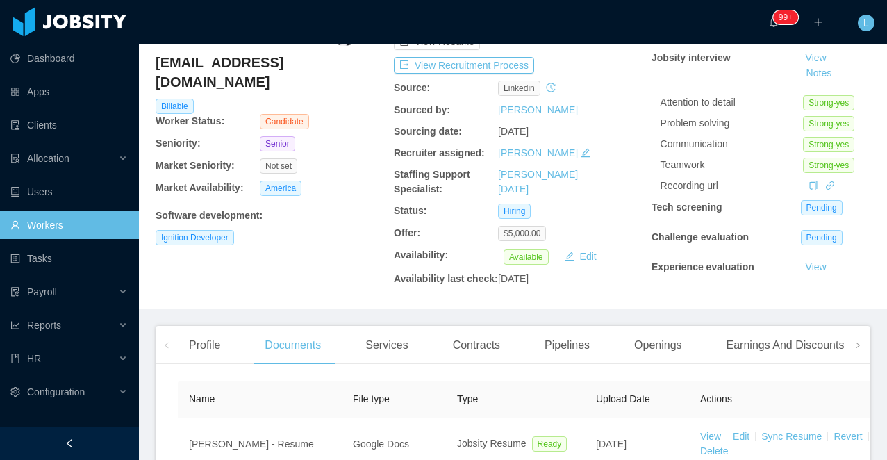
scroll to position [0, 0]
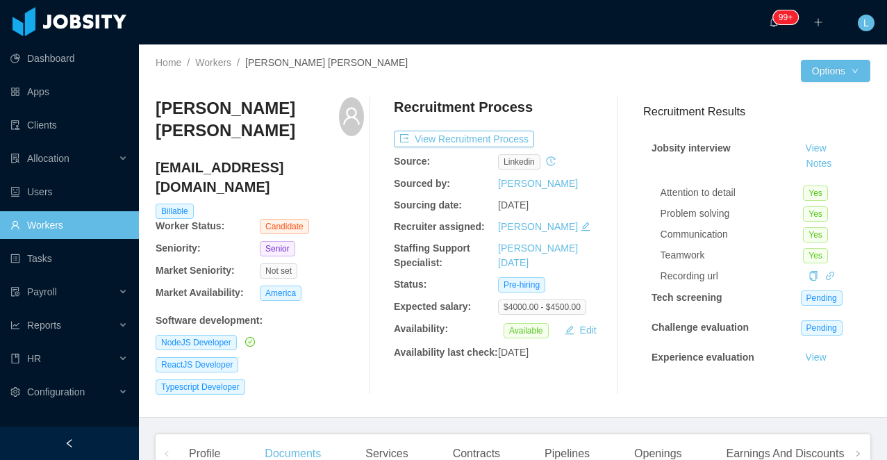
scroll to position [233, 0]
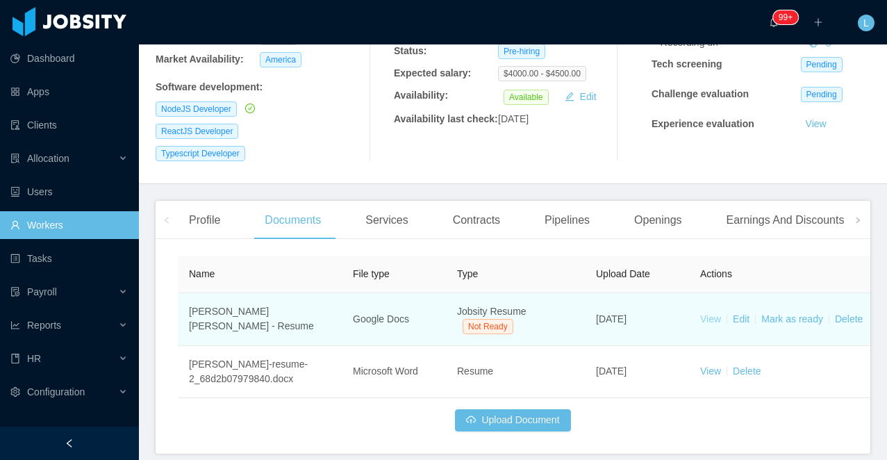
click at [712, 313] on link "View" at bounding box center [710, 318] width 21 height 11
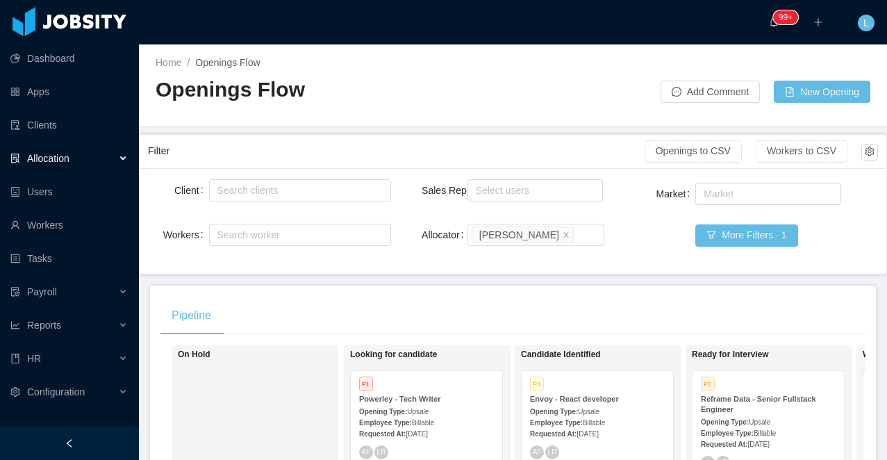
scroll to position [223, 0]
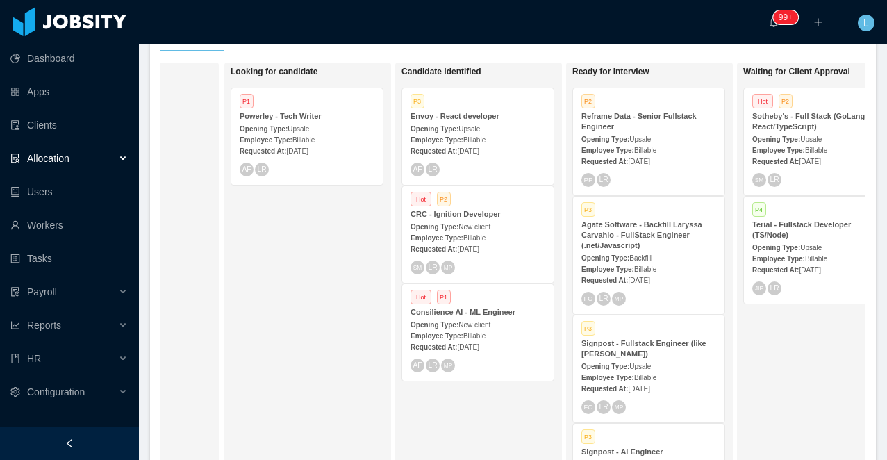
scroll to position [0, 144]
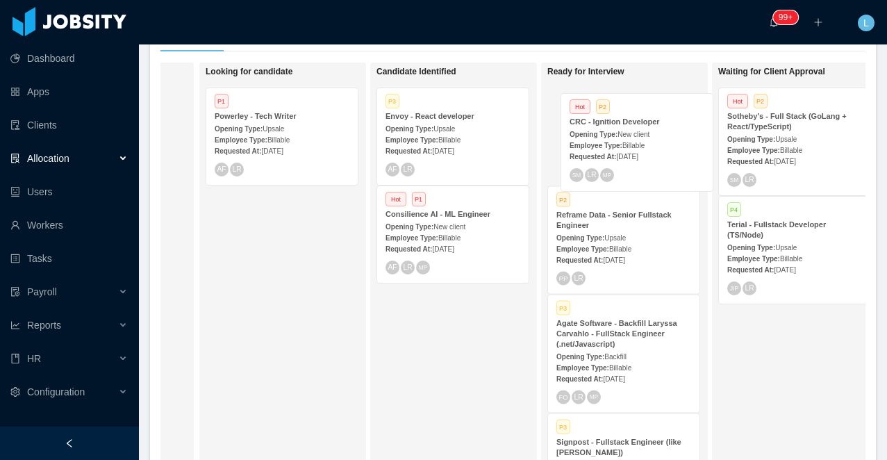
drag, startPoint x: 415, startPoint y: 229, endPoint x: 597, endPoint y: 136, distance: 204.9
click at [597, 136] on div "On Hold Looking for candidate P1 Powerley - Tech Writer Opening Type: Upsale Em…" at bounding box center [512, 269] width 705 height 414
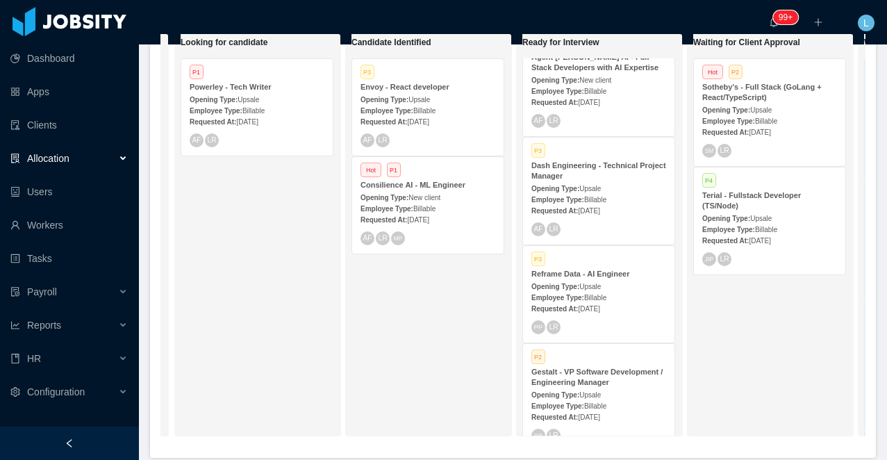
scroll to position [684, 0]
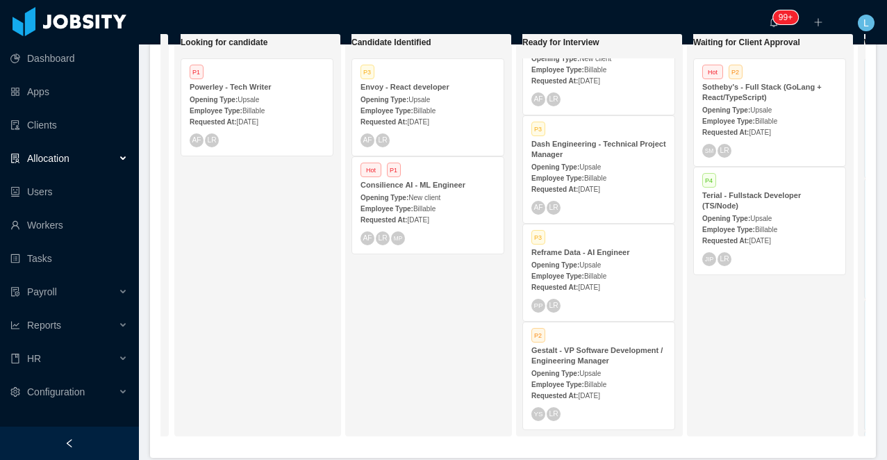
click at [584, 356] on strong "Gestalt - VP Software Development / Engineering Manager" at bounding box center [596, 355] width 131 height 19
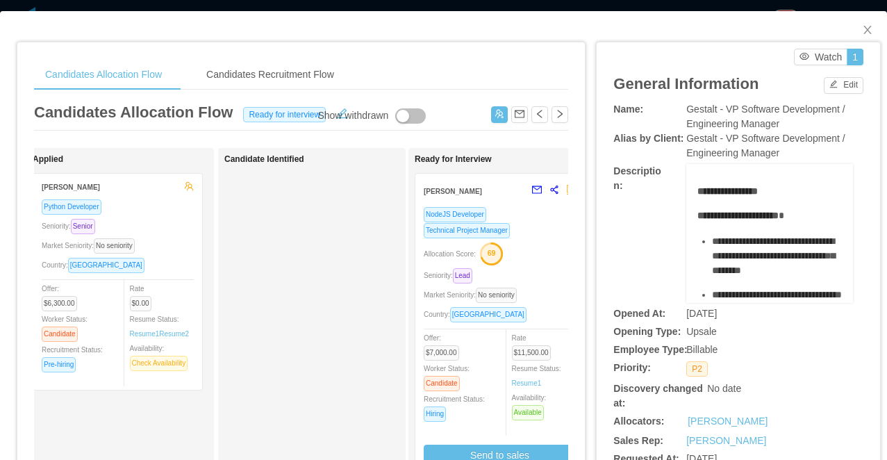
click at [272, 6] on div "Candidates Allocation Flow Candidates Recruitment Flow Candidates Allocation Fl…" at bounding box center [443, 230] width 887 height 460
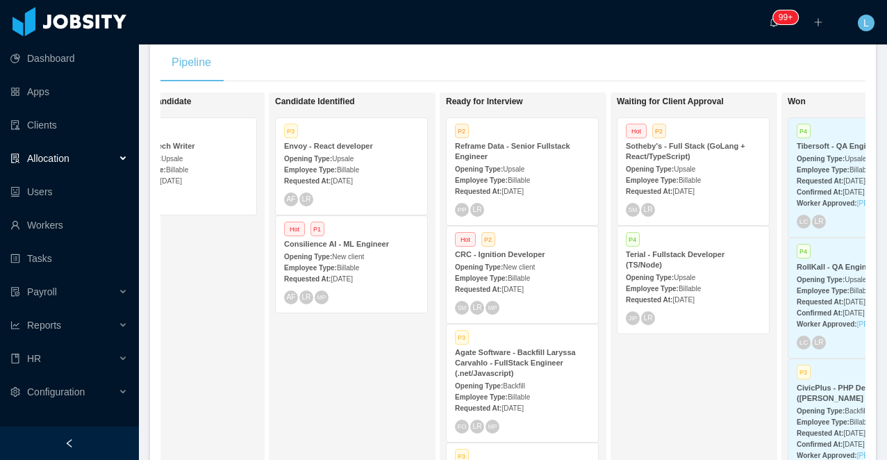
scroll to position [0, 247]
click at [345, 165] on div "Employee Type: Billable" at bounding box center [350, 169] width 135 height 15
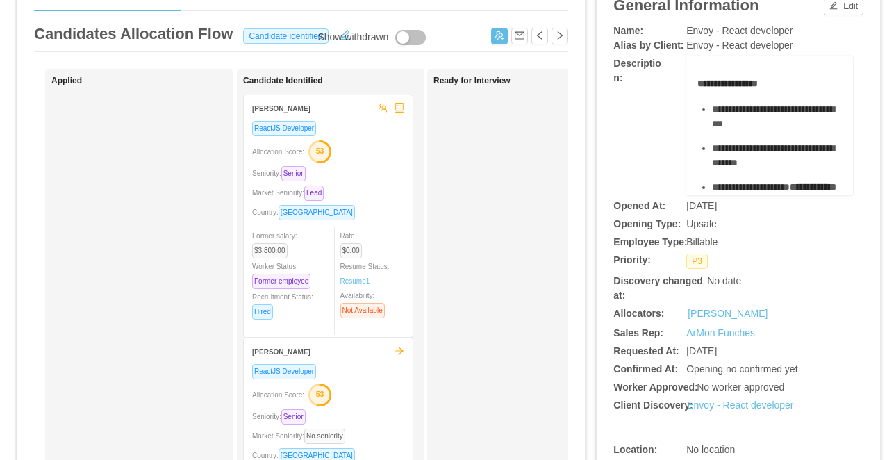
scroll to position [82, 0]
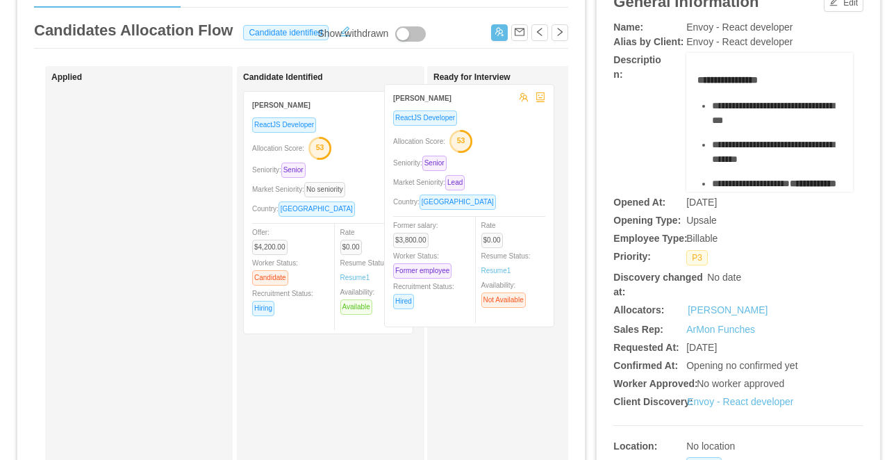
drag, startPoint x: 360, startPoint y: 169, endPoint x: 501, endPoint y: 161, distance: 141.2
click at [501, 161] on div "Applied Candidate Identified Freddy Duque ReactJS Developer Allocation Score: 5…" at bounding box center [301, 418] width 534 height 705
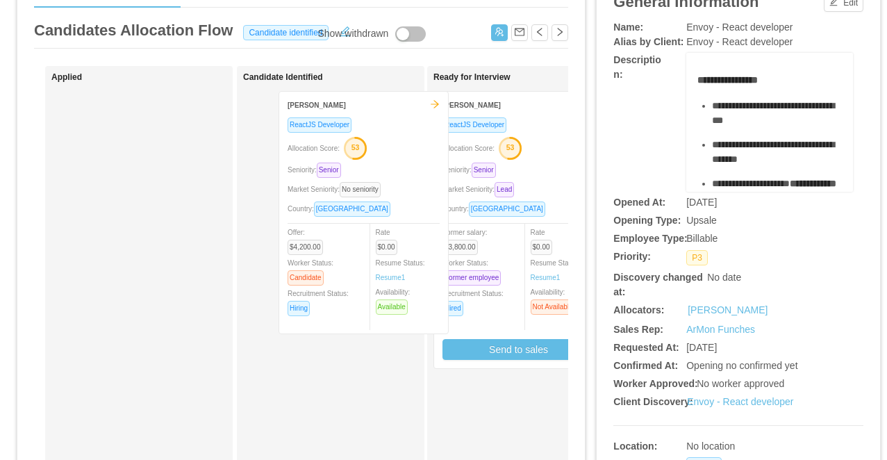
drag, startPoint x: 376, startPoint y: 163, endPoint x: 512, endPoint y: 160, distance: 135.4
click at [512, 160] on div "Applied Candidate Identified Renata Ferrando ReactJS Developer Allocation Score…" at bounding box center [301, 418] width 534 height 705
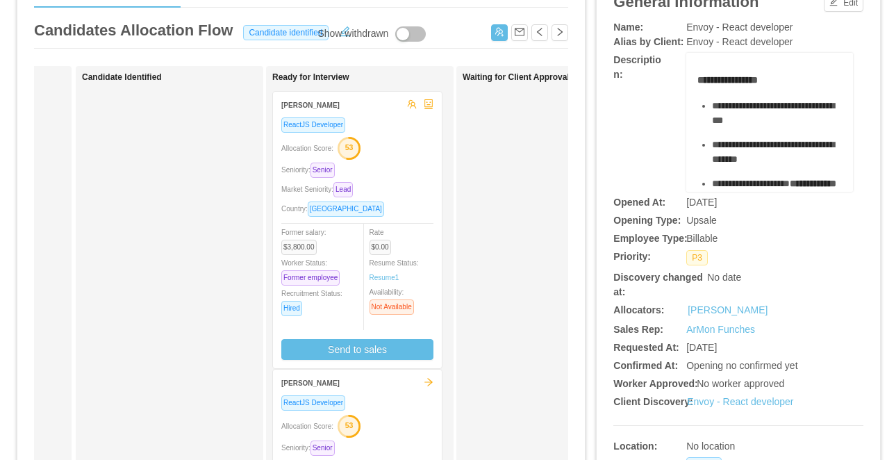
scroll to position [0, 170]
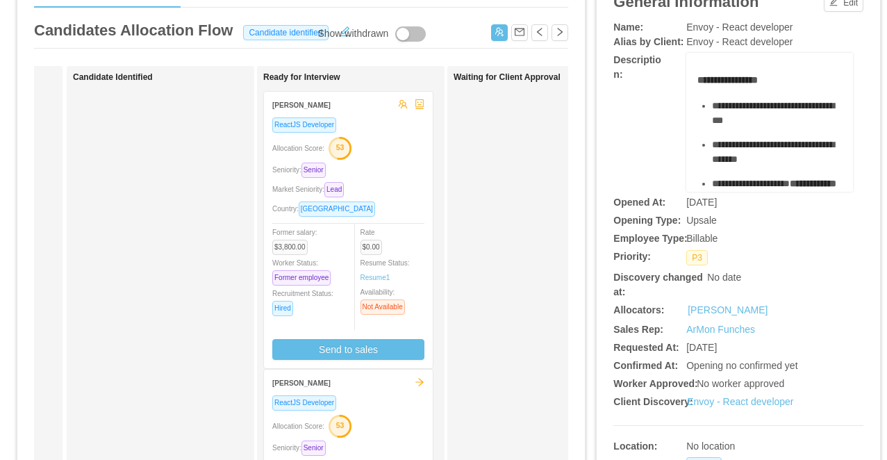
click at [377, 151] on div "Allocation Score: 53" at bounding box center [348, 147] width 152 height 22
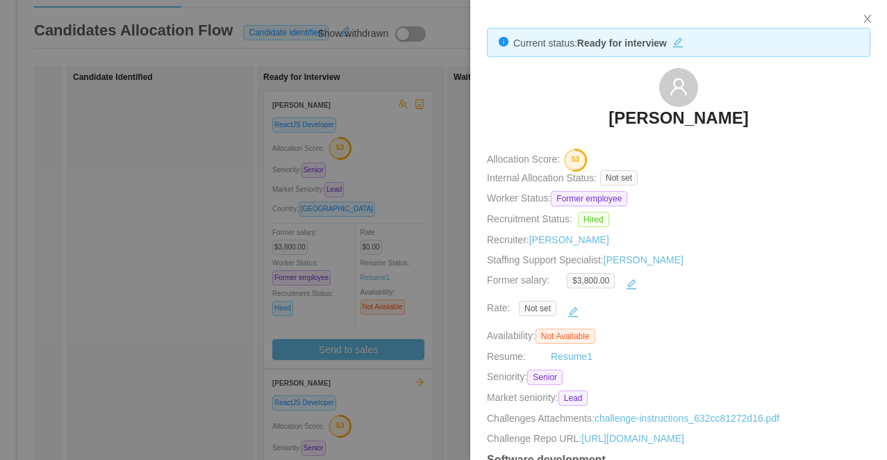
click at [208, 317] on div at bounding box center [443, 230] width 887 height 460
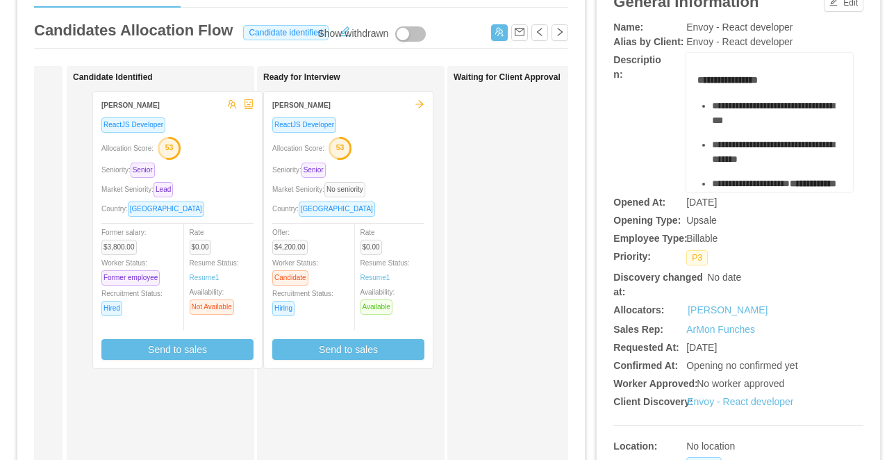
drag, startPoint x: 401, startPoint y: 145, endPoint x: 231, endPoint y: 145, distance: 170.8
click at [231, 145] on div "Applied Candidate Identified Ready for Interview Freddy Duque ReactJS Developer…" at bounding box center [301, 418] width 534 height 705
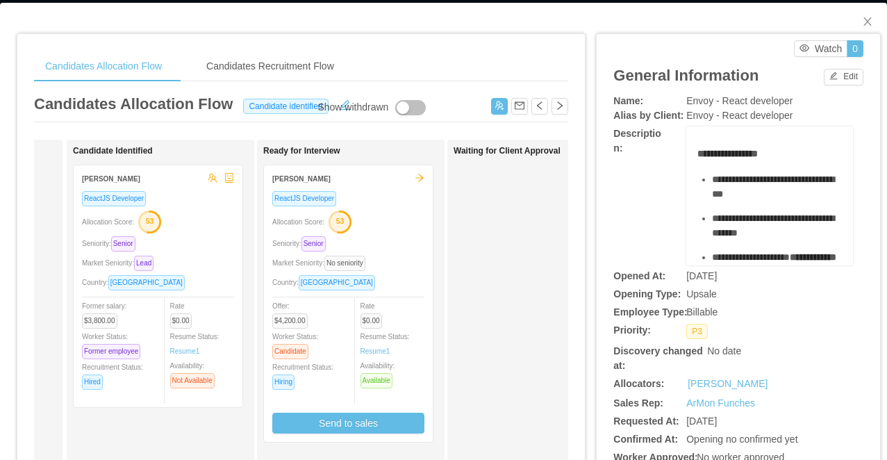
scroll to position [0, 0]
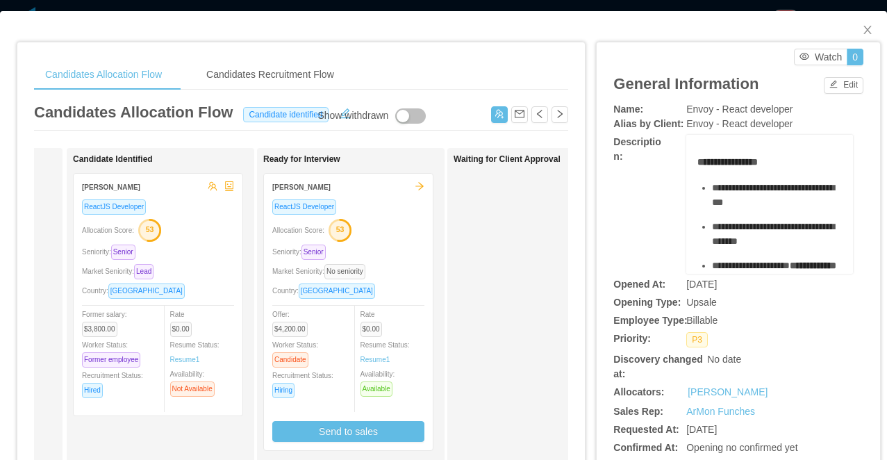
click at [329, 7] on div "**********" at bounding box center [443, 230] width 887 height 460
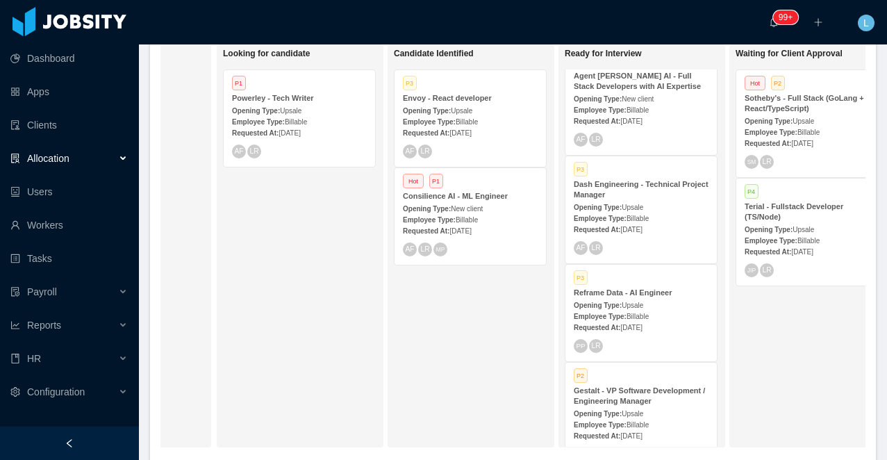
scroll to position [684, 0]
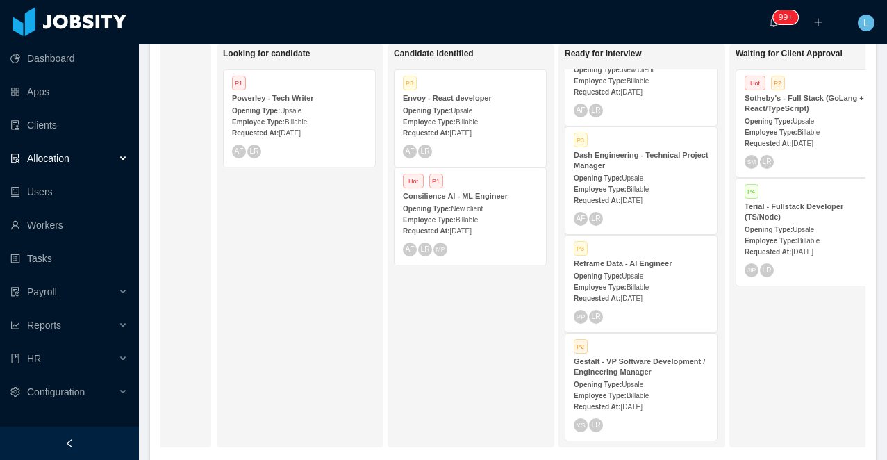
click at [605, 363] on strong "Gestalt - VP Software Development / Engineering Manager" at bounding box center [639, 366] width 131 height 19
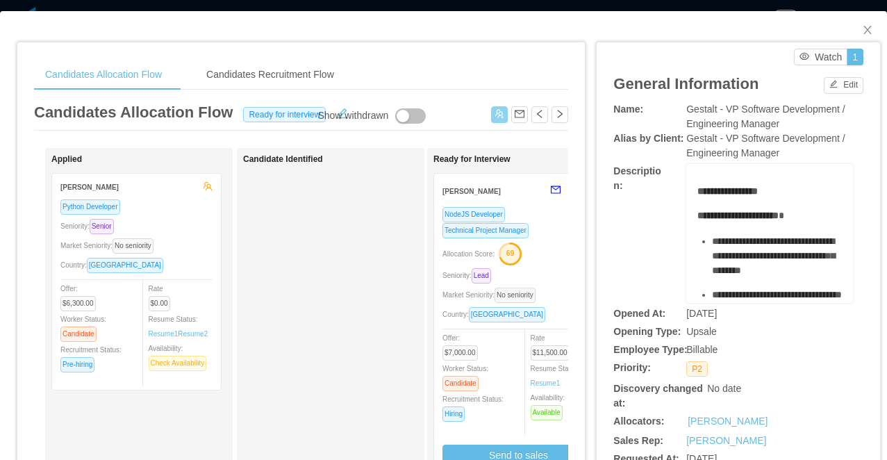
click at [496, 117] on button "button" at bounding box center [499, 114] width 17 height 17
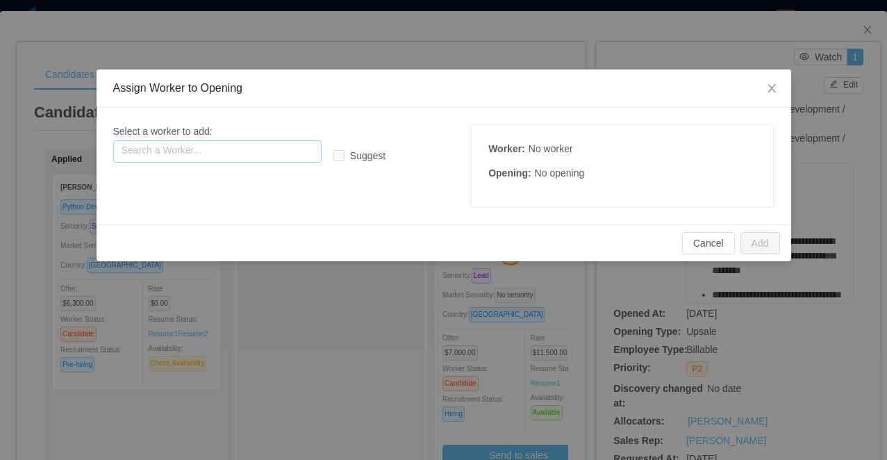
click at [258, 151] on input "text" at bounding box center [217, 151] width 208 height 22
paste input "**********"
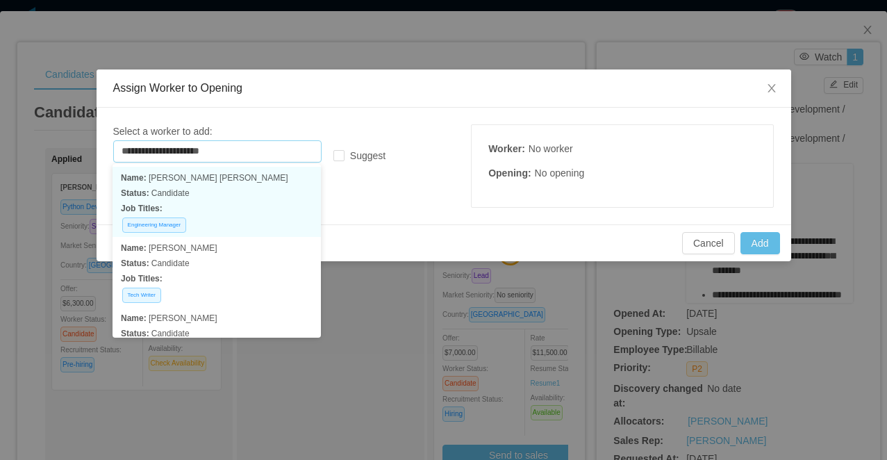
click at [231, 201] on p "Job Titles:" at bounding box center [217, 208] width 192 height 15
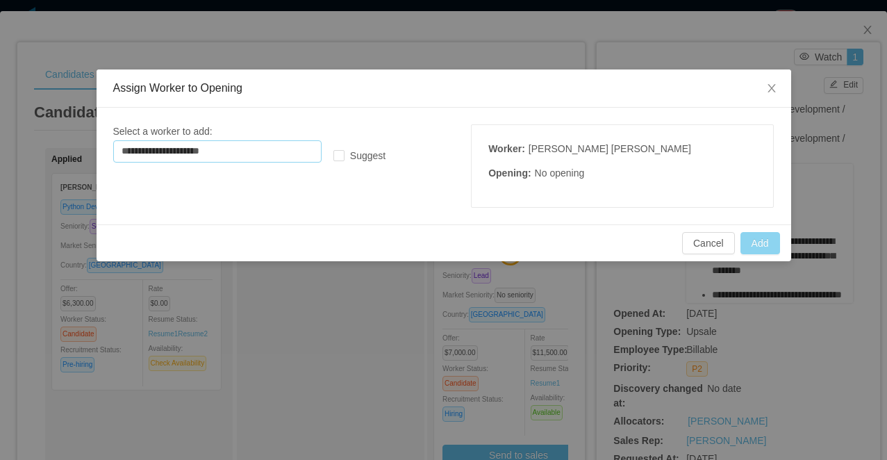
type input "**********"
click at [751, 242] on button "Add" at bounding box center [760, 243] width 40 height 22
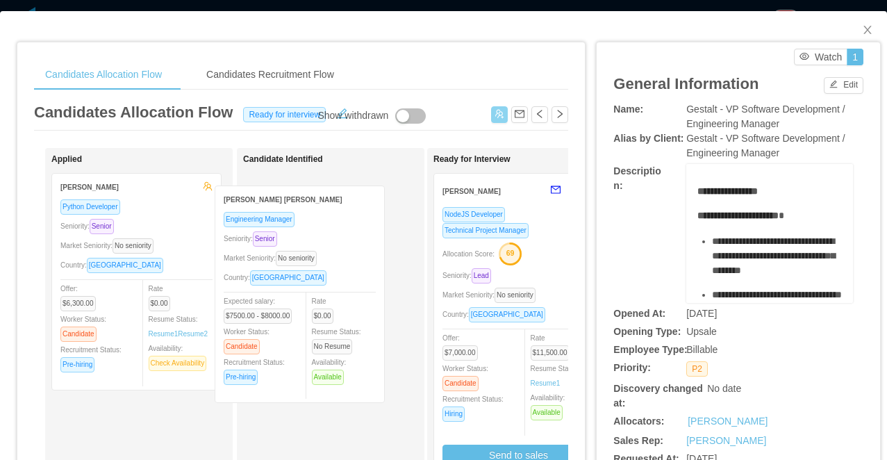
drag, startPoint x: 181, startPoint y: 212, endPoint x: 407, endPoint y: 230, distance: 227.1
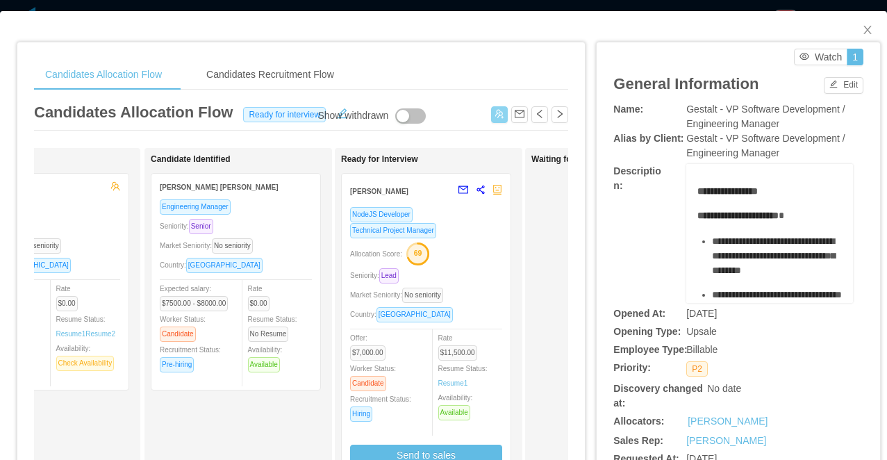
scroll to position [0, 106]
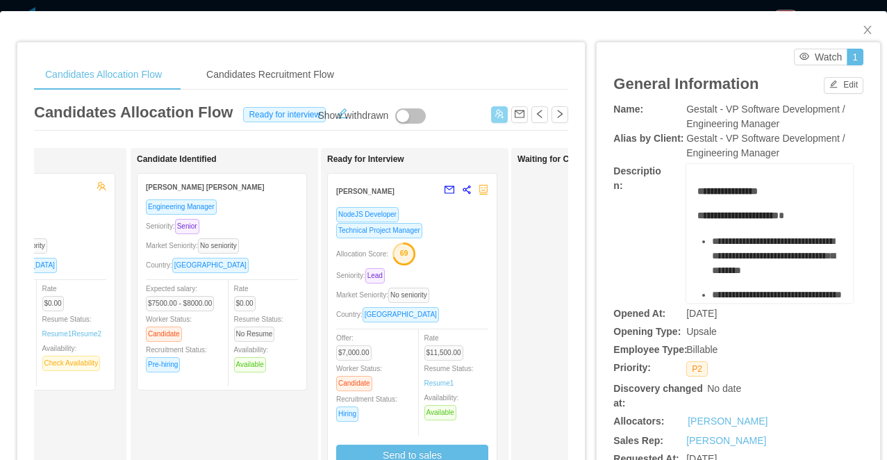
click at [266, 225] on div "Seniority: Senior" at bounding box center [222, 226] width 152 height 16
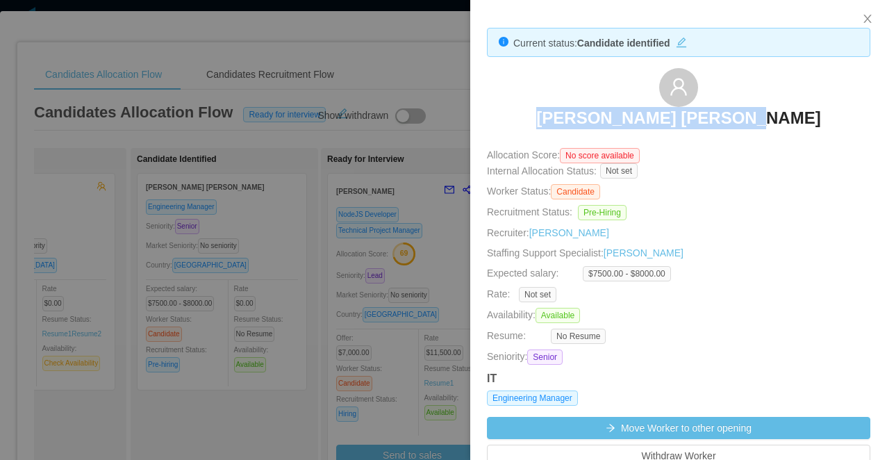
drag, startPoint x: 772, startPoint y: 121, endPoint x: 546, endPoint y: 118, distance: 226.4
click at [546, 118] on div "Artur Bernardo Queiroz" at bounding box center [678, 102] width 383 height 69
copy h3 "Artur Bernardo Queiroz"
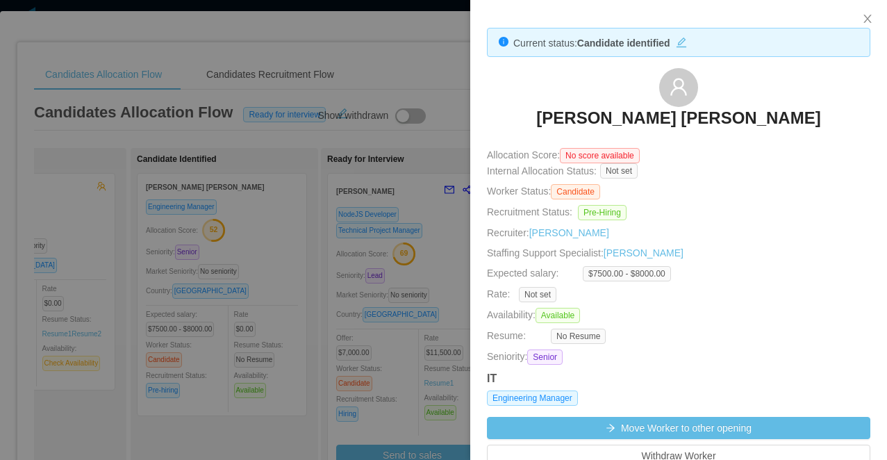
click at [310, 158] on div at bounding box center [443, 230] width 887 height 460
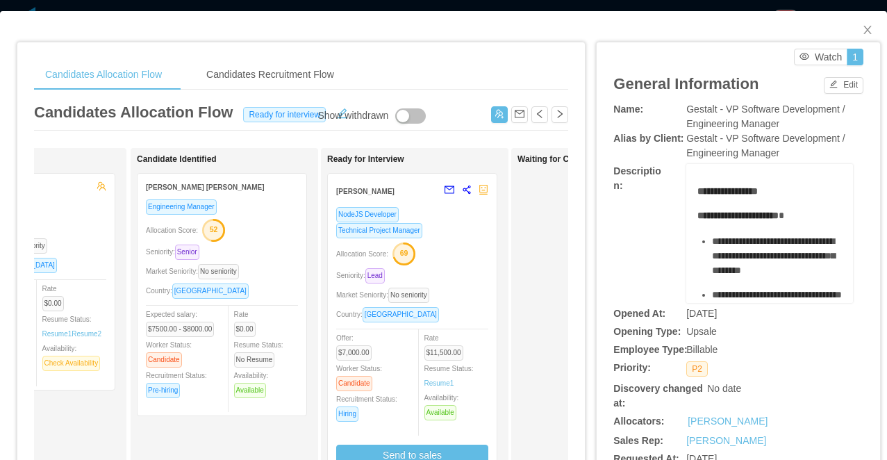
click at [324, 6] on div "Candidates Allocation Flow Candidates Recruitment Flow Candidates Allocation Fl…" at bounding box center [443, 230] width 887 height 460
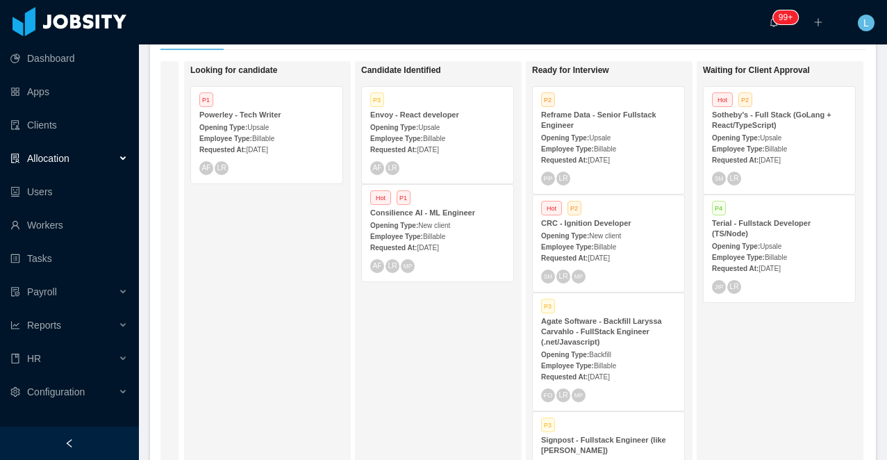
click at [458, 138] on div "Employee Type: Billable" at bounding box center [437, 138] width 135 height 15
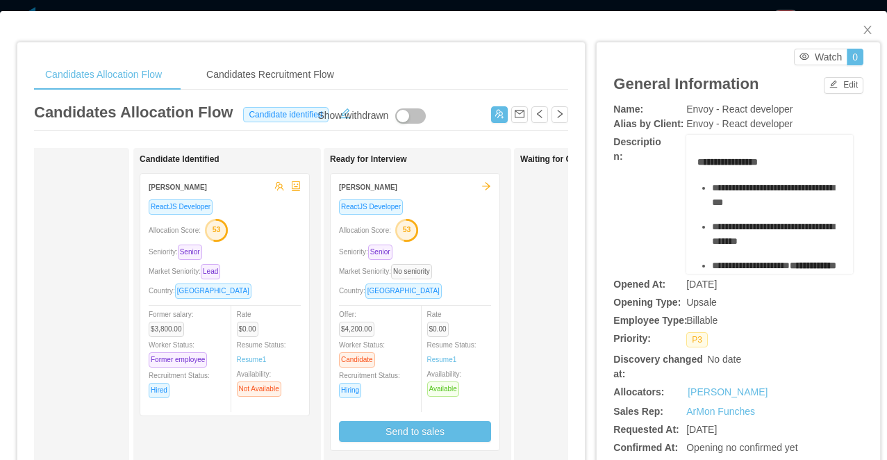
scroll to position [0, 149]
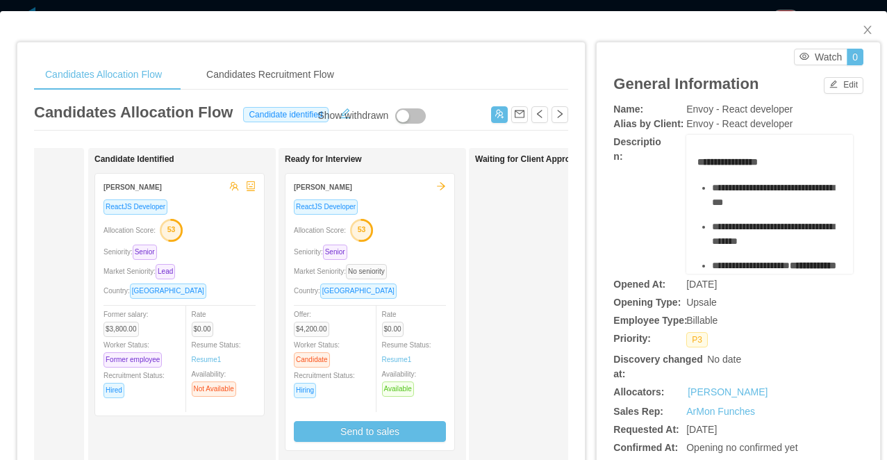
click at [421, 267] on div "Market Seniority: No seniority" at bounding box center [370, 271] width 152 height 16
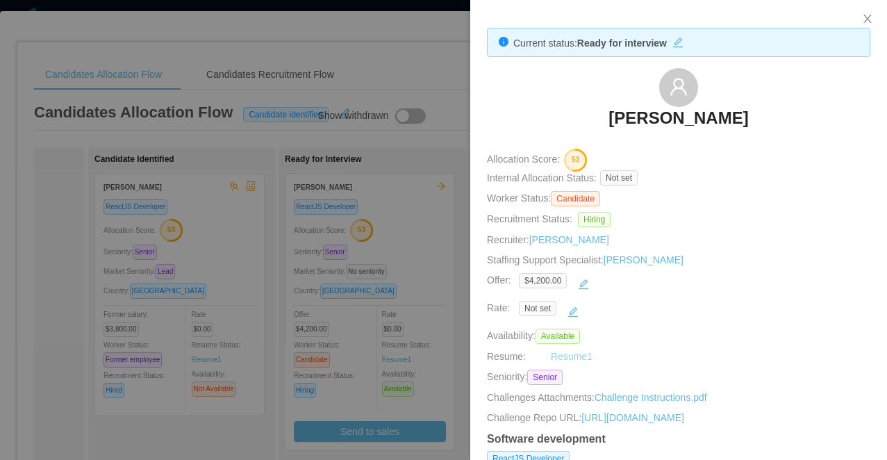
click at [582, 356] on link "Resume 1" at bounding box center [572, 356] width 42 height 15
click at [419, 267] on div at bounding box center [443, 230] width 887 height 460
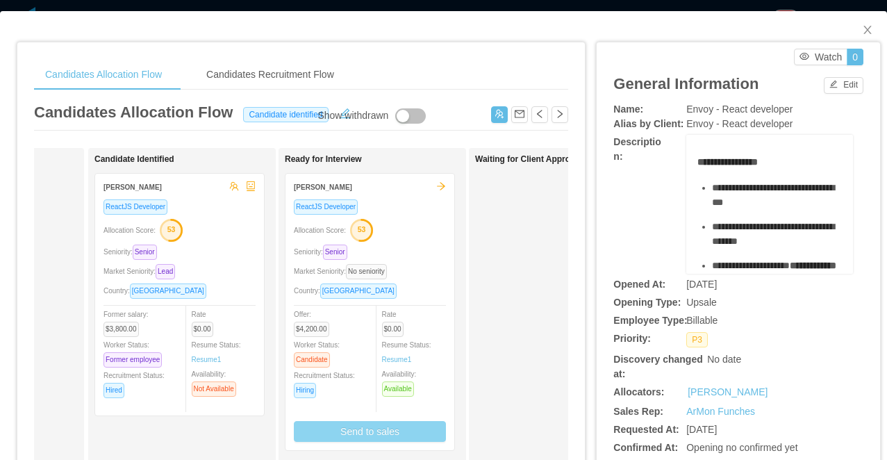
click at [389, 433] on button "Send to sales" at bounding box center [370, 431] width 152 height 21
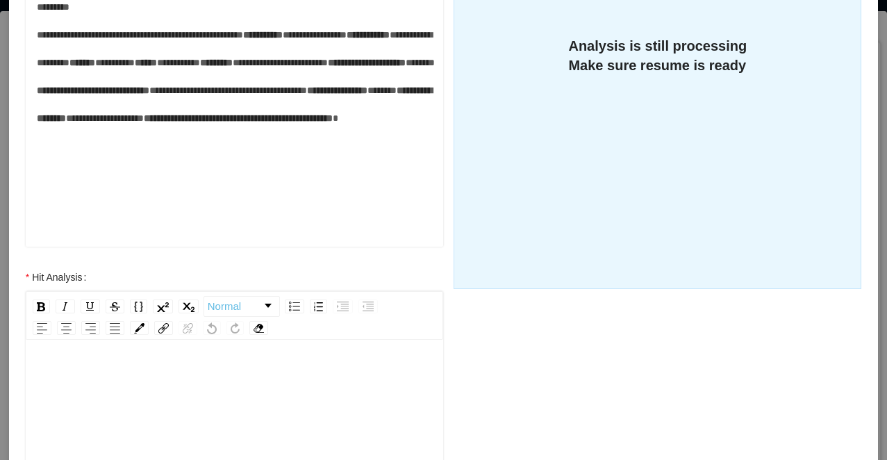
scroll to position [542, 0]
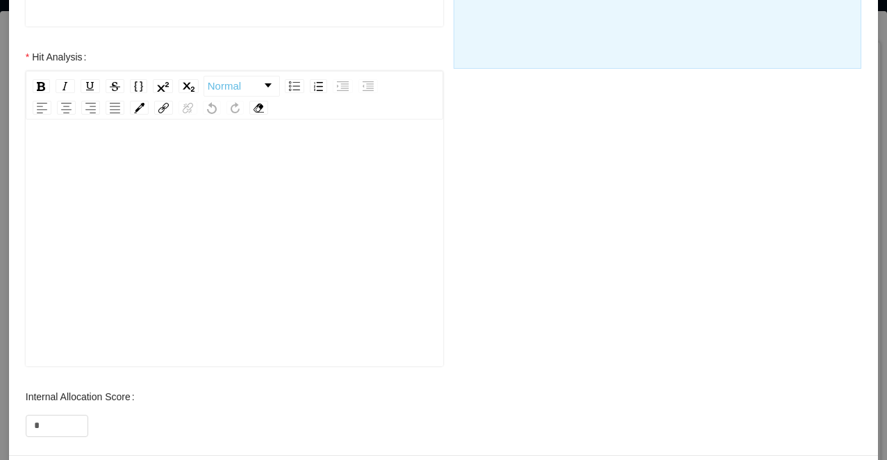
click at [227, 265] on div "rdw-editor" at bounding box center [235, 264] width 396 height 243
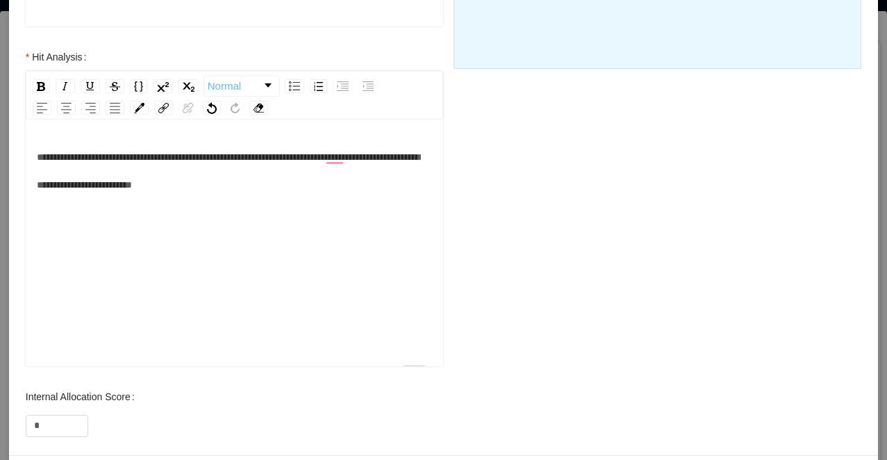
click at [288, 187] on div "**********" at bounding box center [235, 171] width 396 height 56
click at [317, 181] on div "**********" at bounding box center [235, 171] width 396 height 56
click at [236, 186] on span "**********" at bounding box center [228, 170] width 383 height 37
click at [294, 193] on div "**********" at bounding box center [235, 171] width 396 height 56
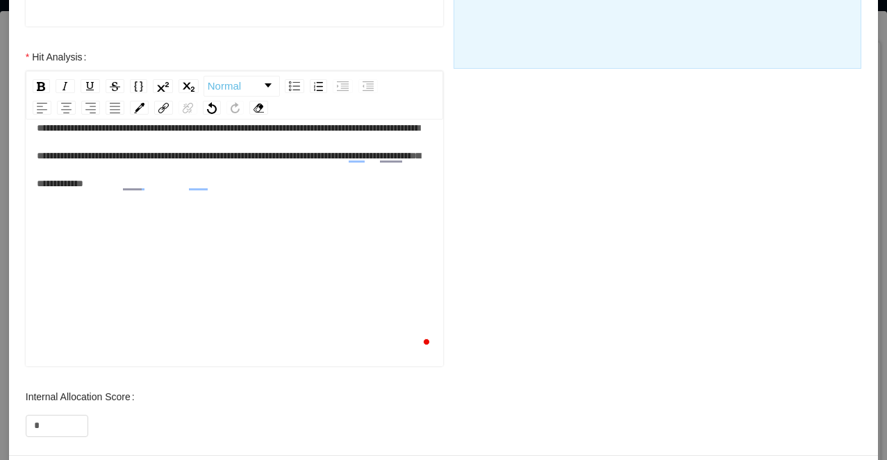
scroll to position [31, 0]
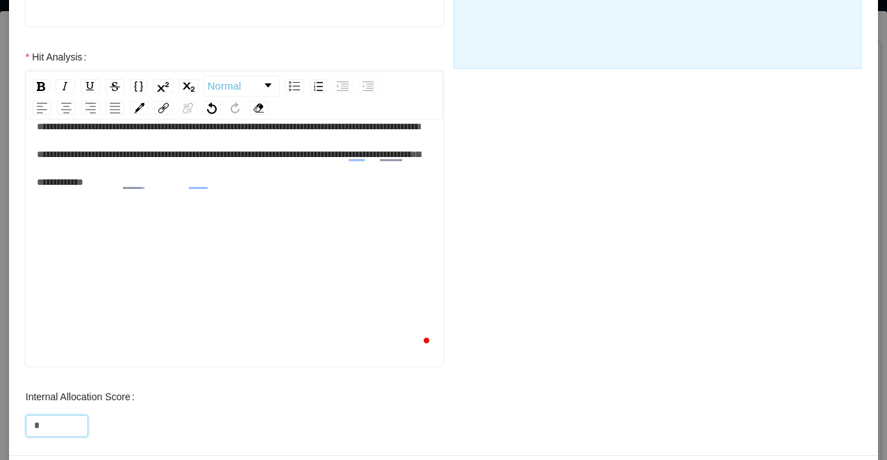
drag, startPoint x: 56, startPoint y: 426, endPoint x: 21, endPoint y: 426, distance: 35.4
click at [21, 426] on div "Internal Allocation Score *" at bounding box center [235, 411] width 446 height 56
click at [340, 192] on div "**********" at bounding box center [235, 153] width 396 height 83
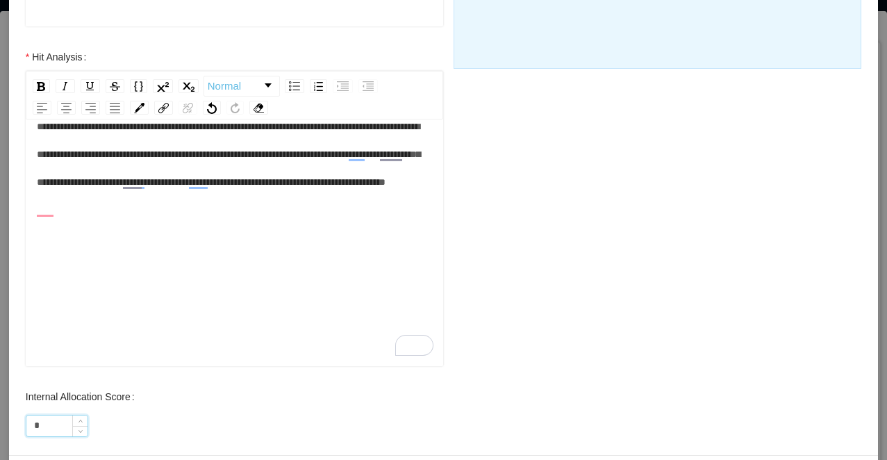
drag, startPoint x: 69, startPoint y: 424, endPoint x: 34, endPoint y: 424, distance: 35.4
click at [34, 424] on input "*" at bounding box center [56, 425] width 61 height 21
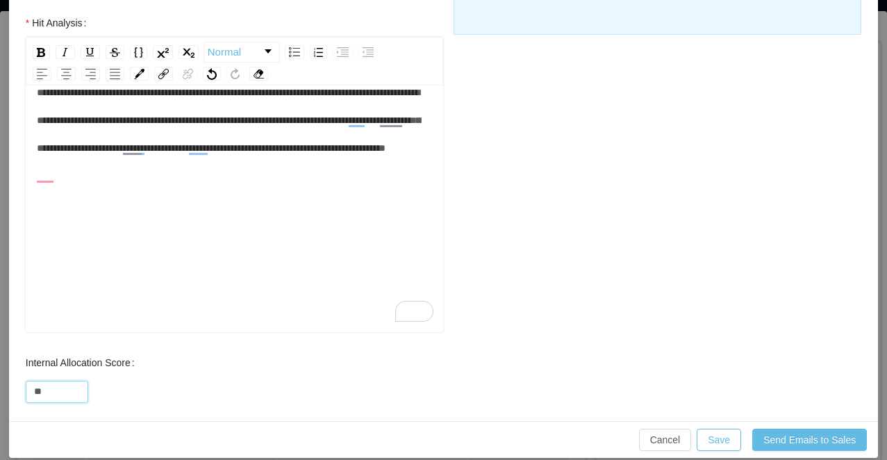
scroll to position [590, 0]
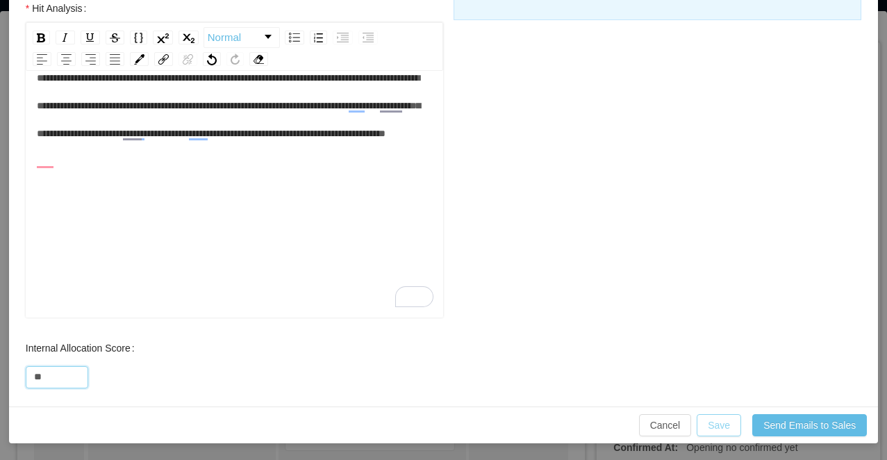
type input "**"
click at [719, 424] on button "Save" at bounding box center [718, 425] width 44 height 22
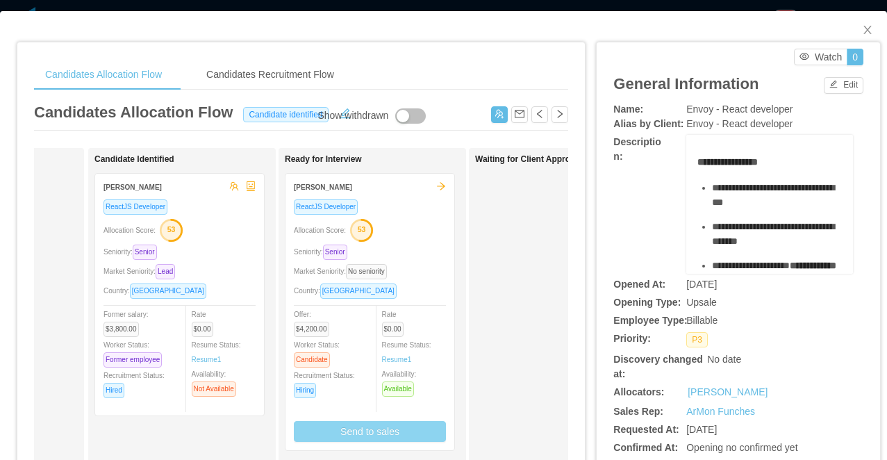
scroll to position [521, 0]
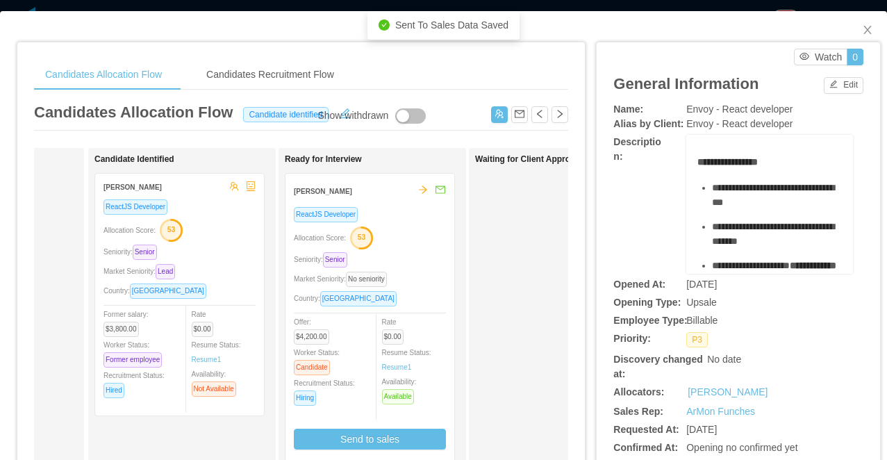
click at [537, 5] on div "**********" at bounding box center [443, 230] width 887 height 460
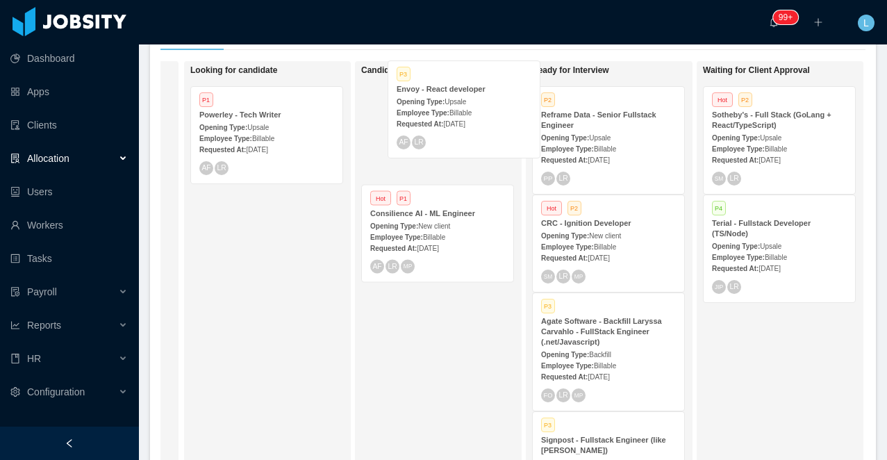
drag, startPoint x: 458, startPoint y: 120, endPoint x: 467, endPoint y: 124, distance: 10.3
click at [467, 124] on div "Candidate Identified P3 Envoy - React developer Opening Type: Upsale Employee T…" at bounding box center [458, 262] width 194 height 390
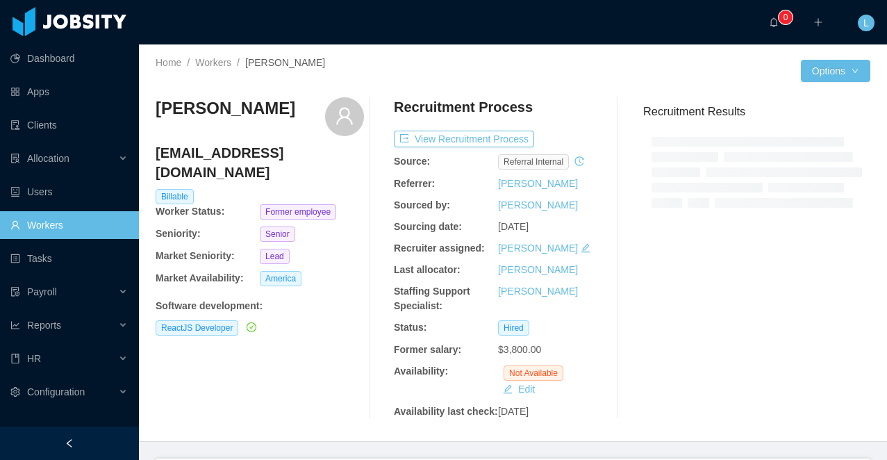
click at [88, 430] on div at bounding box center [69, 442] width 139 height 33
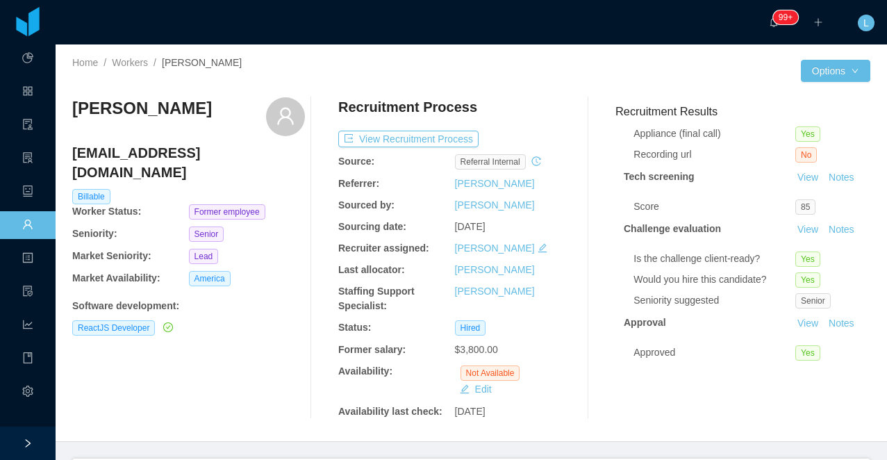
click at [151, 112] on h3 "[PERSON_NAME]" at bounding box center [142, 108] width 140 height 22
copy div "[PERSON_NAME]"
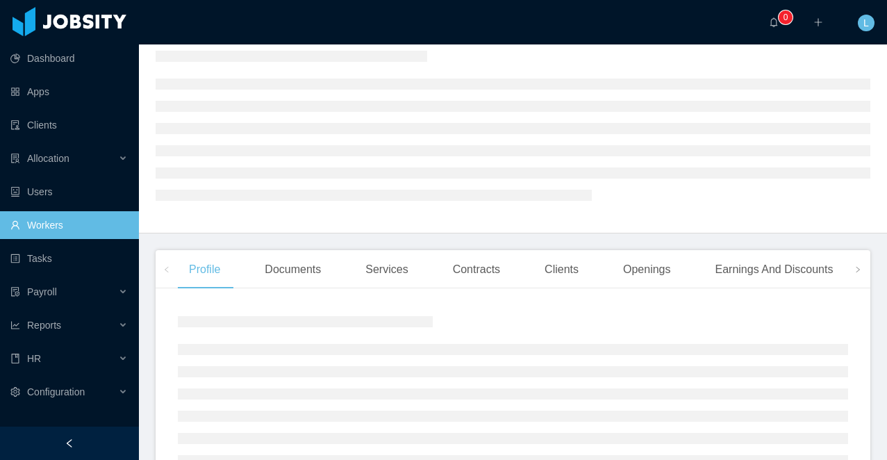
scroll to position [106, 0]
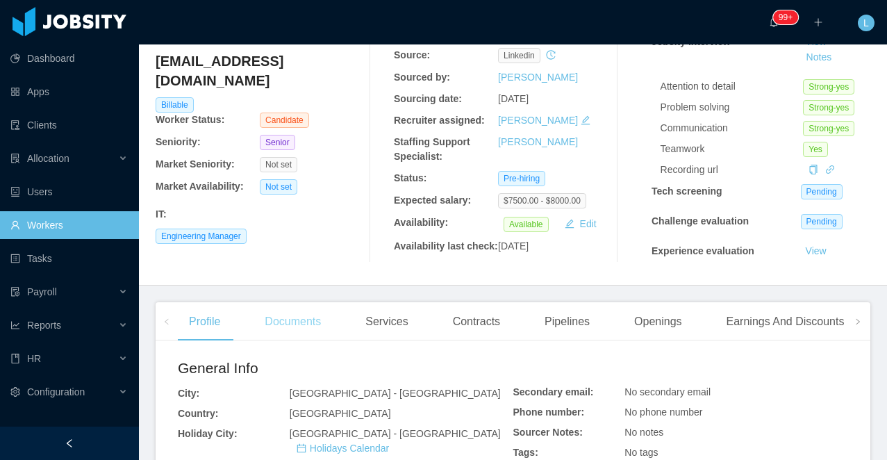
click at [283, 338] on div "Documents" at bounding box center [292, 321] width 78 height 39
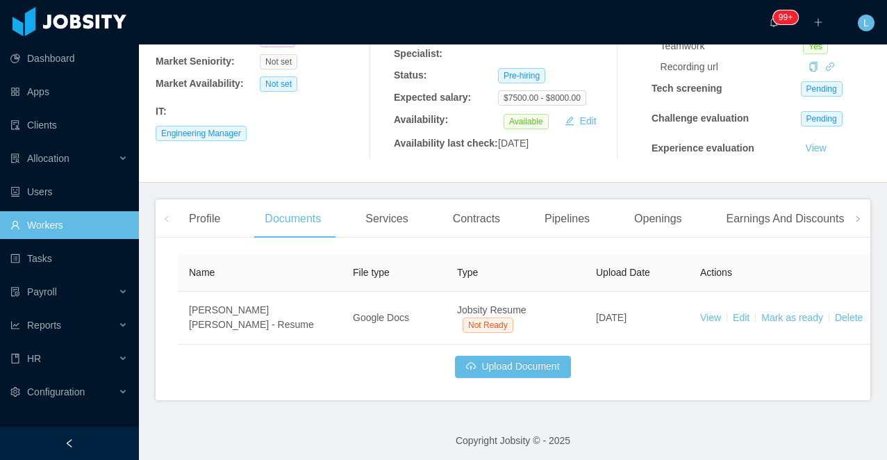
scroll to position [236, 0]
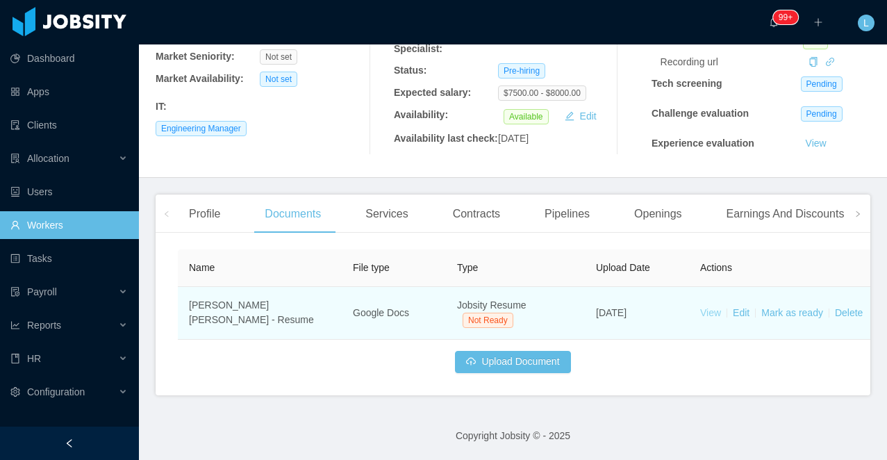
click at [703, 312] on link "View" at bounding box center [710, 312] width 21 height 11
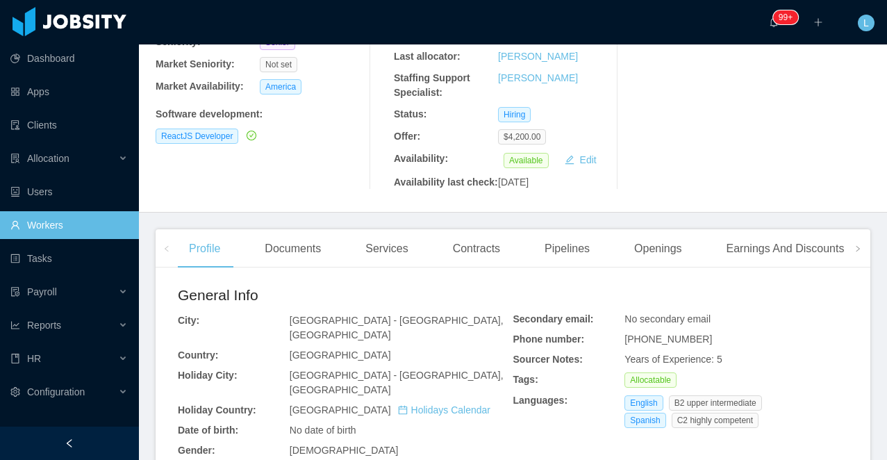
scroll to position [227, 0]
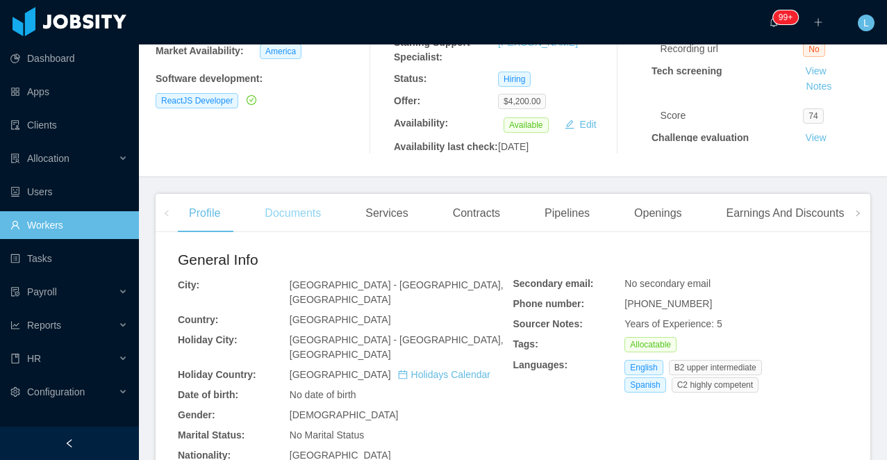
click at [283, 233] on div "Documents" at bounding box center [292, 213] width 78 height 39
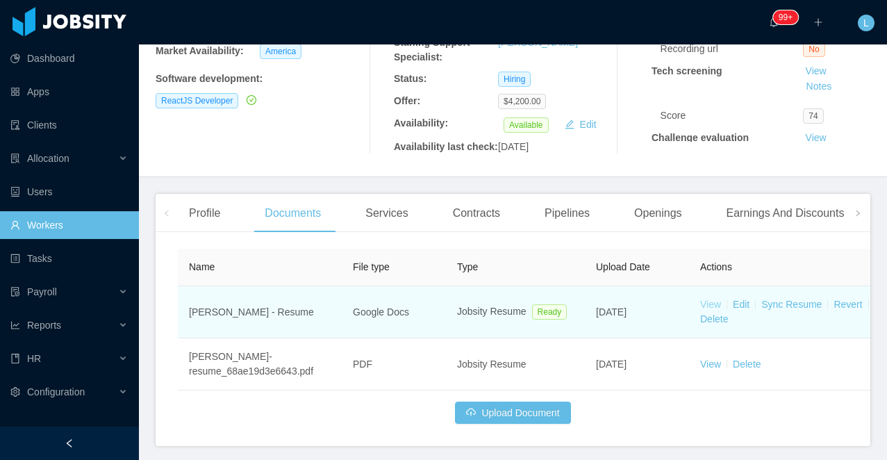
click at [709, 310] on link "View" at bounding box center [710, 304] width 21 height 11
